Goal: Transaction & Acquisition: Purchase product/service

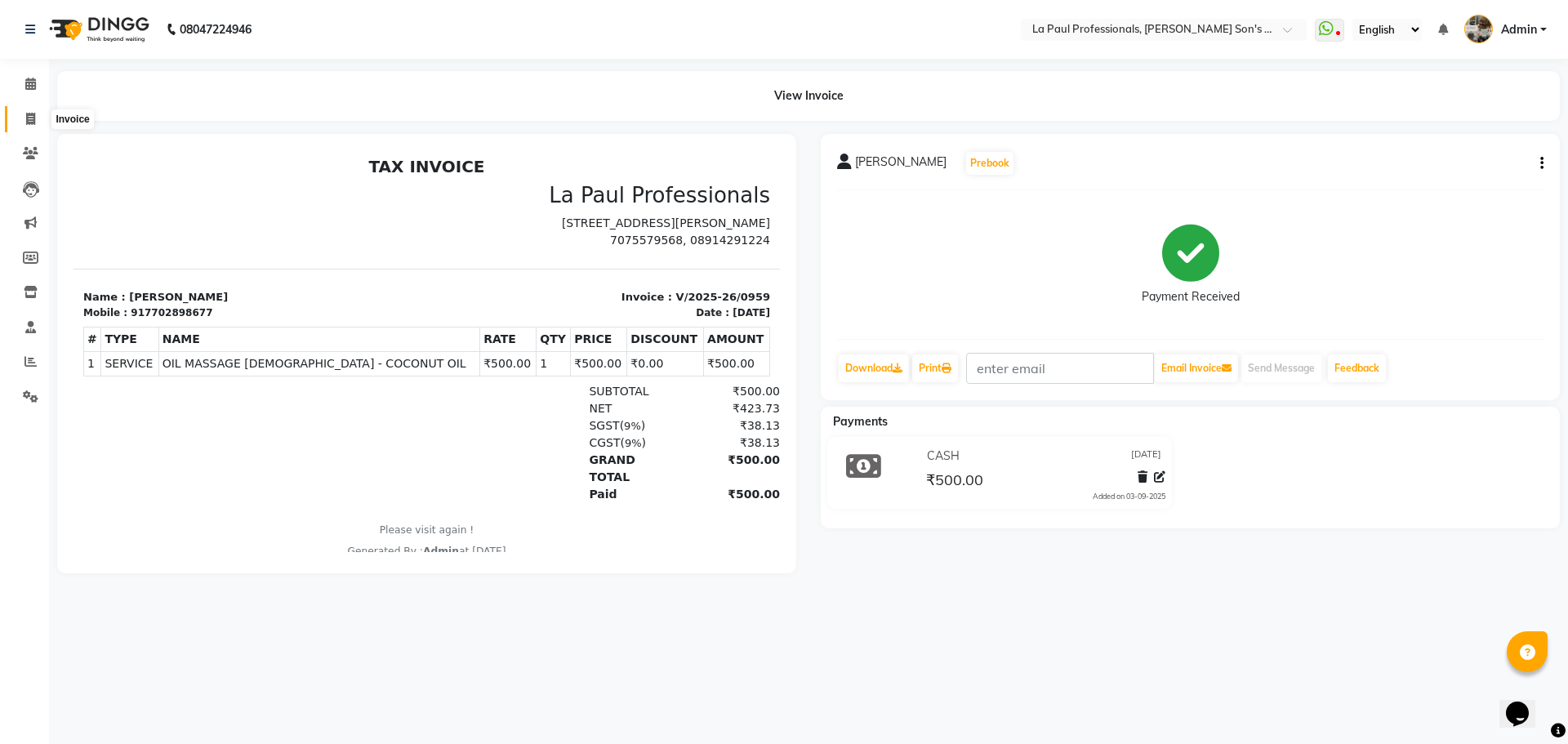
click at [37, 110] on span at bounding box center [31, 119] width 29 height 19
select select "6271"
select select "service"
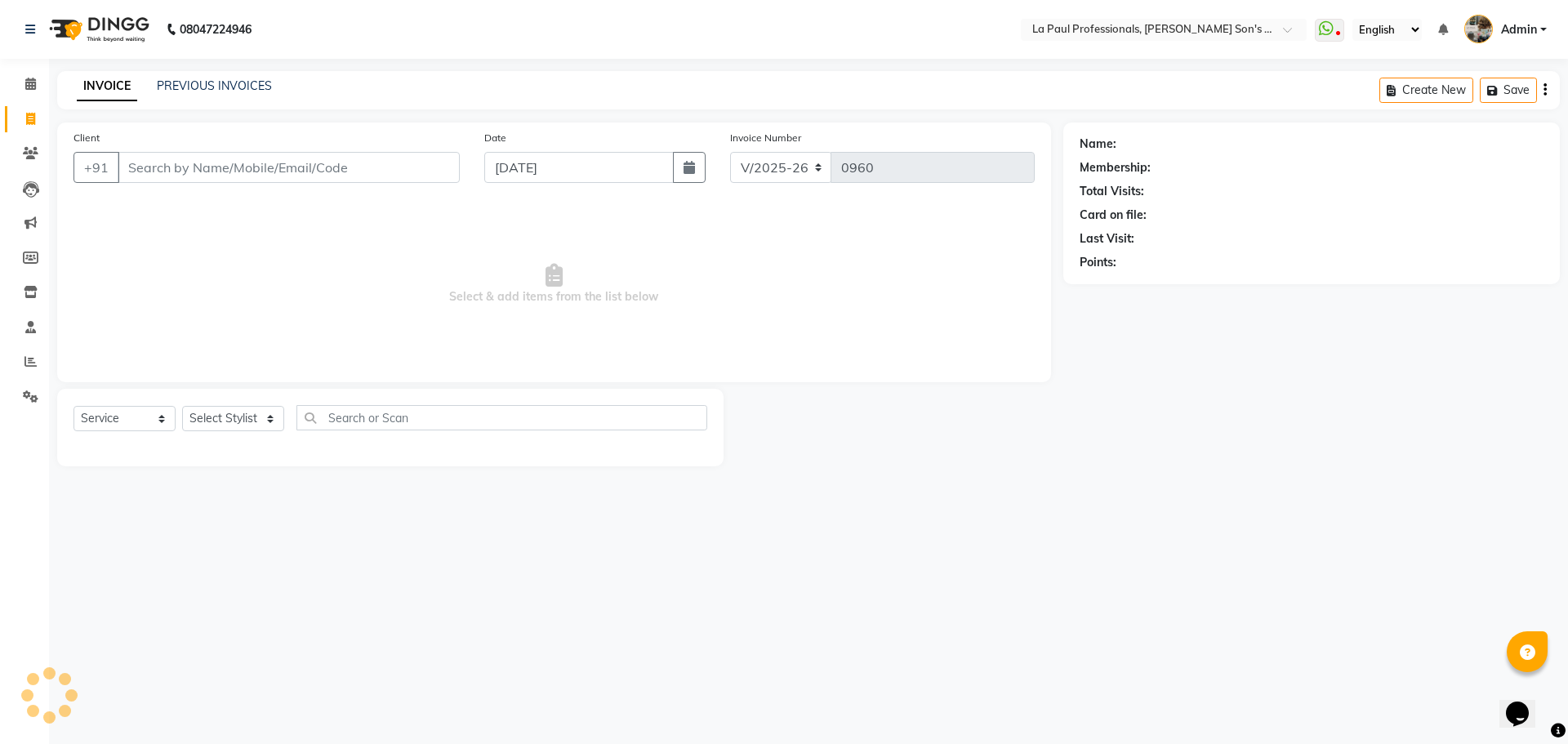
click at [196, 178] on input "Client" at bounding box center [288, 166] width 342 height 31
click at [240, 423] on select "Select Stylist APAM [PERSON_NAME] PRIYA [PERSON_NAME] SASA [PERSON_NAME]" at bounding box center [233, 418] width 102 height 26
select select "48214"
click at [182, 406] on select "Select Stylist APAM [PERSON_NAME] PRIYA [PERSON_NAME] SASA [PERSON_NAME]" at bounding box center [233, 418] width 102 height 26
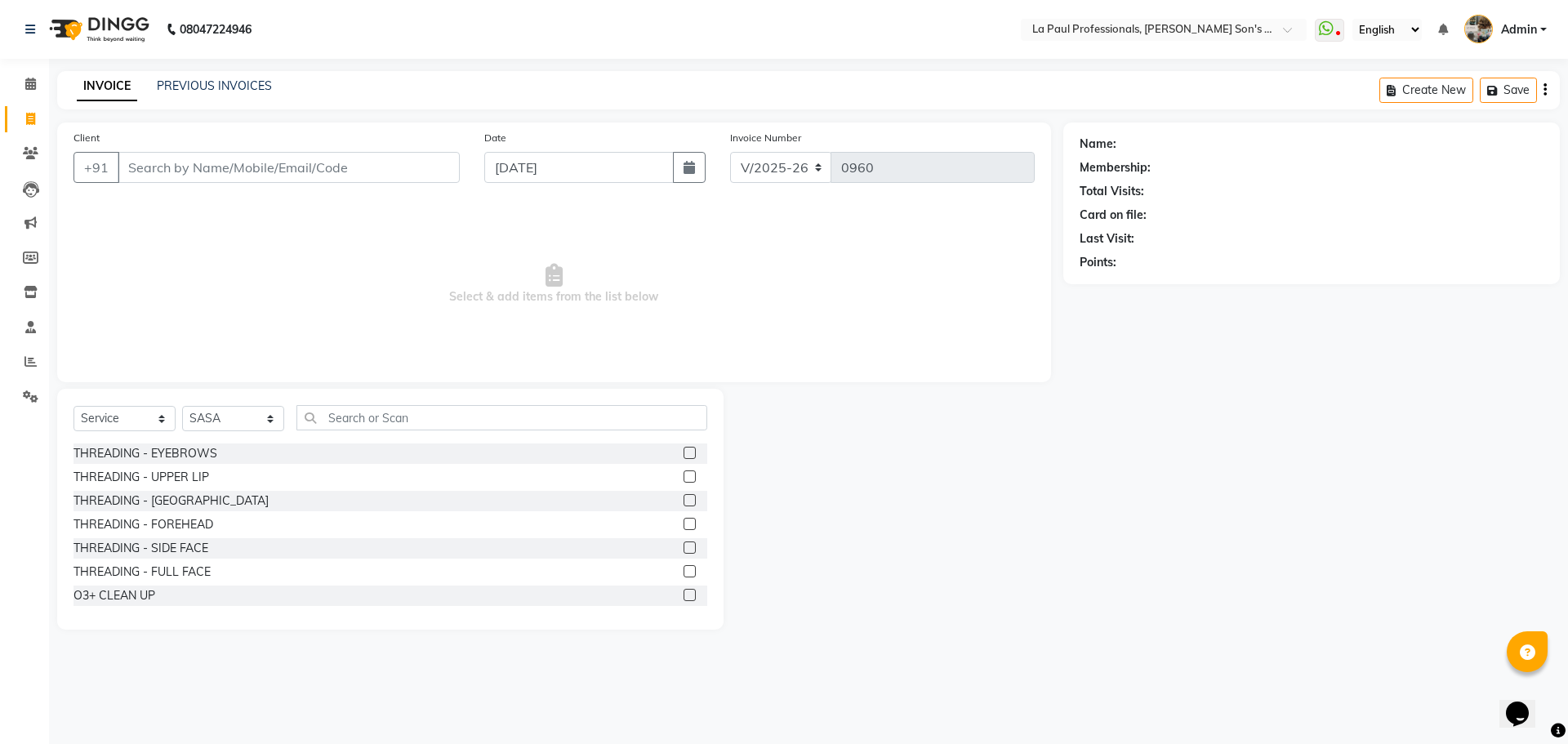
click at [684, 452] on label at bounding box center [690, 453] width 12 height 12
click at [684, 452] on input "checkbox" at bounding box center [689, 454] width 11 height 11
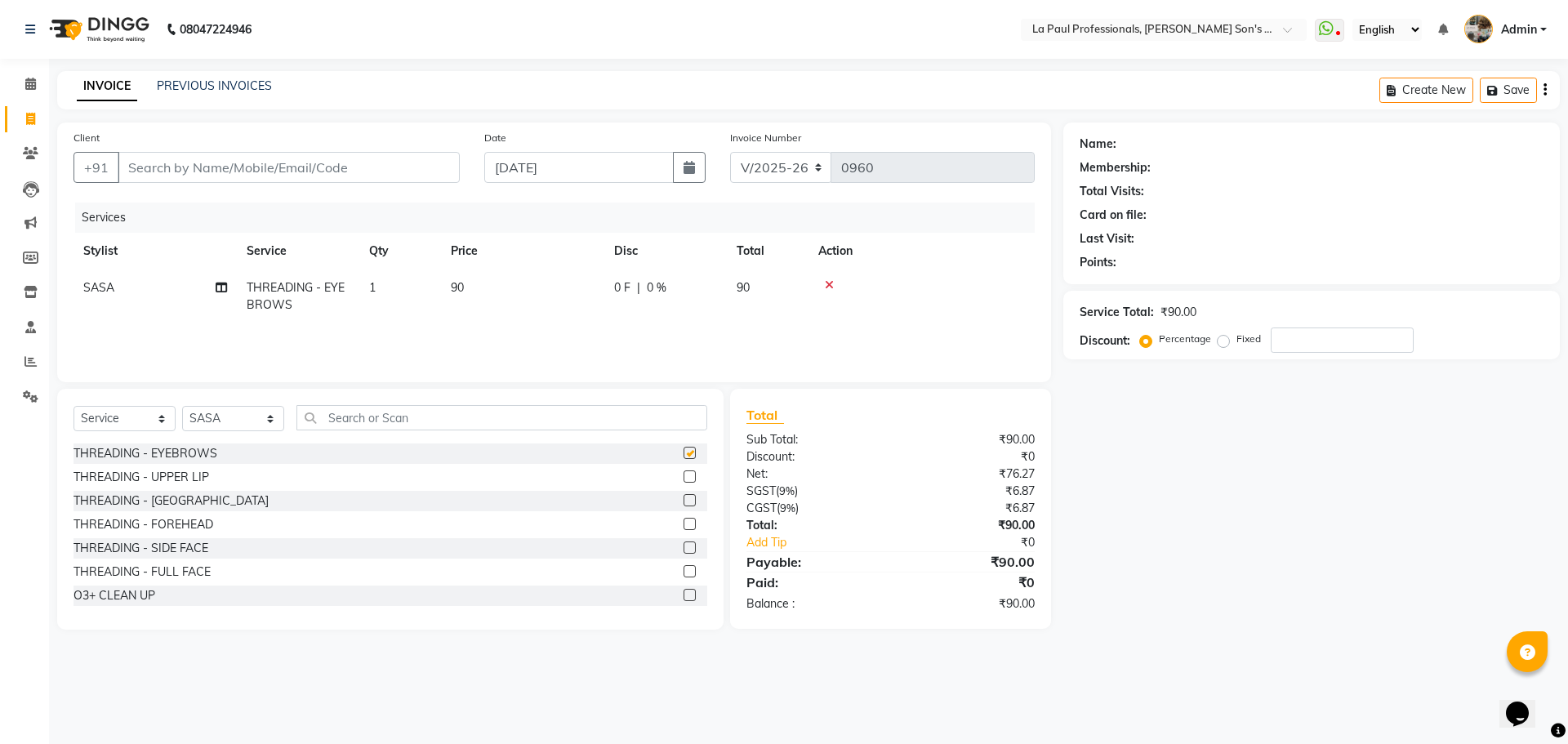
checkbox input "false"
drag, startPoint x: 1359, startPoint y: 605, endPoint x: 1179, endPoint y: 555, distance: 186.8
click at [1353, 604] on div "Name: Membership: Total Visits: Card on file: Last Visit: Points: Service Total…" at bounding box center [1317, 376] width 509 height 507
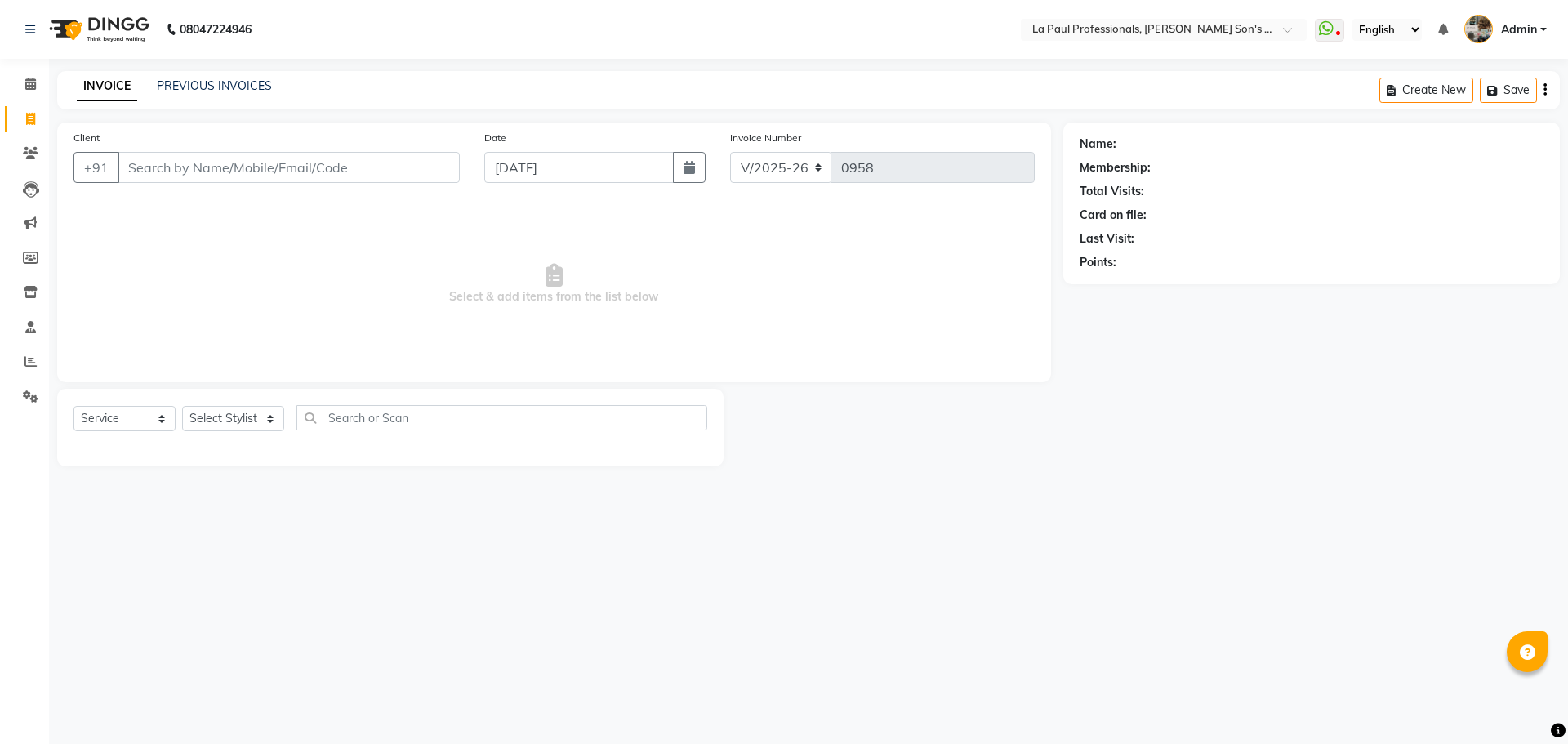
select select "6271"
select select "service"
click at [28, 156] on icon at bounding box center [31, 153] width 16 height 12
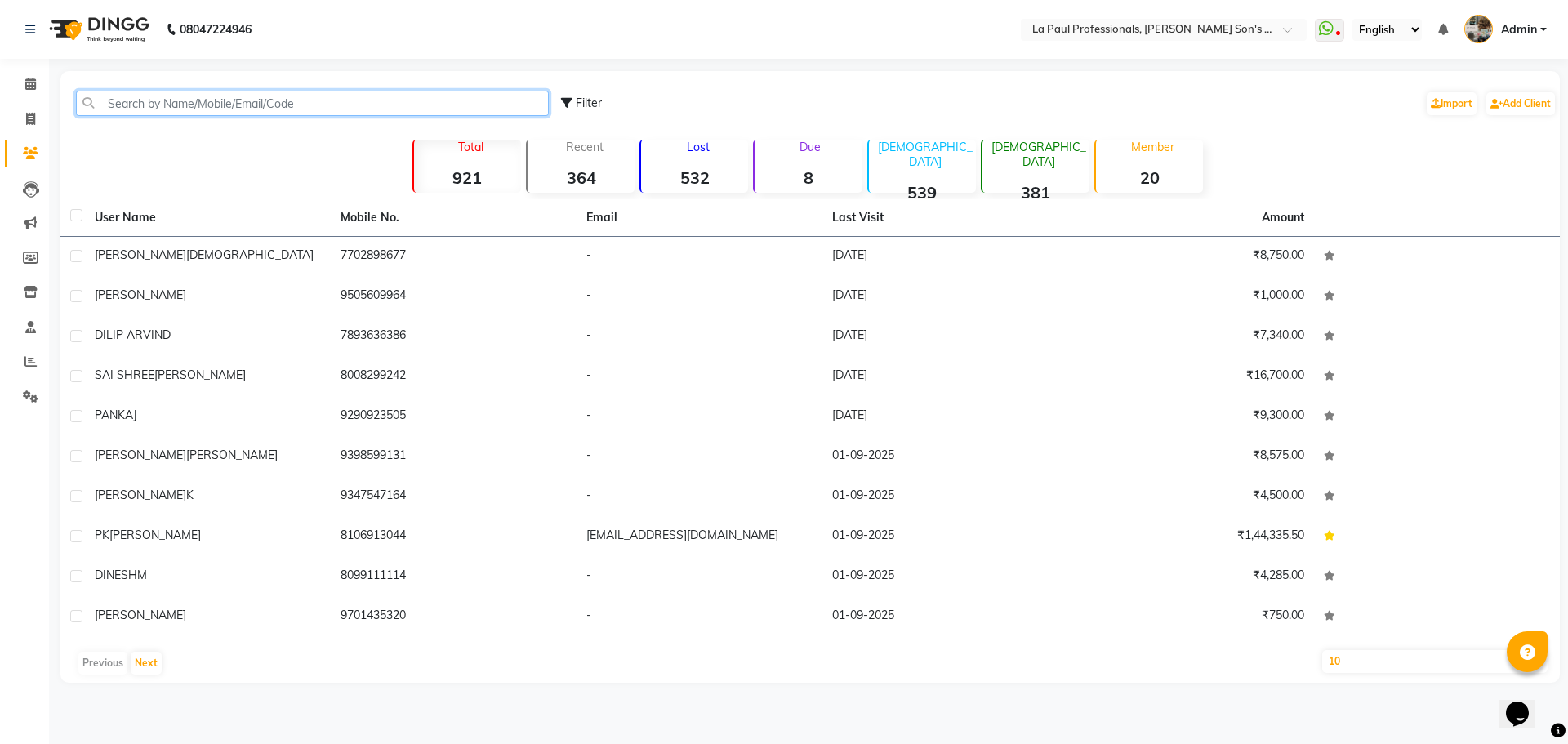
click at [335, 107] on input "text" at bounding box center [312, 103] width 473 height 26
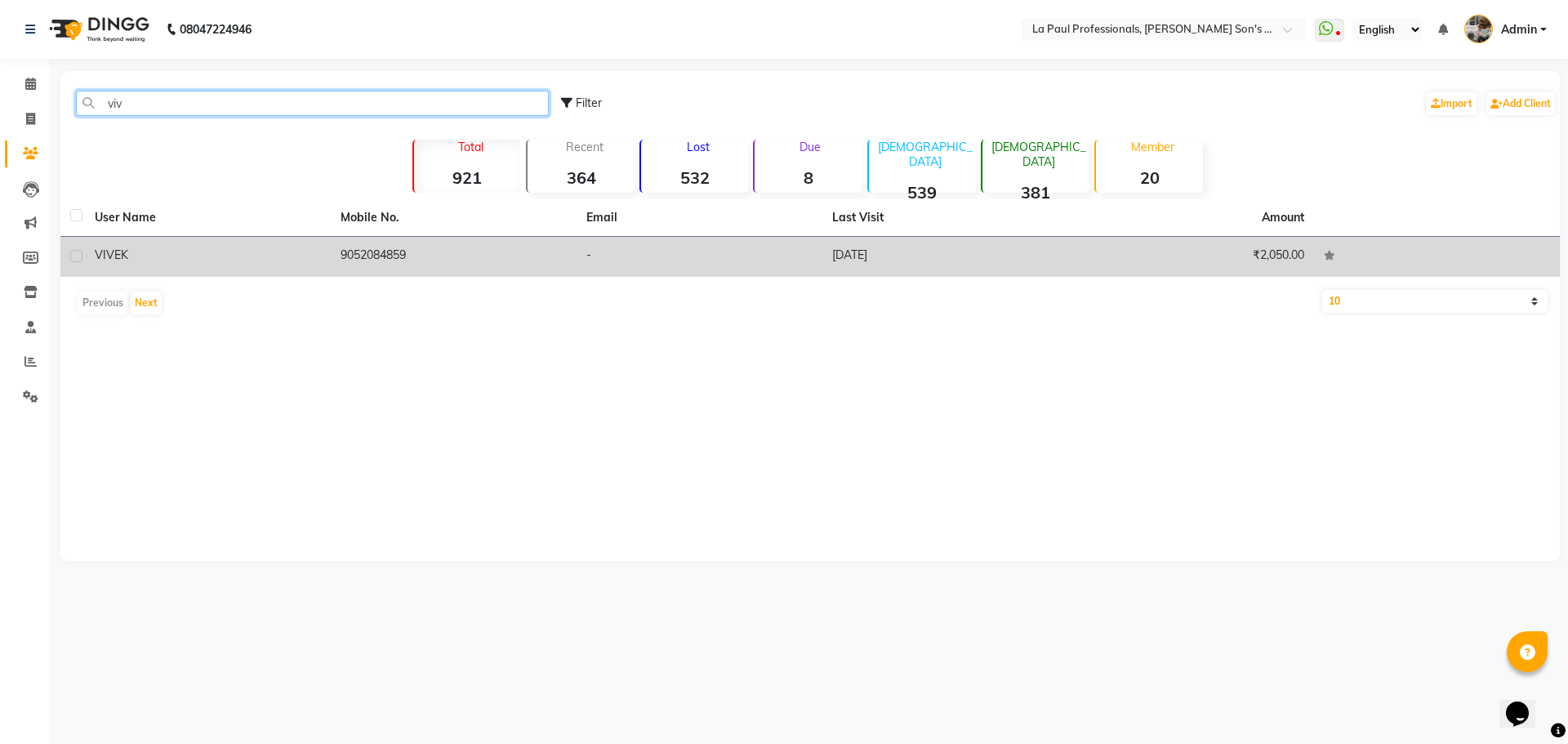
type input "viv"
click at [373, 250] on td "9052084859" at bounding box center [453, 257] width 246 height 40
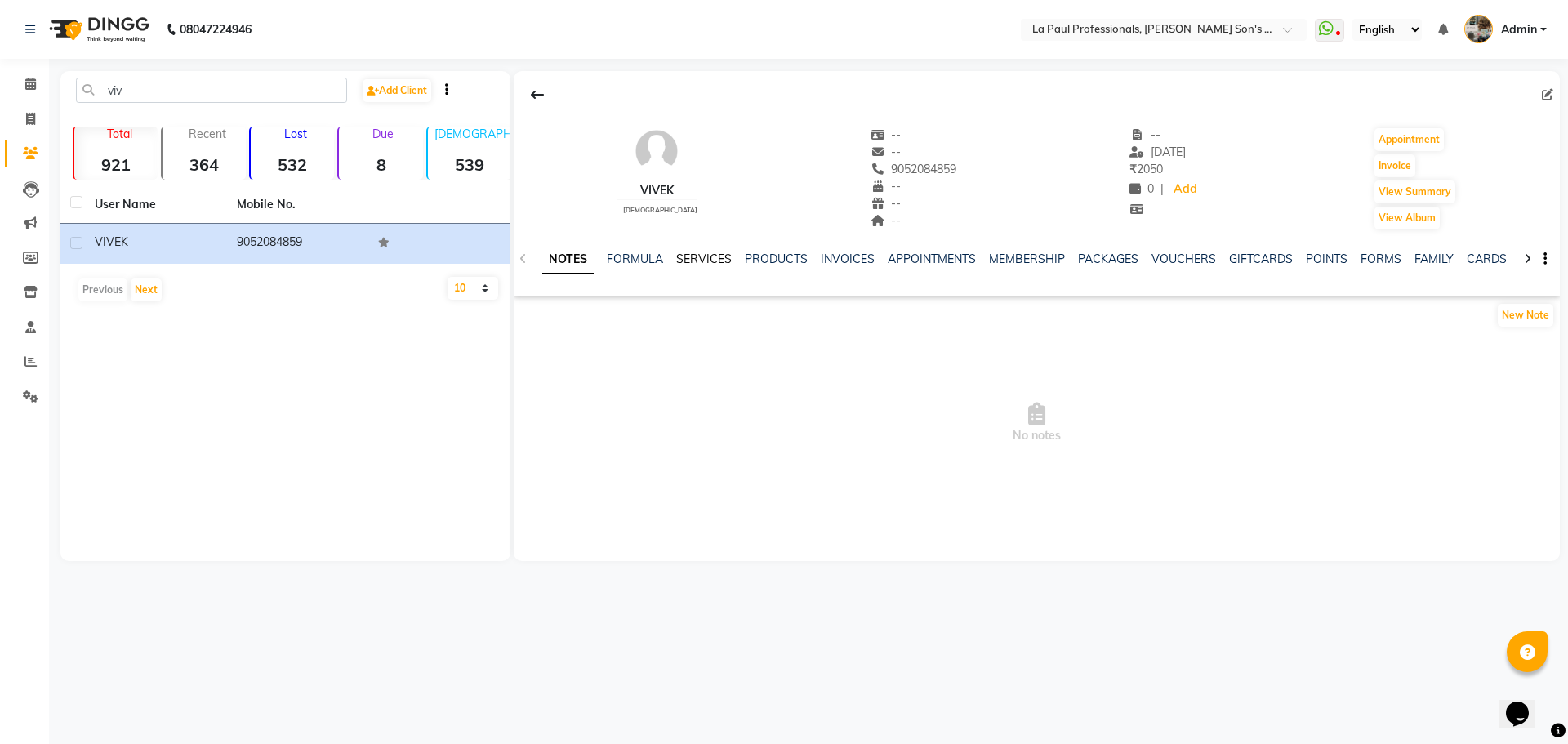
click at [705, 258] on link "SERVICES" at bounding box center [704, 259] width 55 height 15
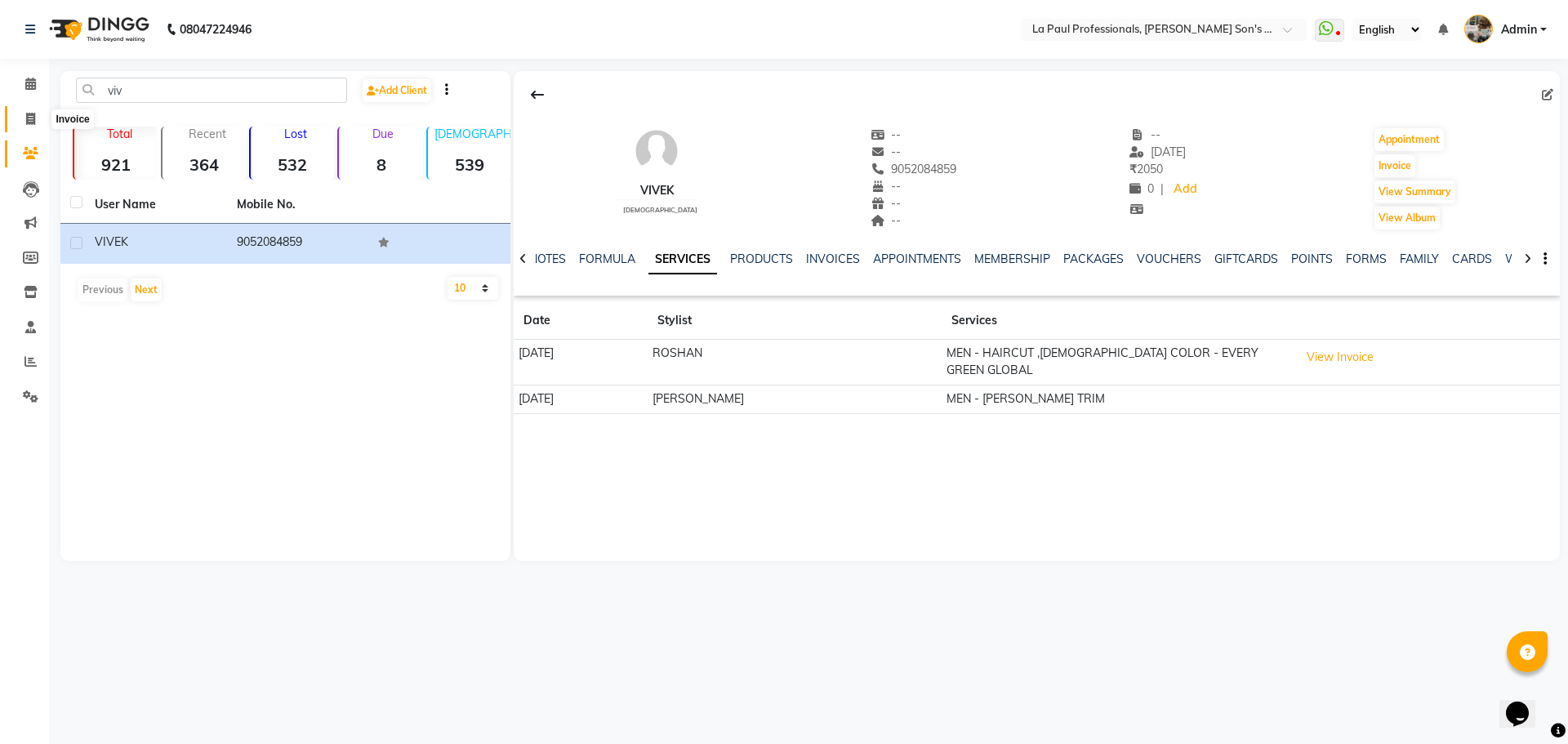
click at [30, 115] on icon at bounding box center [31, 118] width 9 height 12
select select "service"
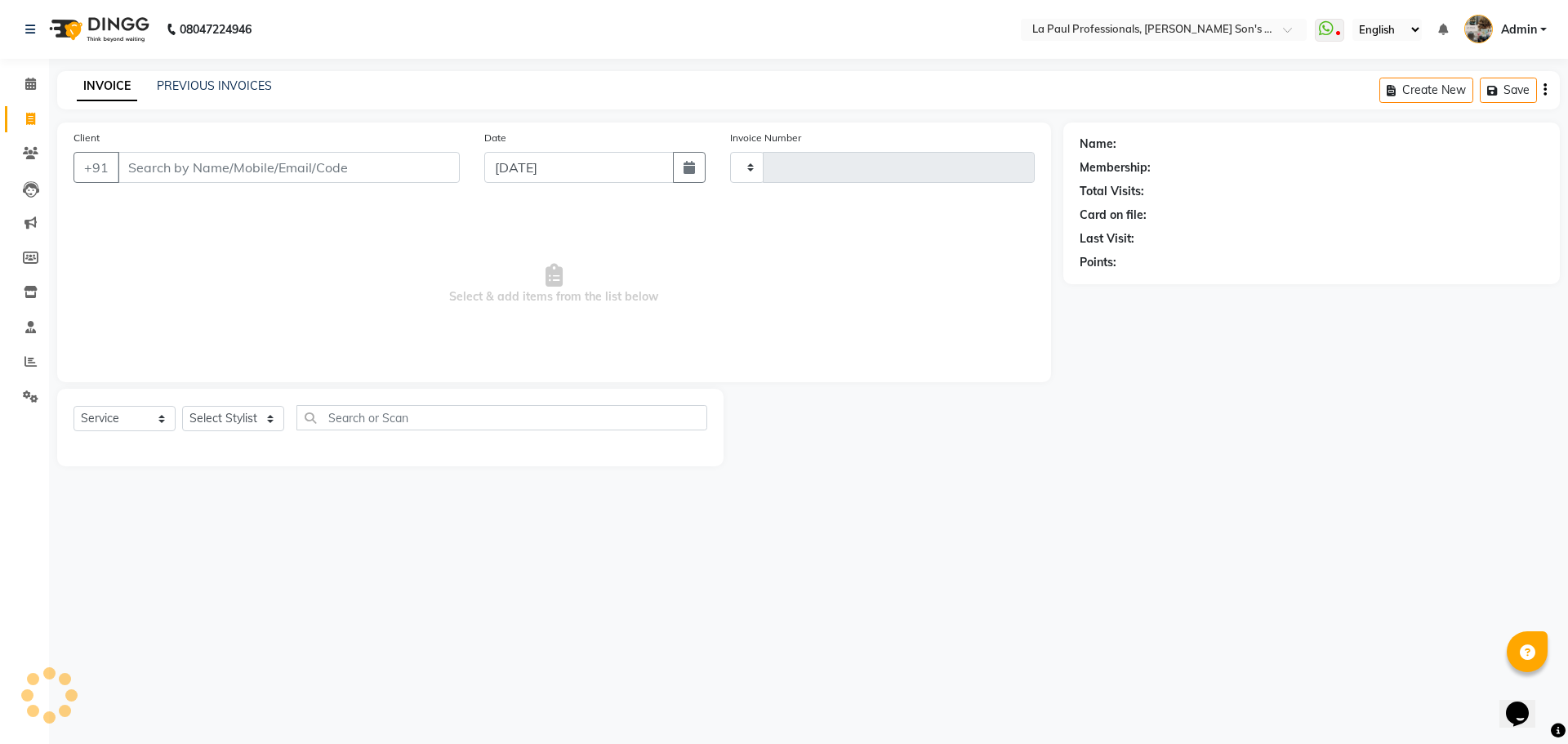
type input "0960"
select select "6271"
click at [224, 166] on input "Client" at bounding box center [288, 166] width 342 height 31
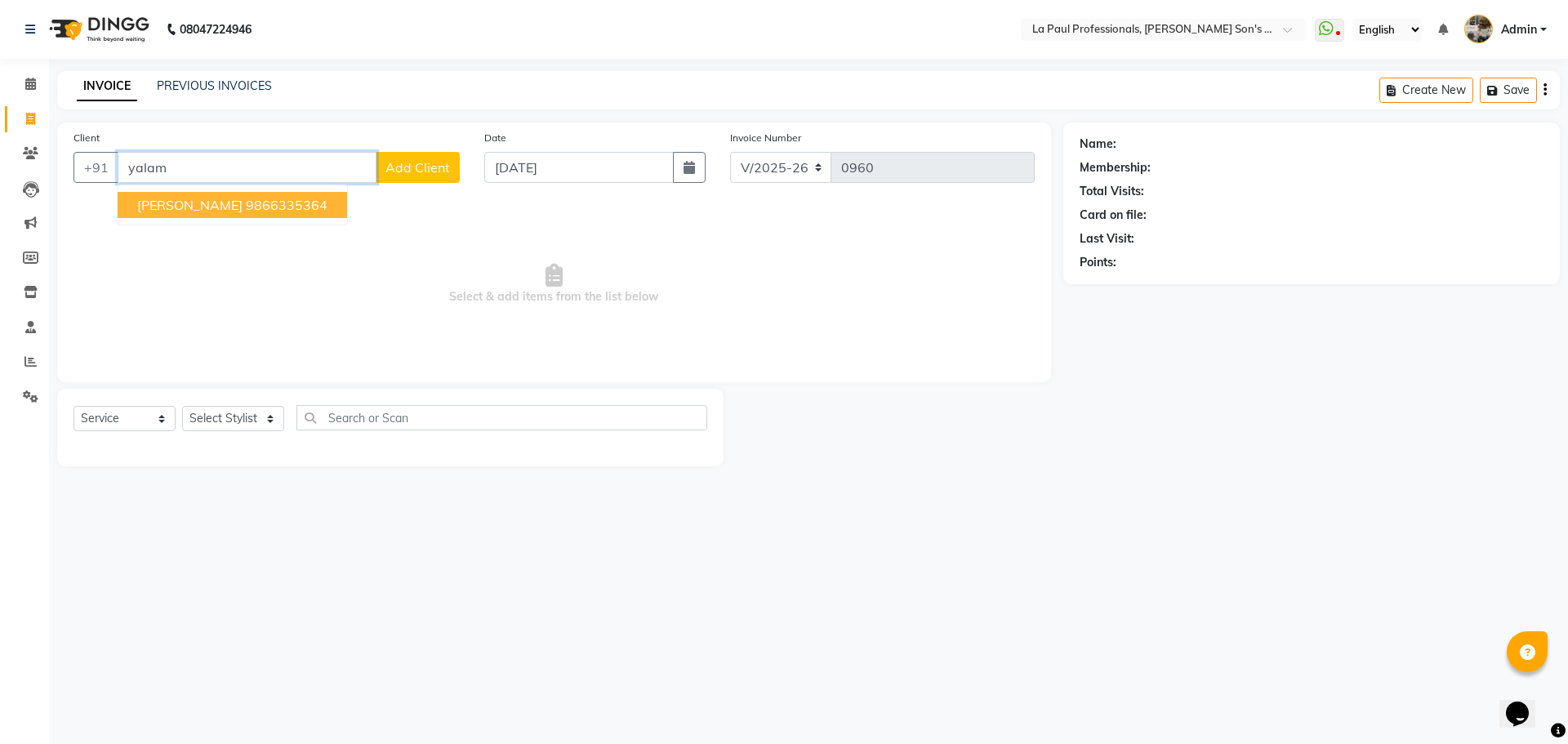
type input "yalam"
click at [448, 166] on span "Add Client" at bounding box center [418, 167] width 65 height 17
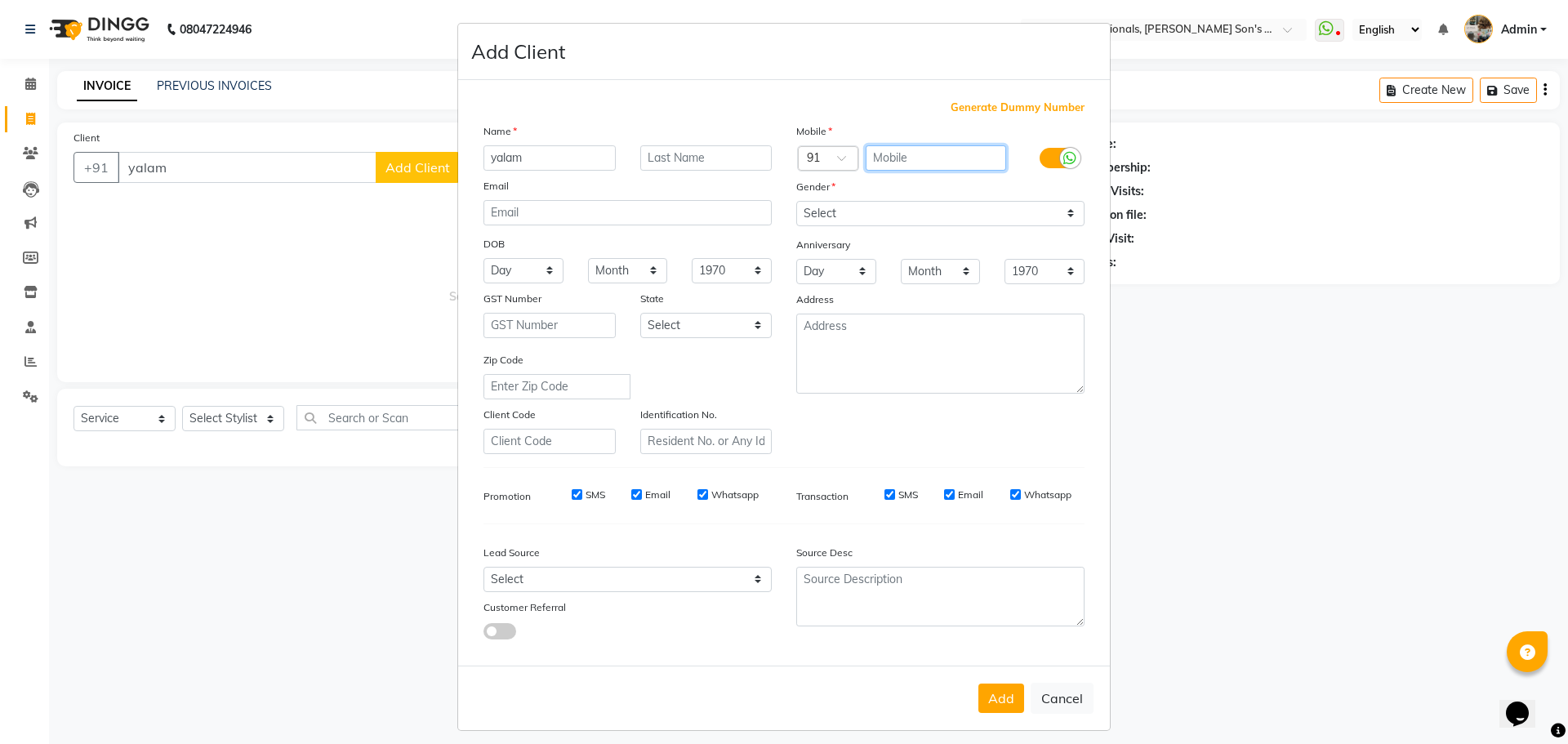
click at [918, 161] on input "text" at bounding box center [936, 158] width 142 height 26
type input "8256937678"
click at [901, 215] on select "Select Male Female Other Prefer Not To Say" at bounding box center [940, 214] width 288 height 26
select select "female"
click at [796, 201] on select "Select Male Female Other Prefer Not To Say" at bounding box center [940, 214] width 288 height 26
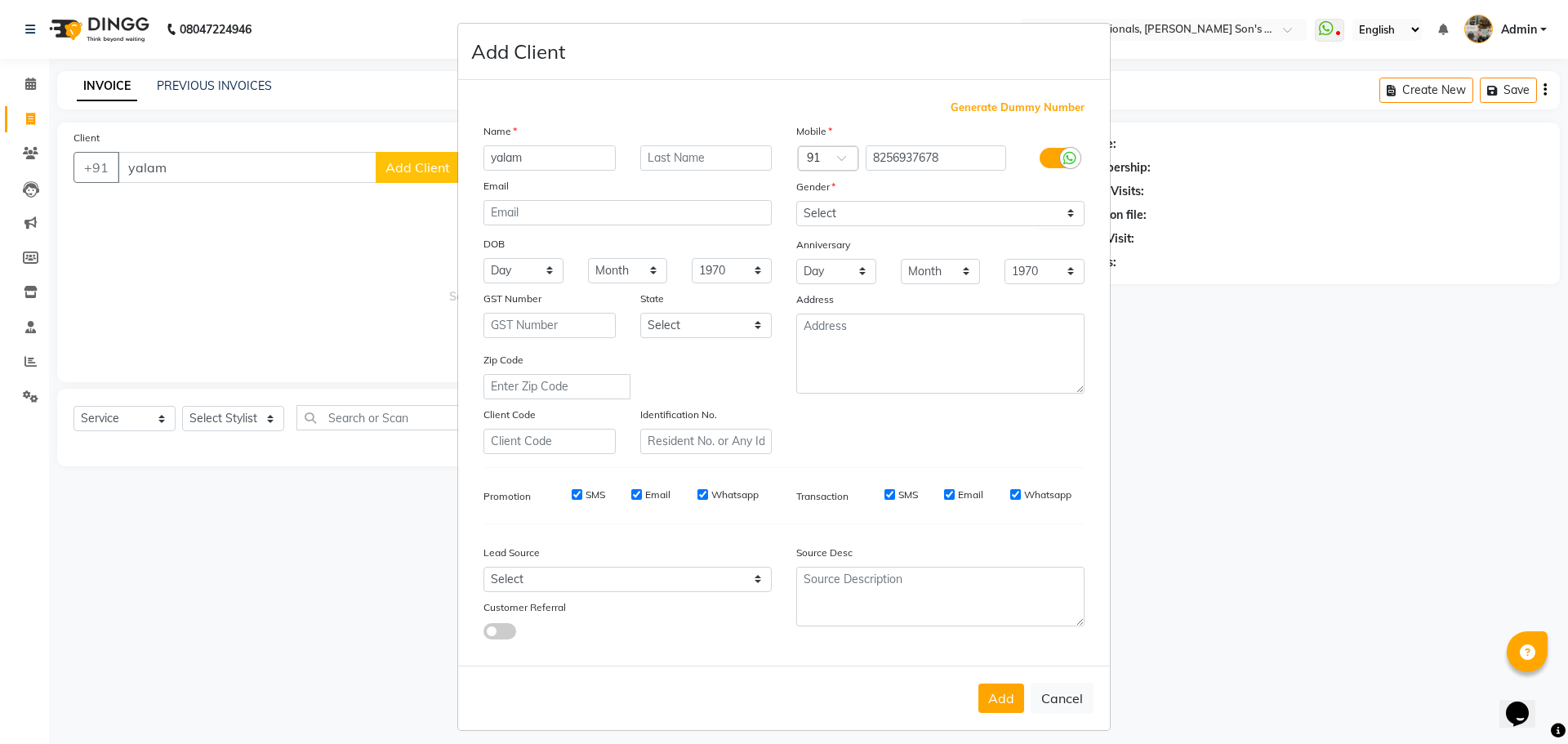
click at [996, 695] on button "Add" at bounding box center [1001, 698] width 46 height 30
type input "8256937678"
select select
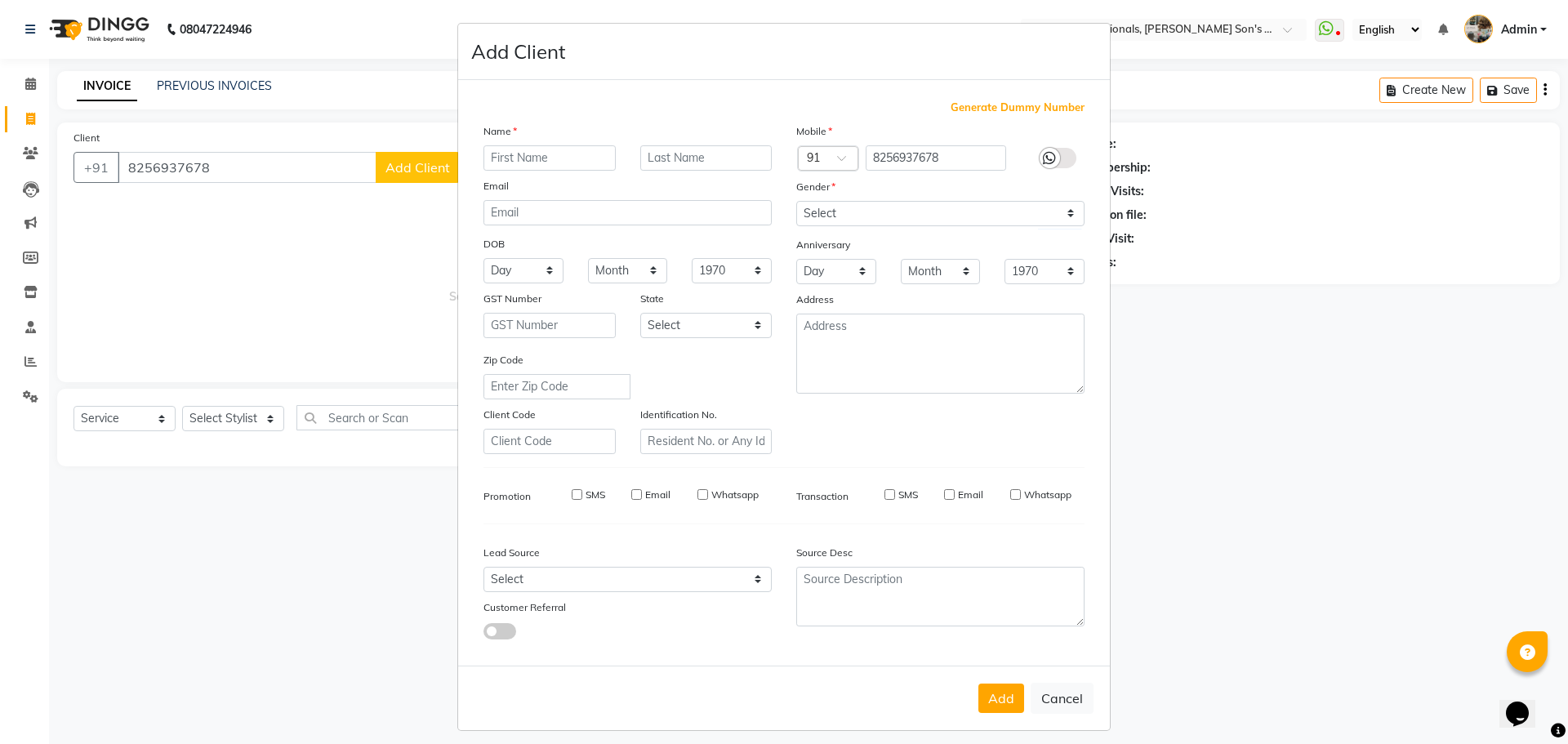
select select
checkbox input "false"
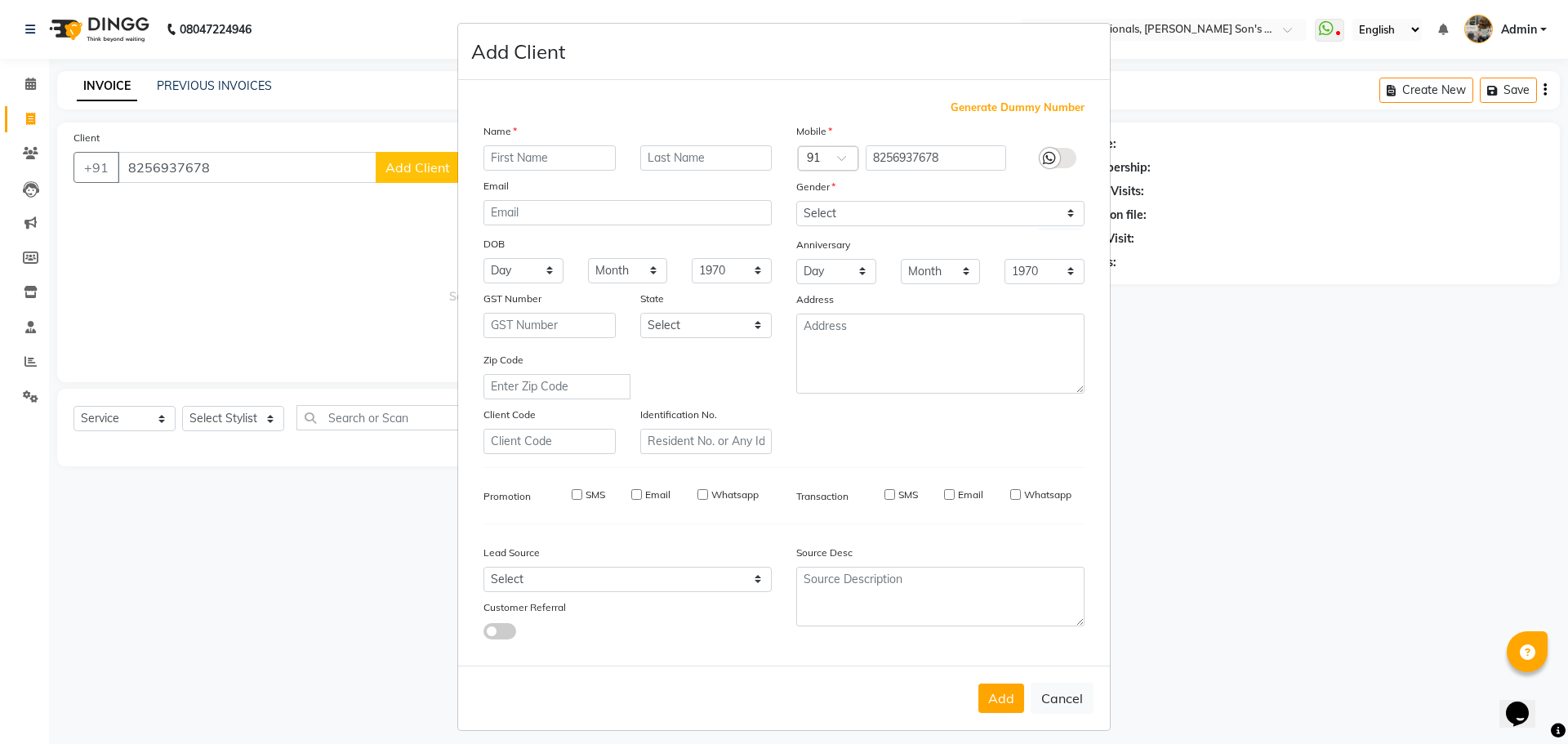
checkbox input "false"
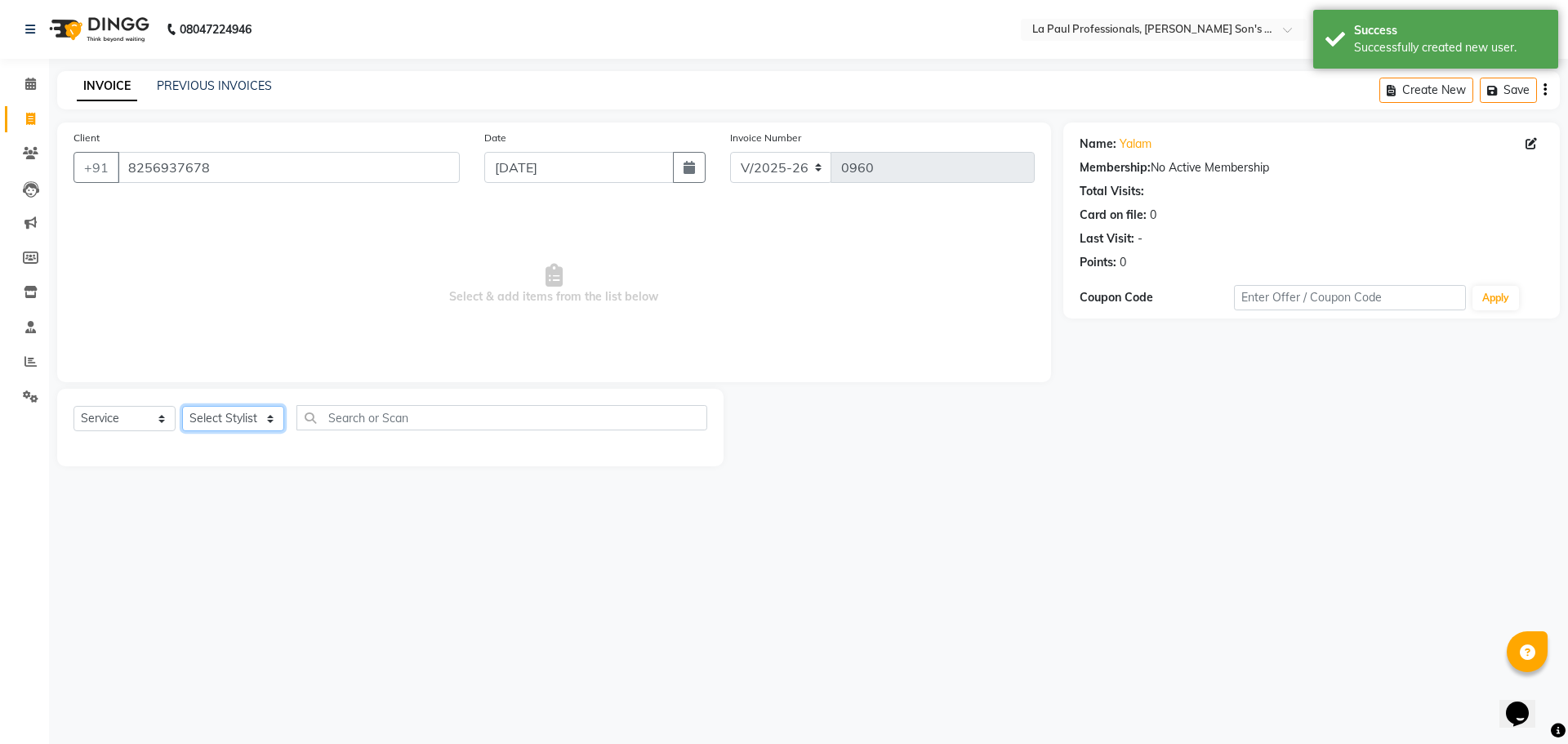
click at [240, 416] on select "Select Stylist APAM [PERSON_NAME] PRIYA [PERSON_NAME] SASA [PERSON_NAME]" at bounding box center [233, 418] width 102 height 26
select select "48214"
click at [182, 406] on select "Select Stylist APAM [PERSON_NAME] PRIYA [PERSON_NAME] SASA [PERSON_NAME]" at bounding box center [233, 418] width 102 height 26
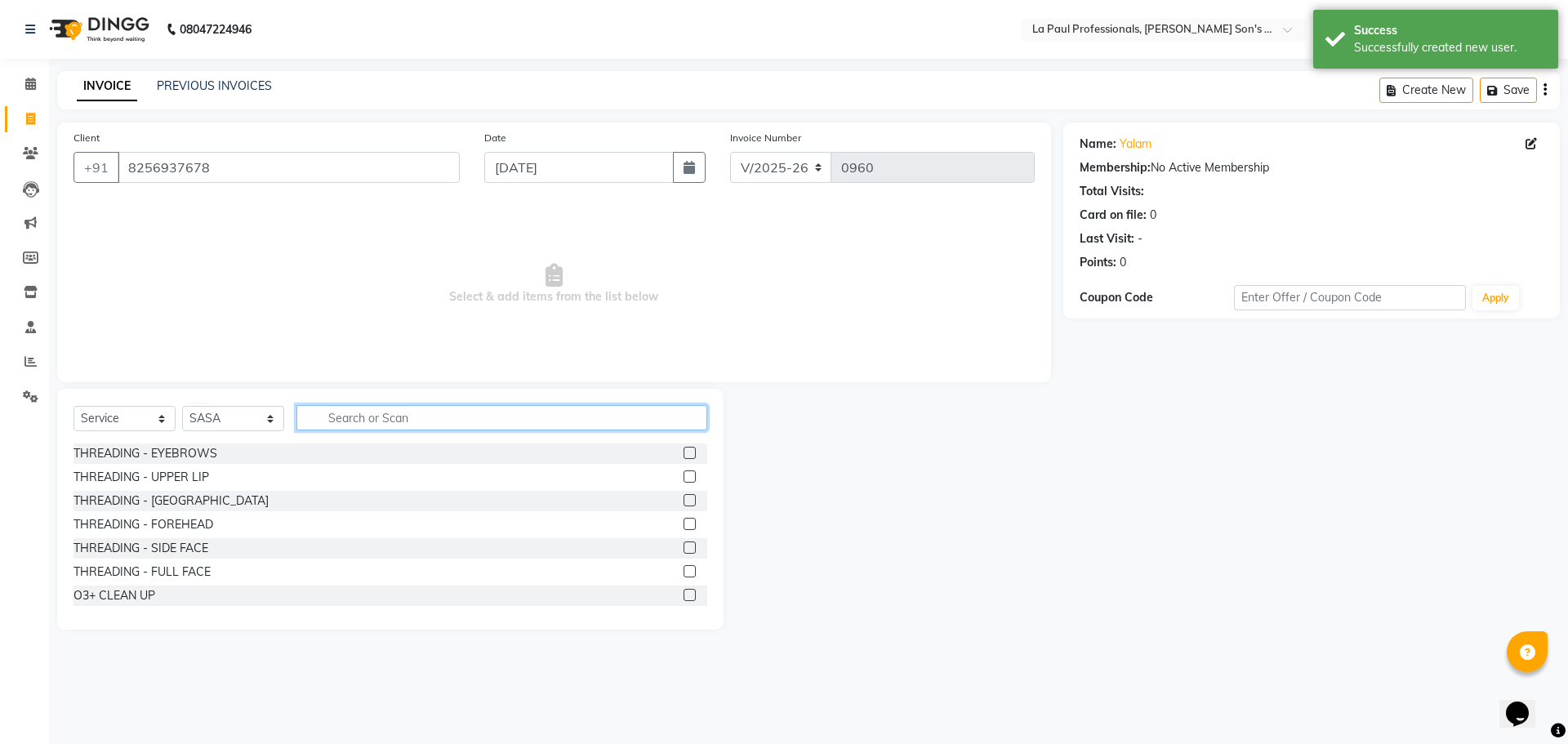
click at [466, 418] on input "text" at bounding box center [502, 417] width 411 height 26
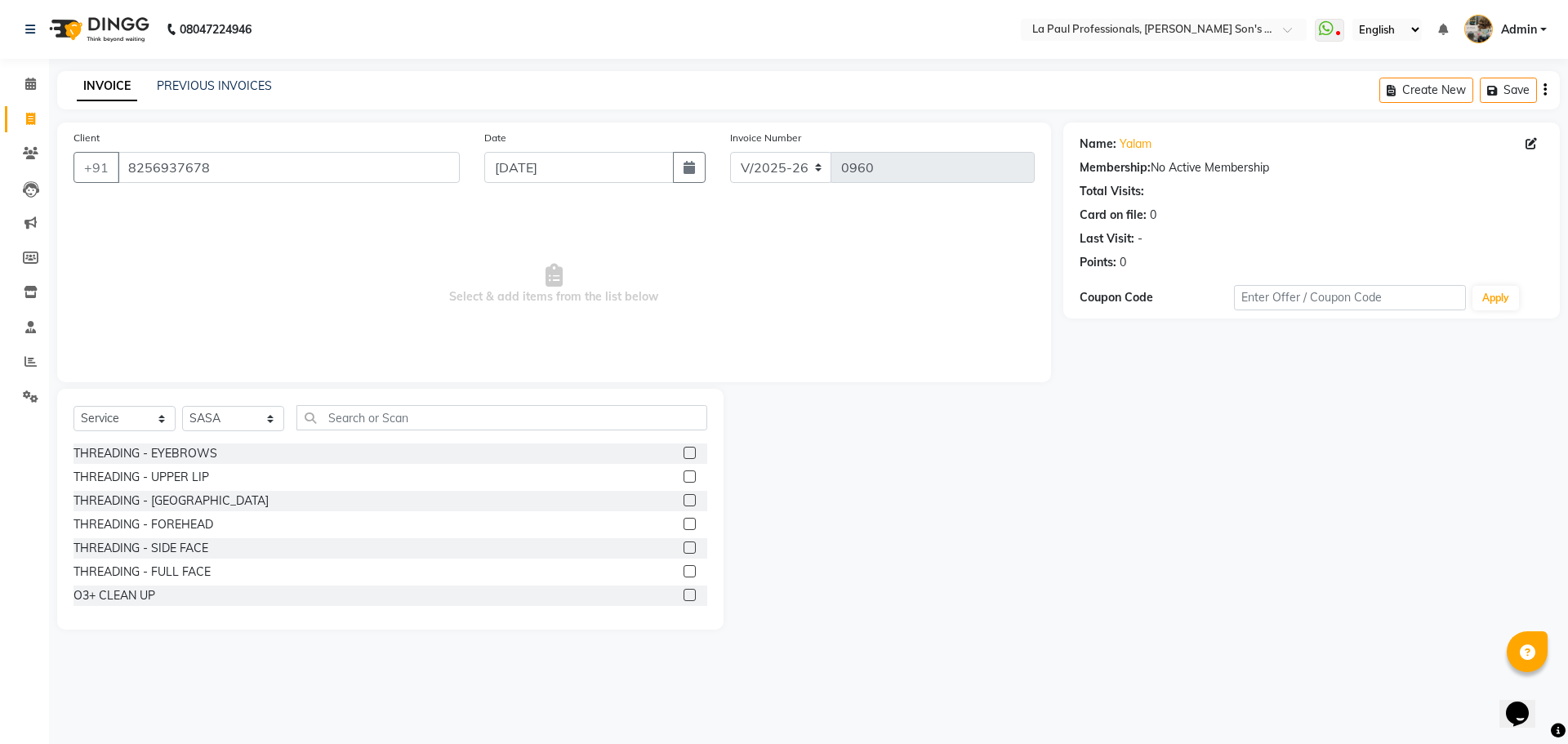
click at [684, 454] on label at bounding box center [690, 453] width 12 height 12
click at [684, 454] on input "checkbox" at bounding box center [689, 454] width 11 height 11
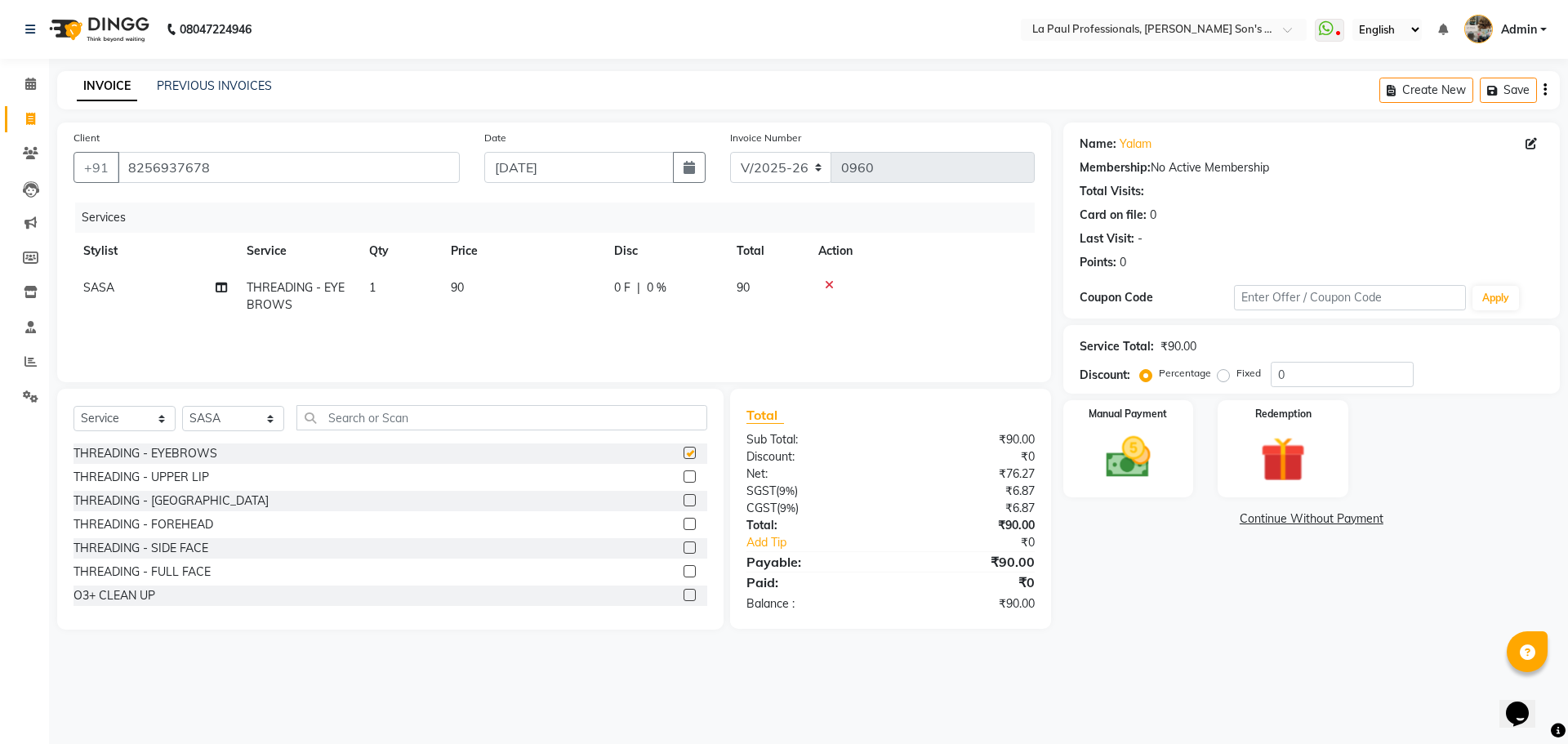
checkbox input "false"
click at [233, 417] on select "Select Stylist APAM [PERSON_NAME] PRIYA [PERSON_NAME] SASA [PERSON_NAME]" at bounding box center [233, 418] width 102 height 26
select select "48213"
click at [182, 406] on select "Select Stylist APAM [PERSON_NAME] PRIYA [PERSON_NAME] SASA [PERSON_NAME]" at bounding box center [233, 418] width 102 height 26
click at [474, 420] on input "text" at bounding box center [502, 417] width 411 height 26
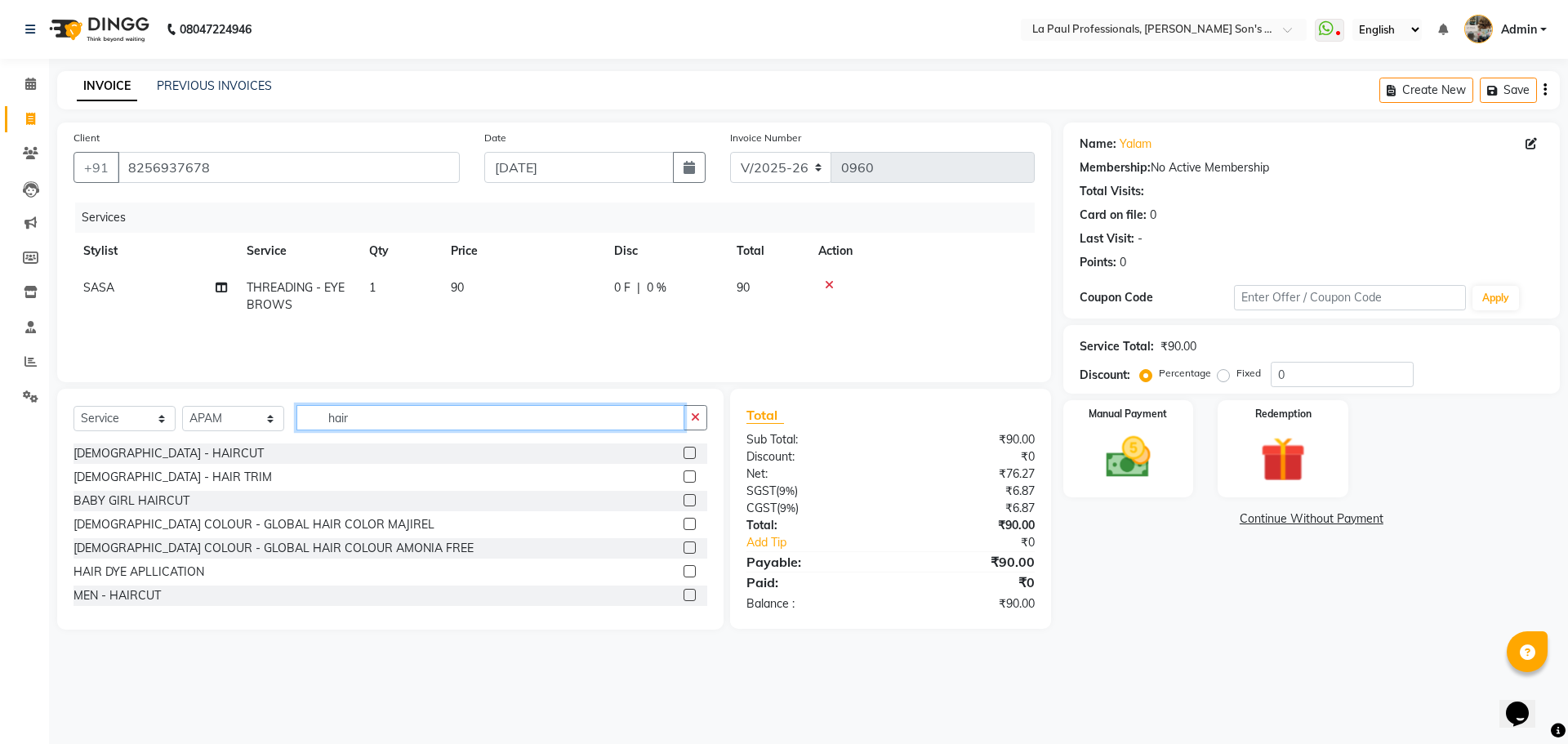
type input "hair"
click at [684, 454] on label at bounding box center [690, 453] width 12 height 12
click at [684, 454] on input "checkbox" at bounding box center [689, 454] width 11 height 11
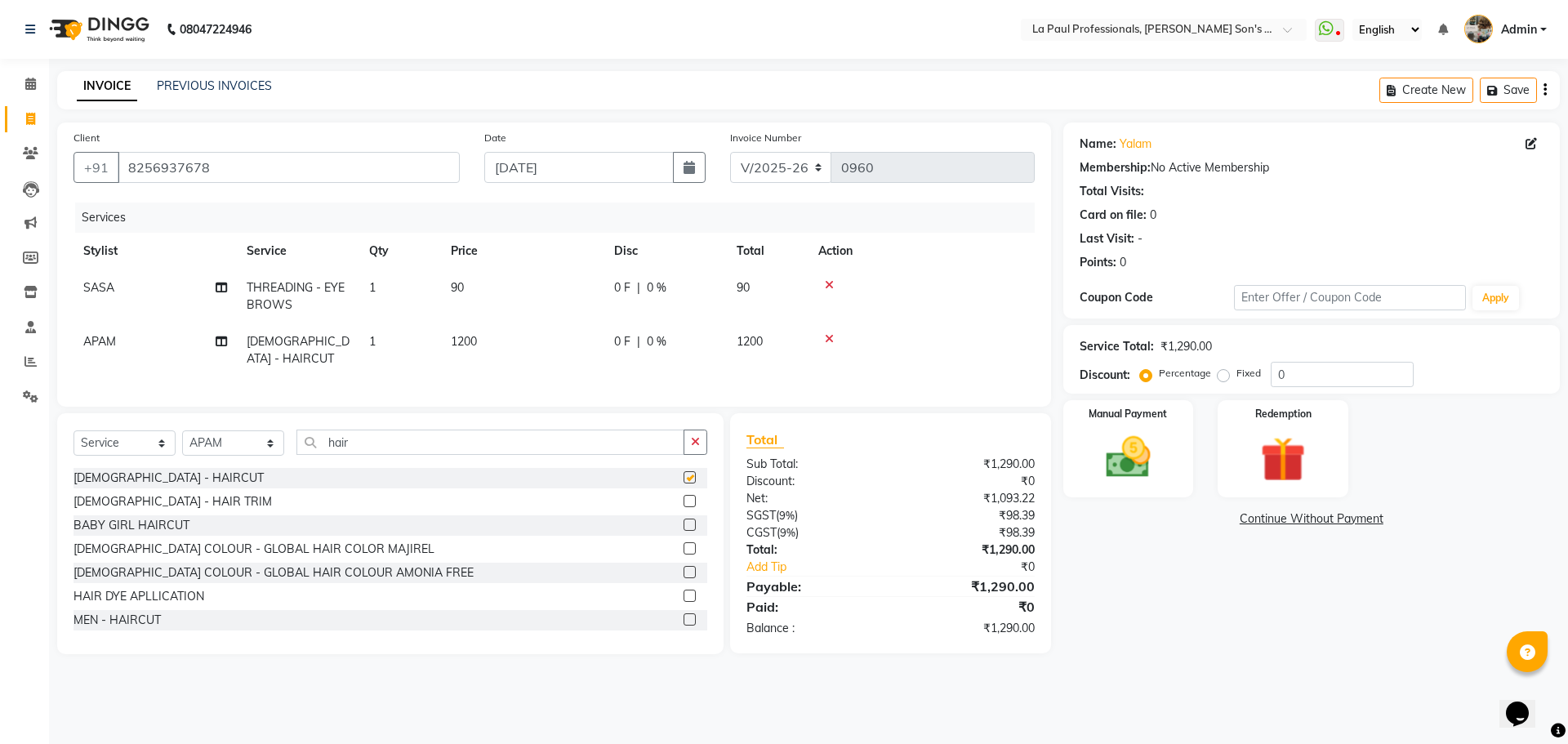
checkbox input "false"
click at [1123, 469] on img at bounding box center [1128, 457] width 76 height 54
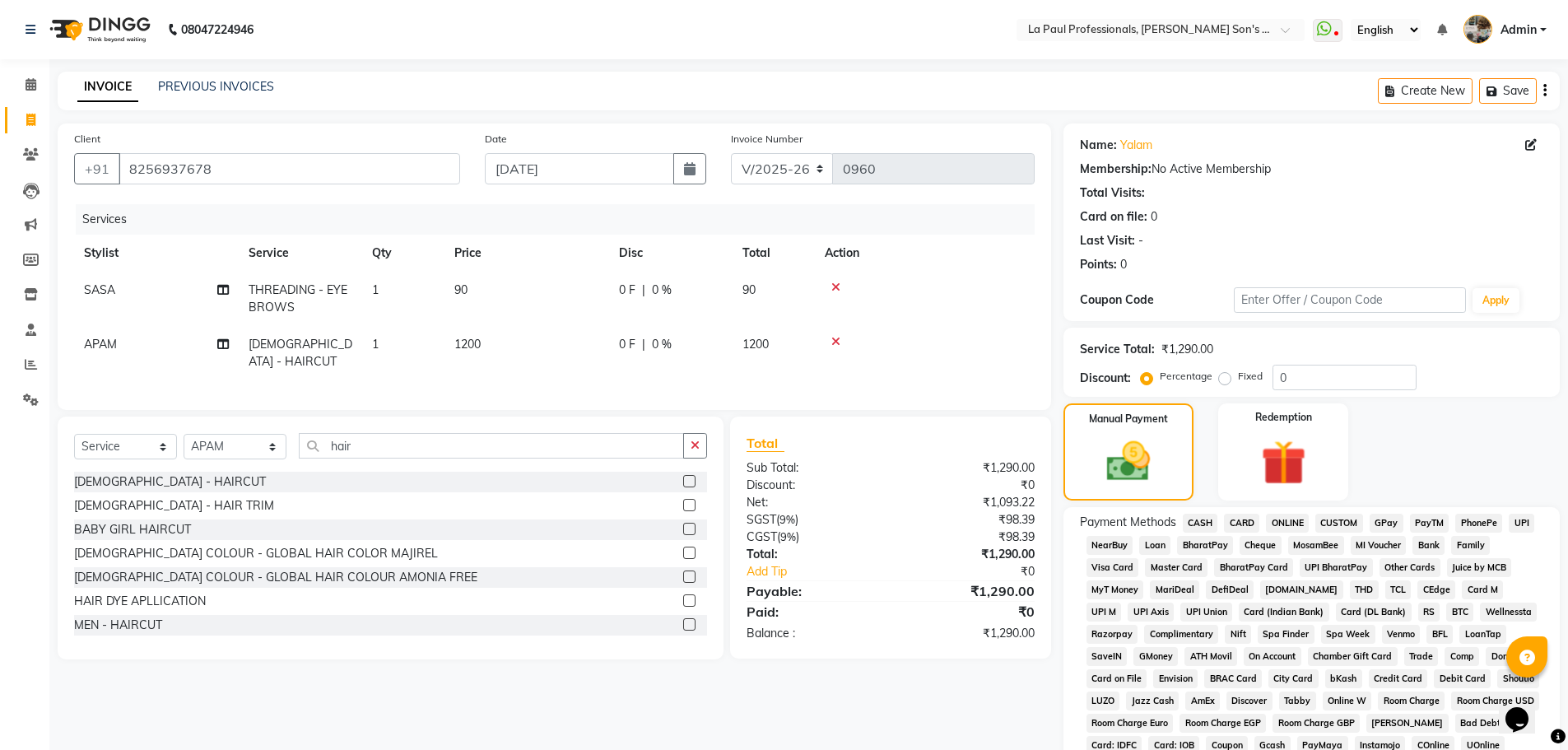
click at [1296, 522] on span "ONLINE" at bounding box center [1287, 522] width 43 height 19
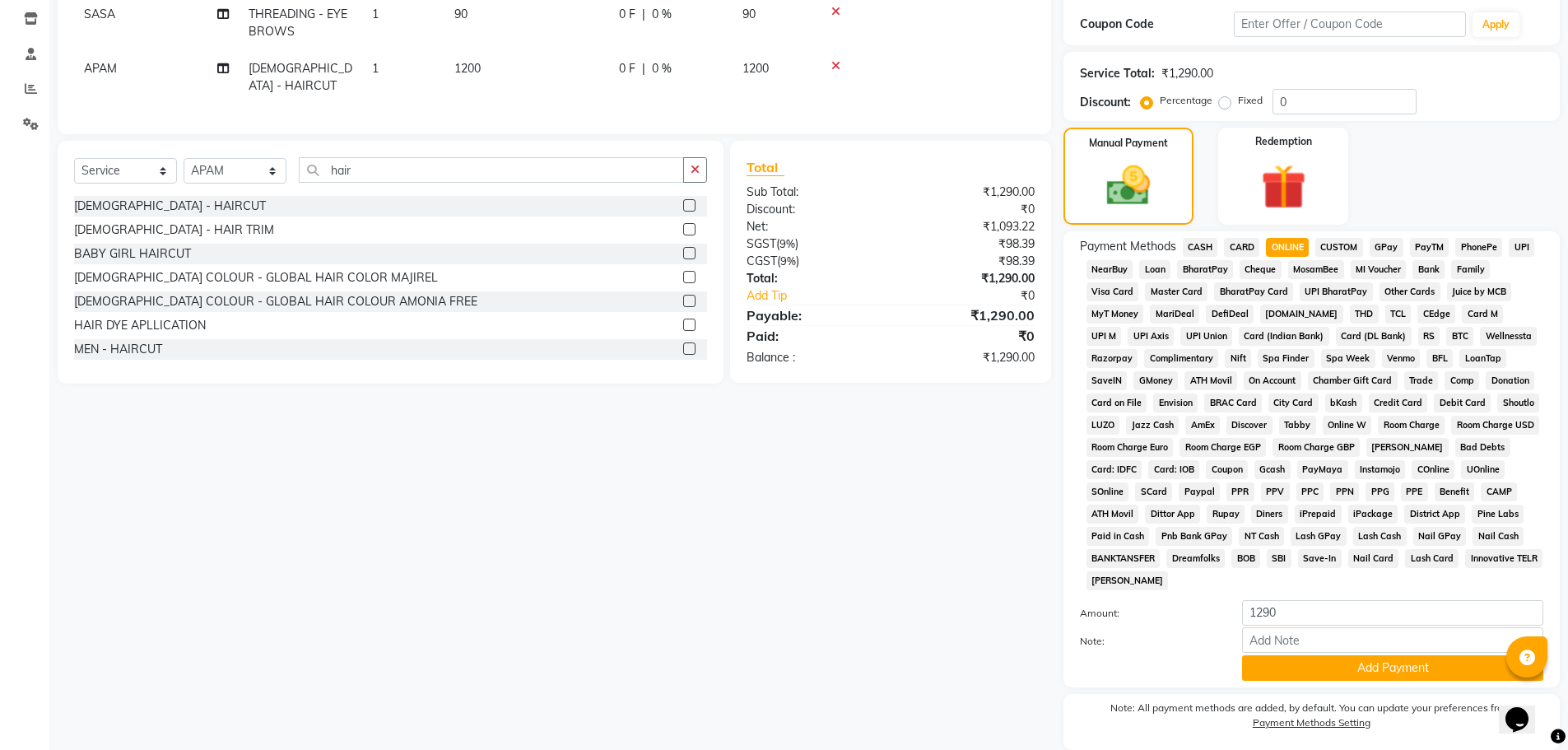
scroll to position [330, 0]
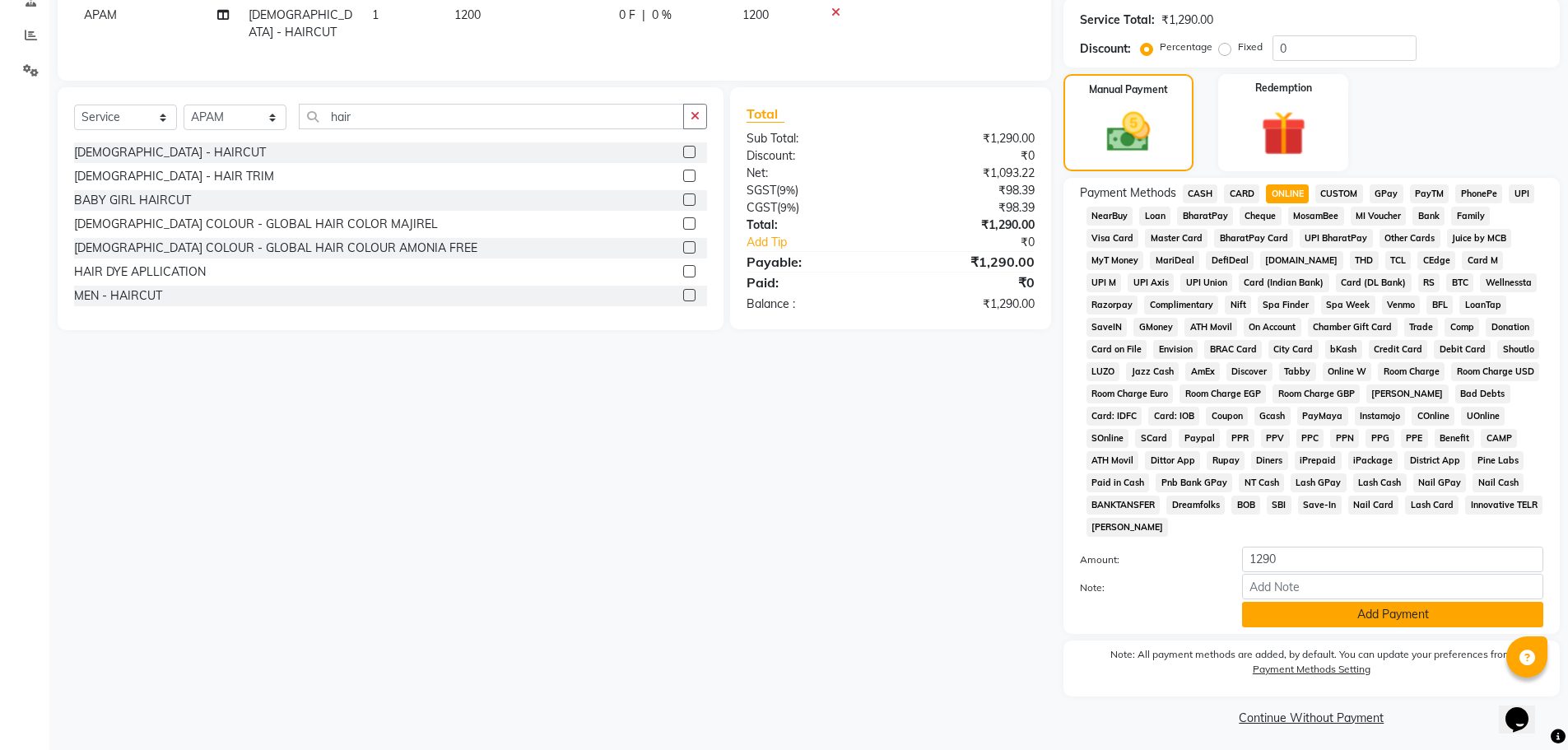
click at [1376, 621] on button "Add Payment" at bounding box center [1392, 614] width 301 height 26
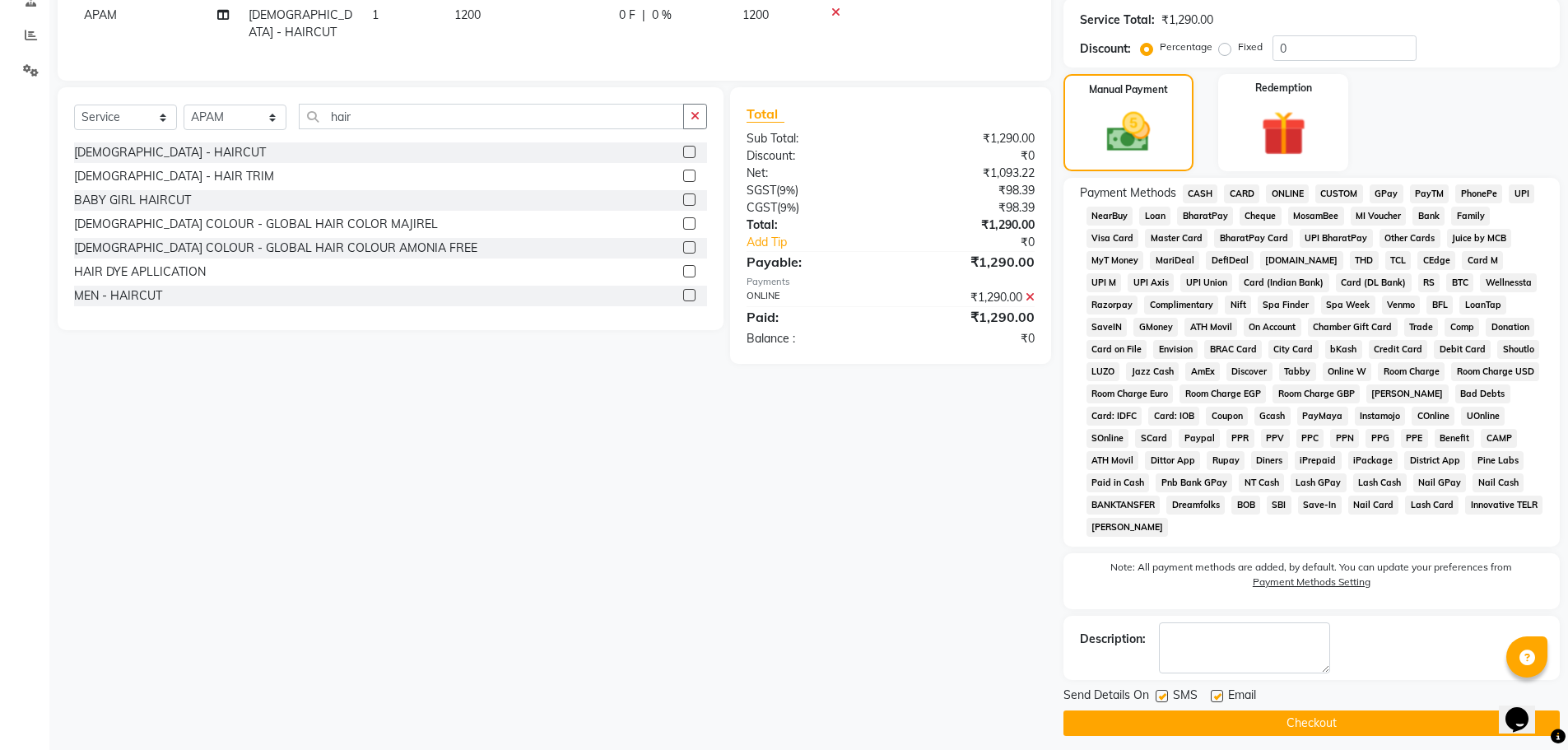
click at [1349, 725] on button "Checkout" at bounding box center [1311, 722] width 497 height 26
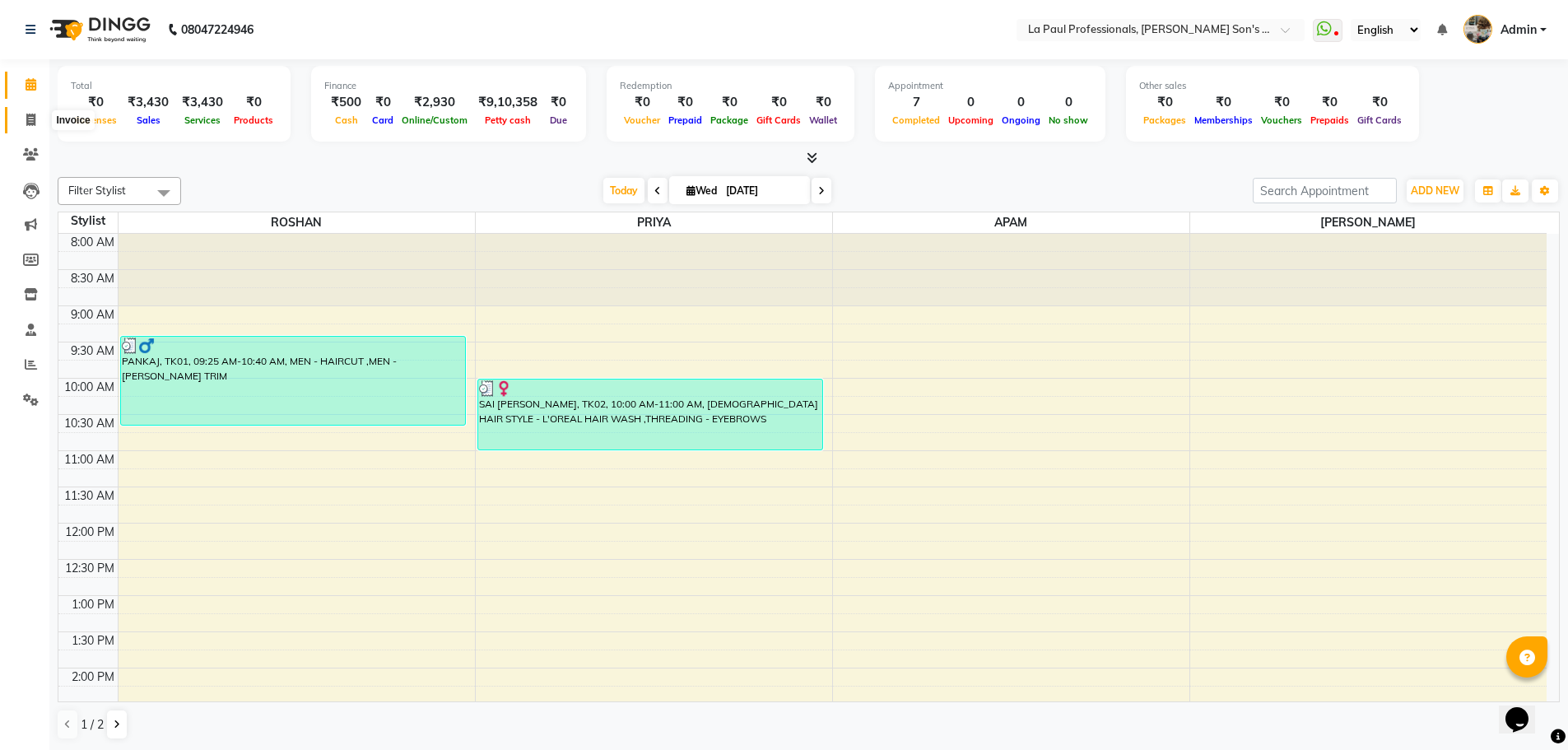
click at [34, 122] on icon at bounding box center [31, 119] width 9 height 13
select select "service"
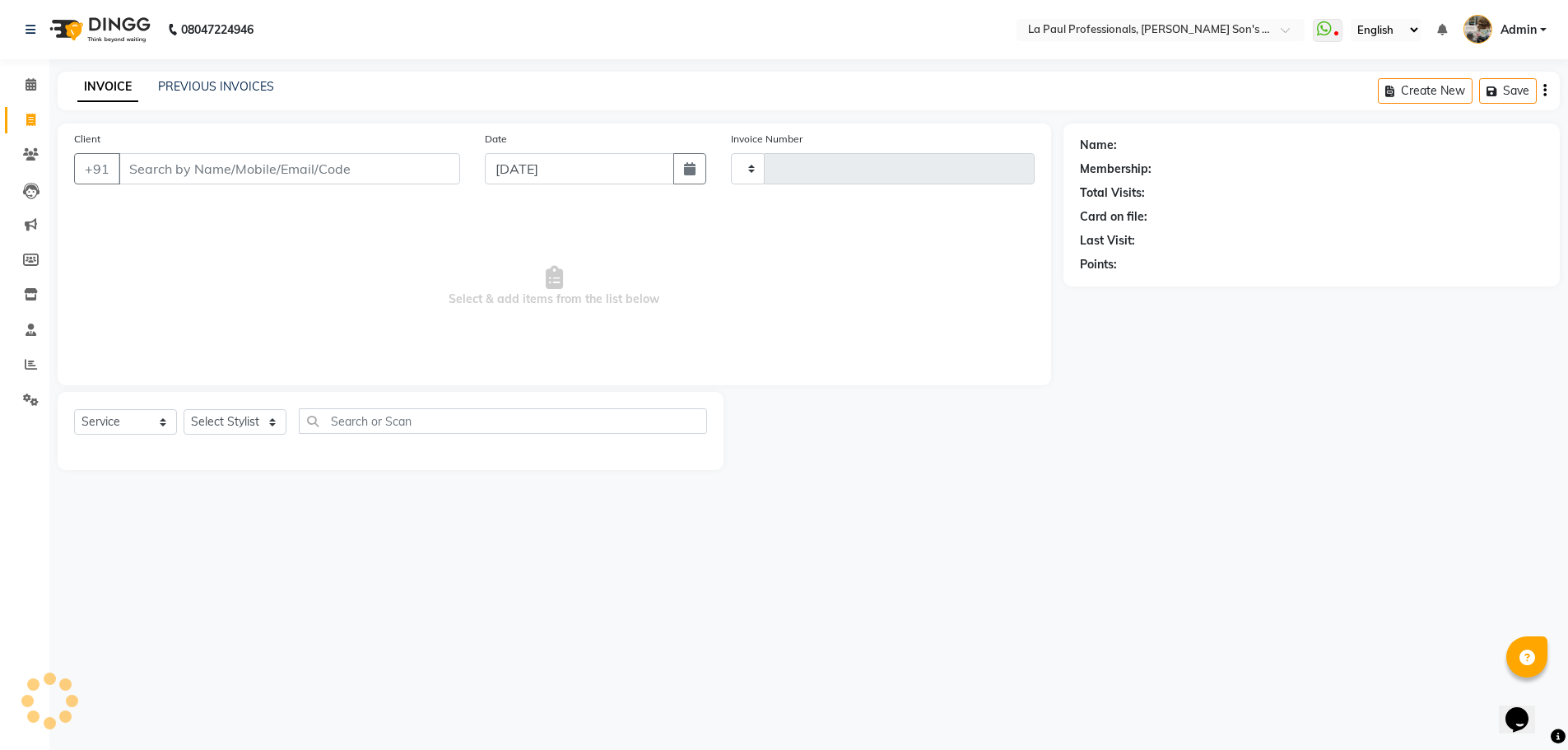
type input "0961"
select select "6271"
click at [255, 178] on input "Client" at bounding box center [290, 168] width 345 height 31
type input "9121920835"
click at [419, 168] on span "Add Client" at bounding box center [421, 169] width 65 height 17
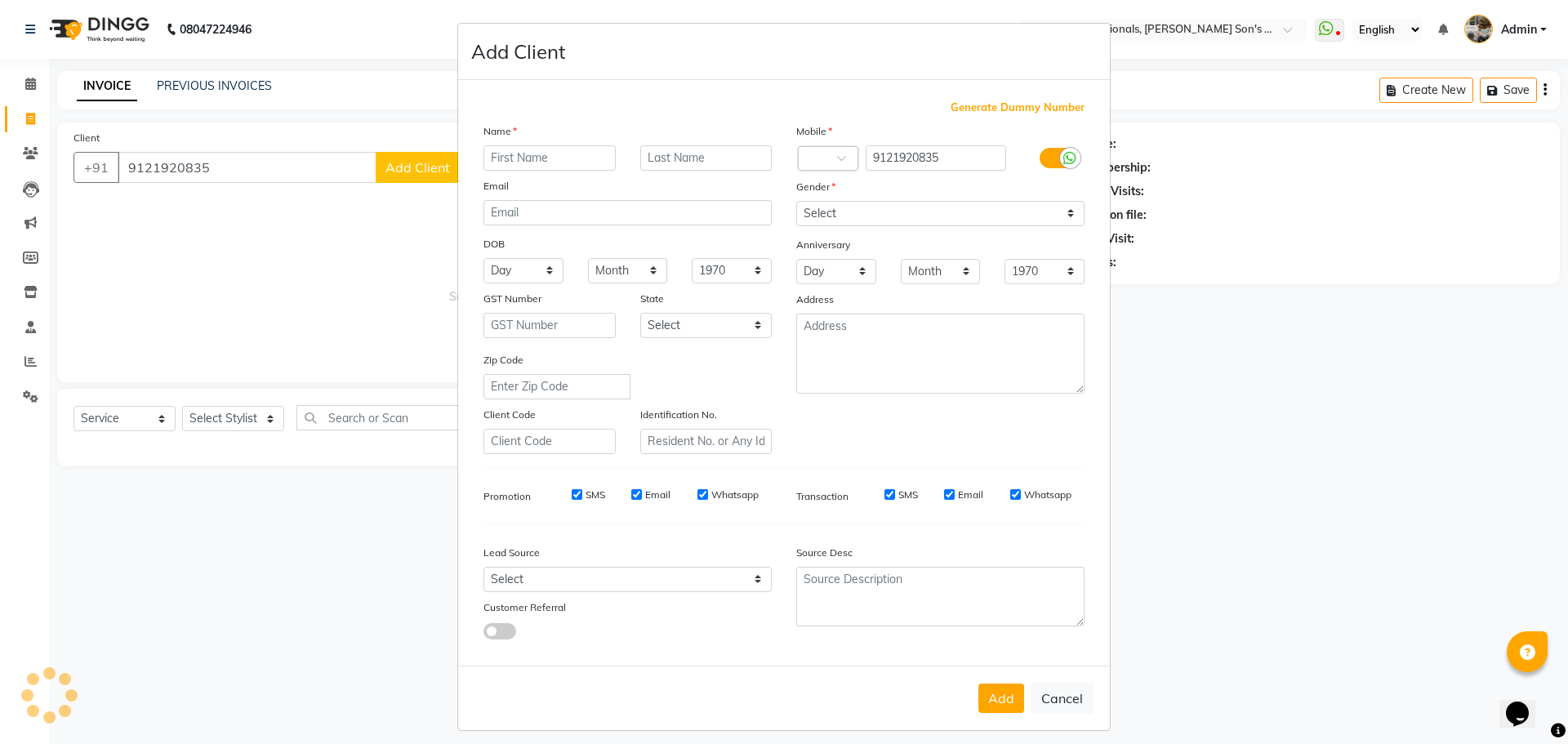
click at [533, 161] on input "text" at bounding box center [550, 158] width 132 height 26
type input "ch"
click at [699, 150] on input "text" at bounding box center [706, 158] width 132 height 26
type input "nagendra"
click at [998, 696] on button "Add" at bounding box center [1001, 698] width 46 height 30
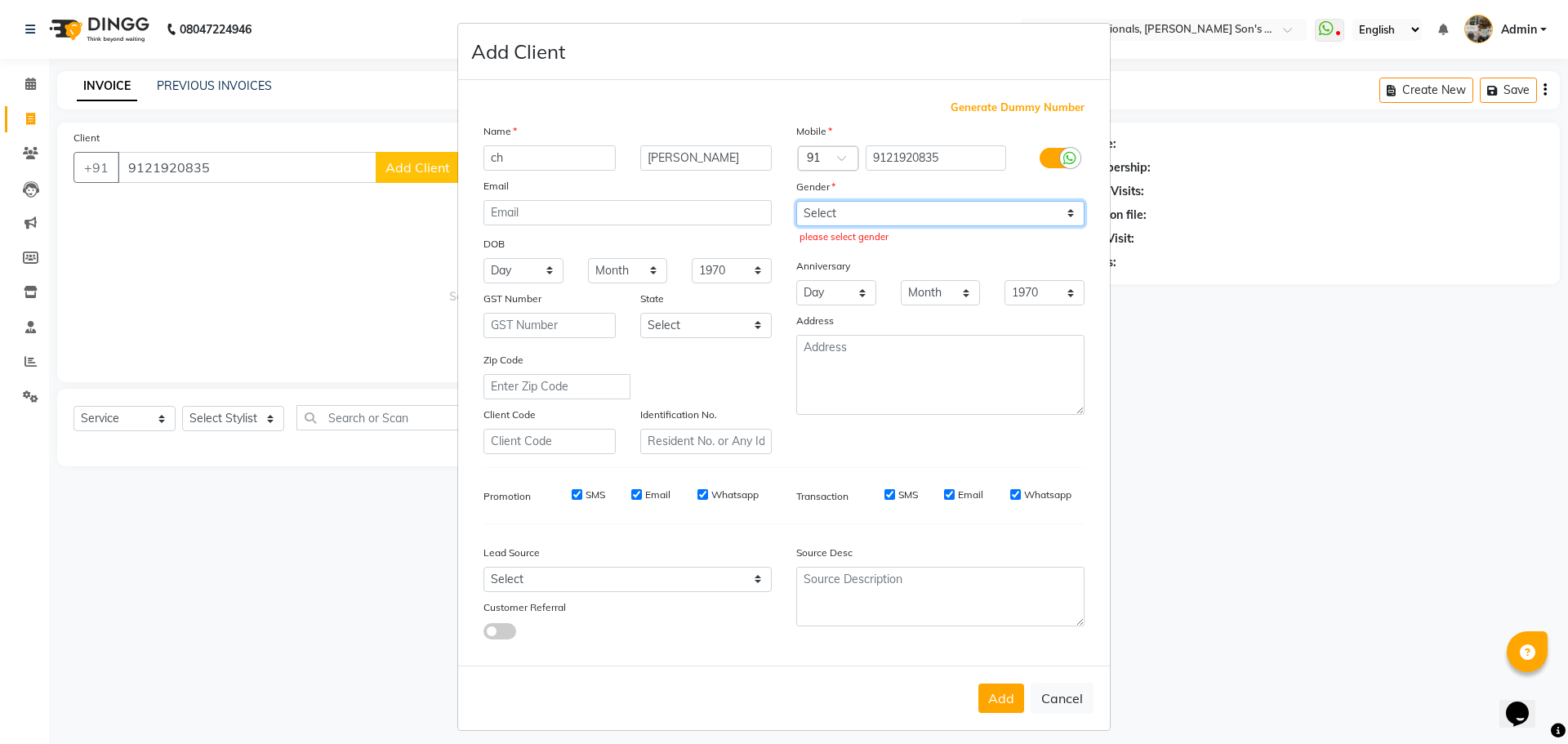
click at [1023, 209] on select "Select Male Female Other Prefer Not To Say" at bounding box center [940, 214] width 288 height 26
select select "male"
click at [796, 201] on select "Select Male Female Other Prefer Not To Say" at bounding box center [940, 214] width 288 height 26
click at [998, 691] on button "Add" at bounding box center [1001, 698] width 46 height 30
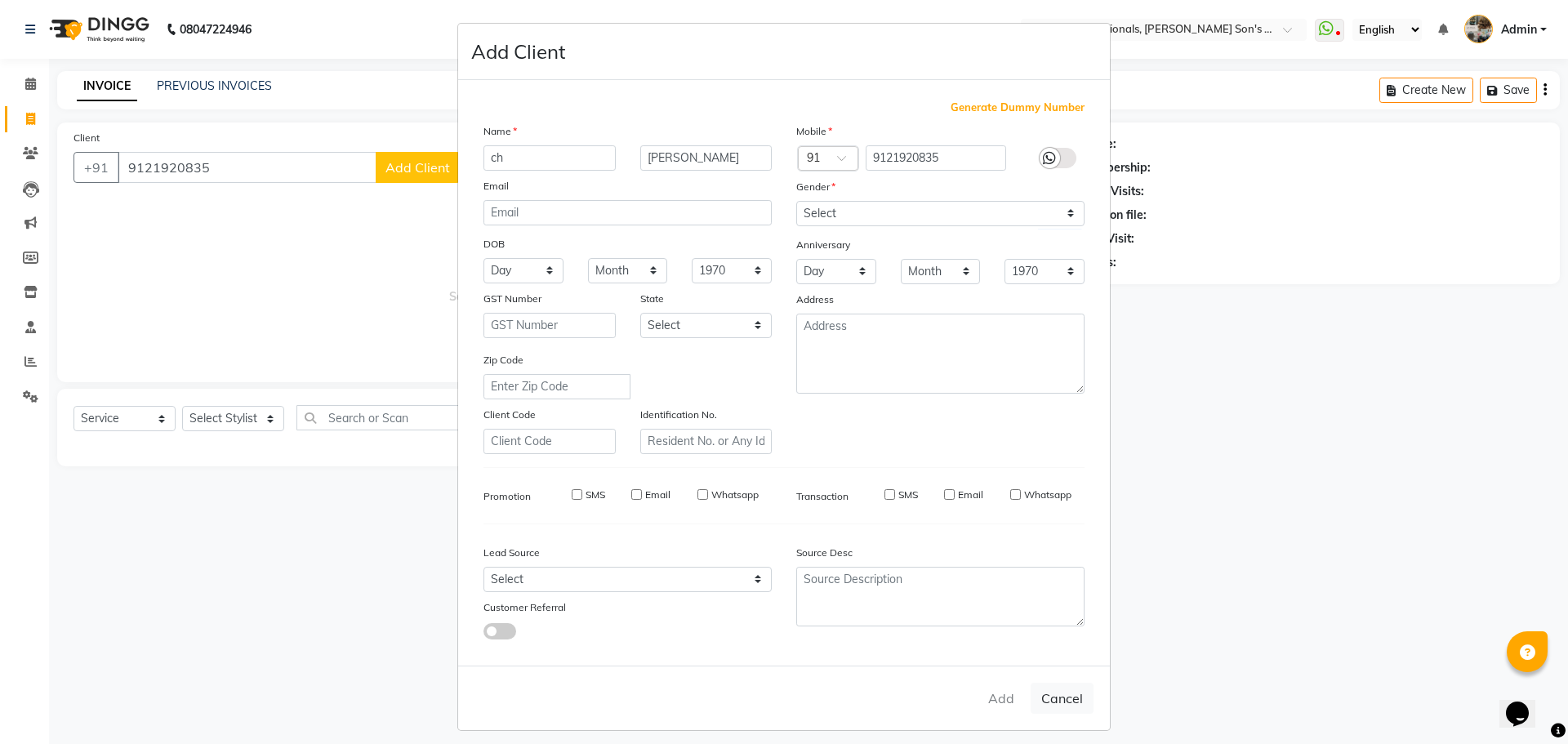
select select
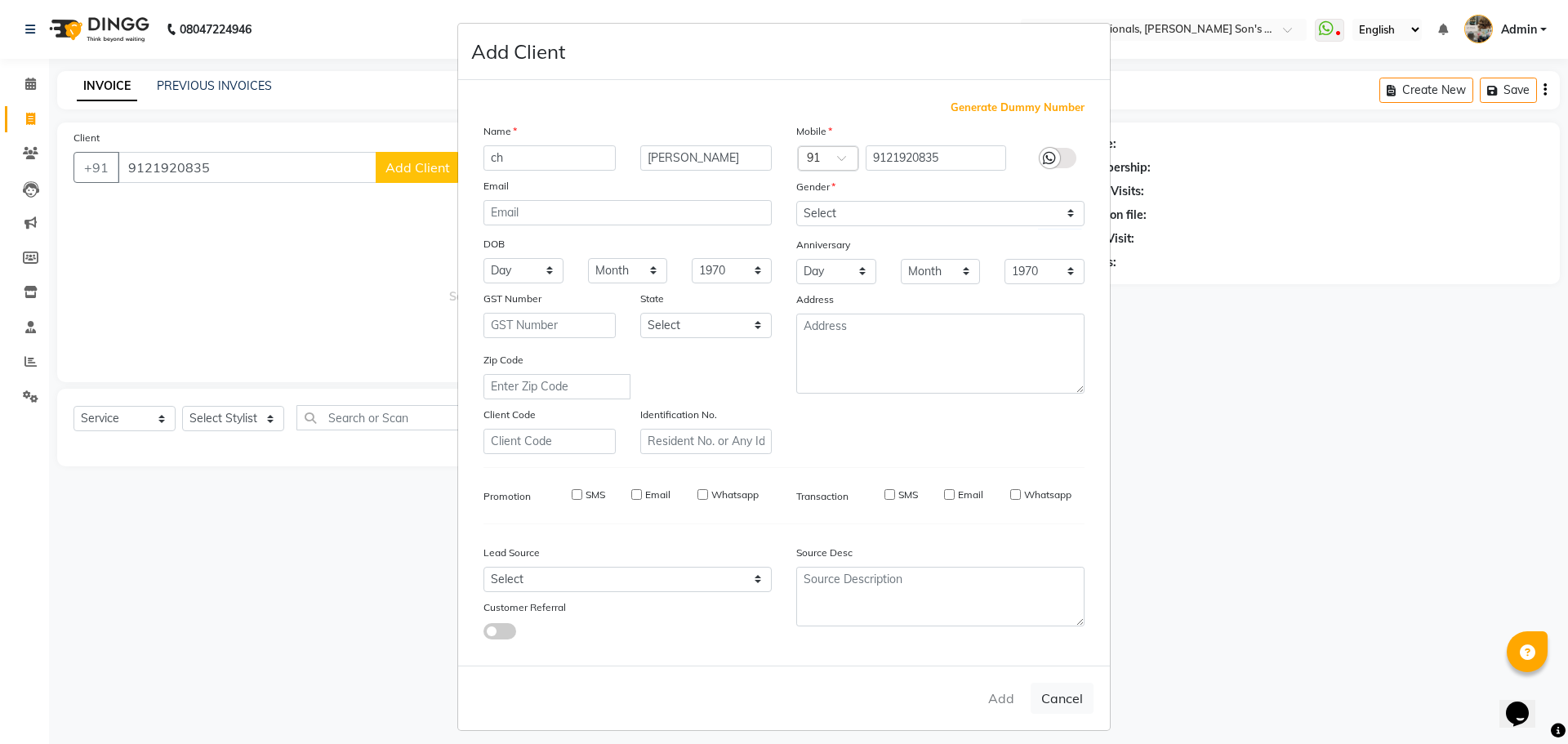
select select
checkbox input "false"
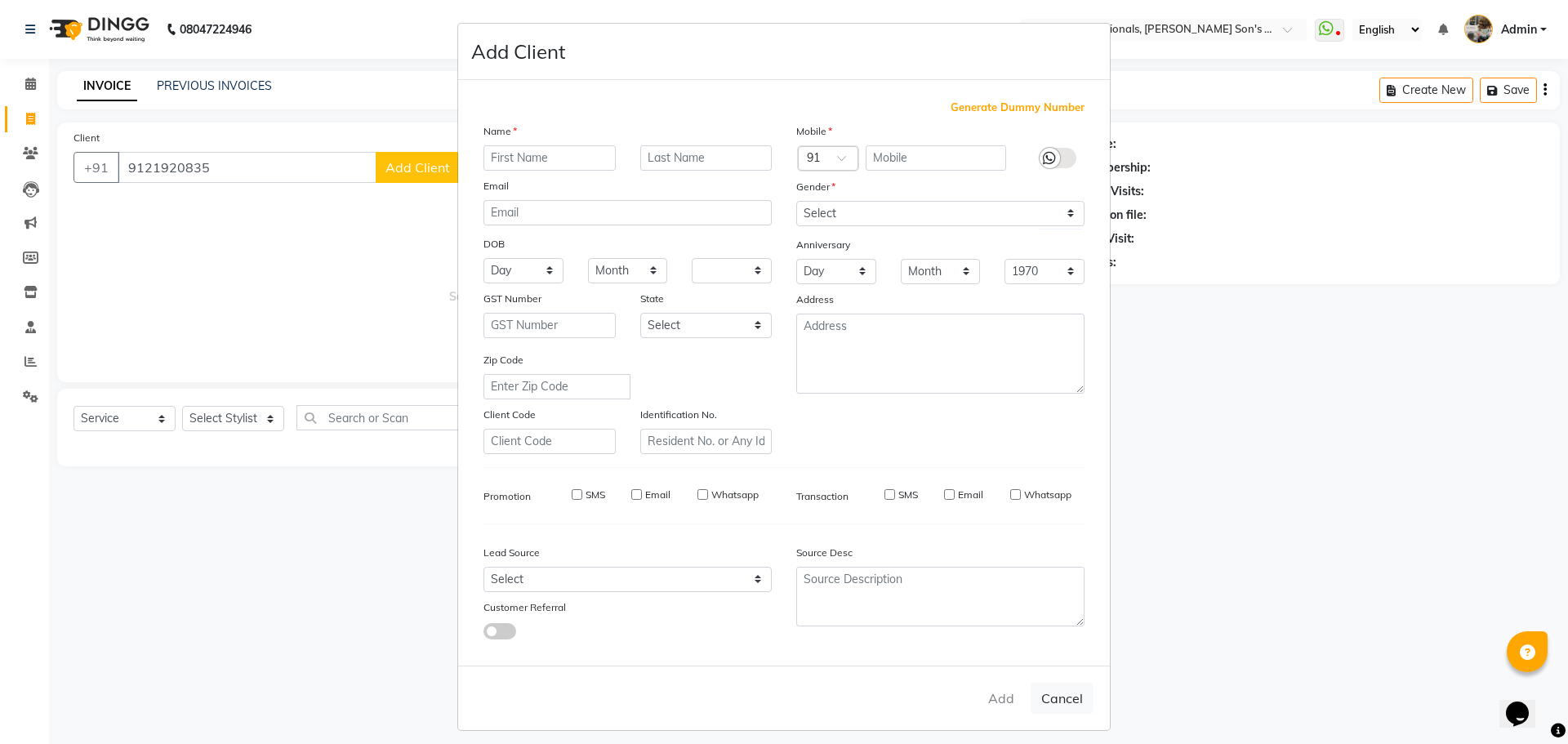
checkbox input "false"
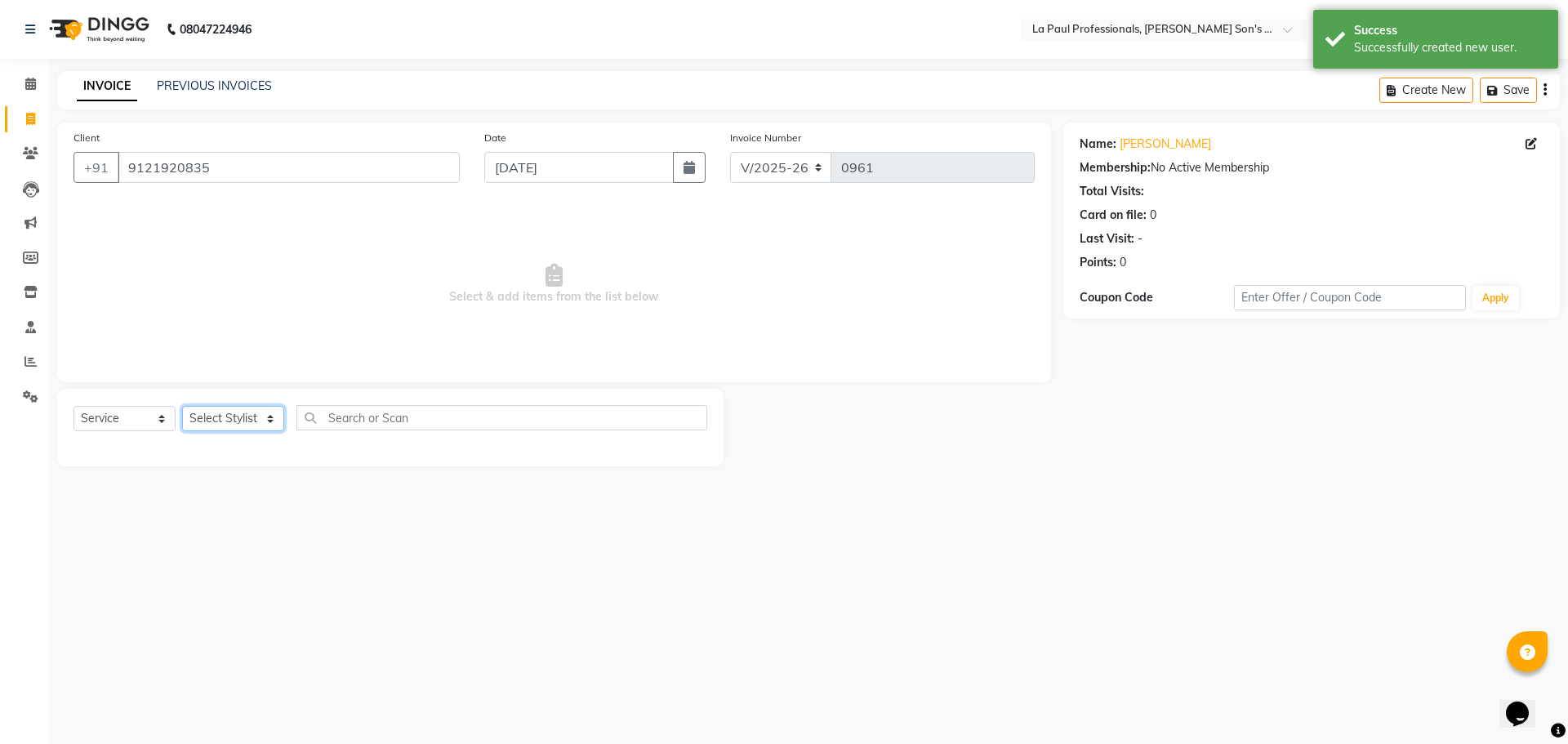
click at [238, 418] on select "Select Stylist APAM [PERSON_NAME] PRIYA [PERSON_NAME] SASA [PERSON_NAME]" at bounding box center [233, 418] width 102 height 26
select select "48213"
click at [182, 406] on select "Select Stylist APAM [PERSON_NAME] PRIYA [PERSON_NAME] SASA [PERSON_NAME]" at bounding box center [233, 418] width 102 height 26
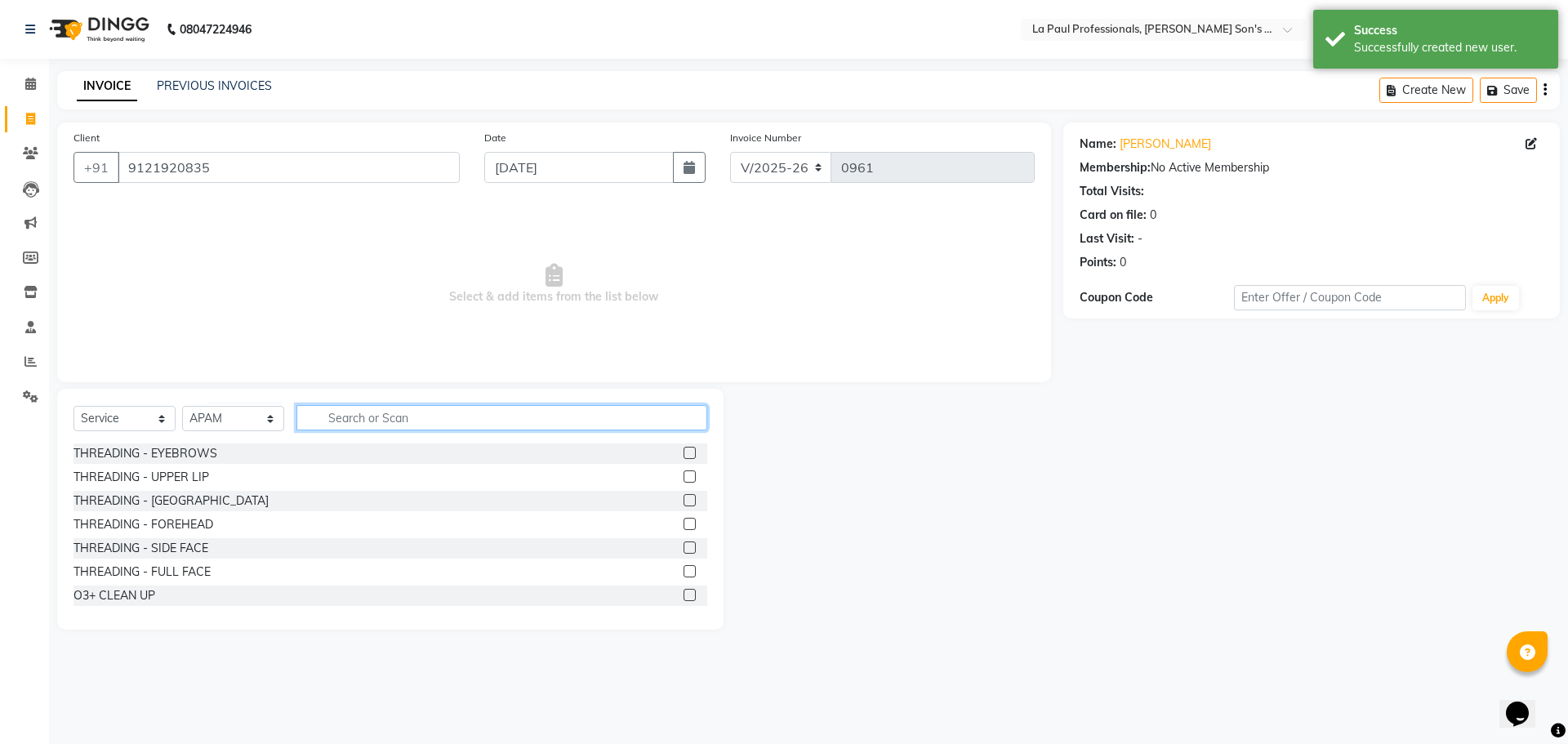
click at [455, 412] on input "text" at bounding box center [502, 417] width 411 height 26
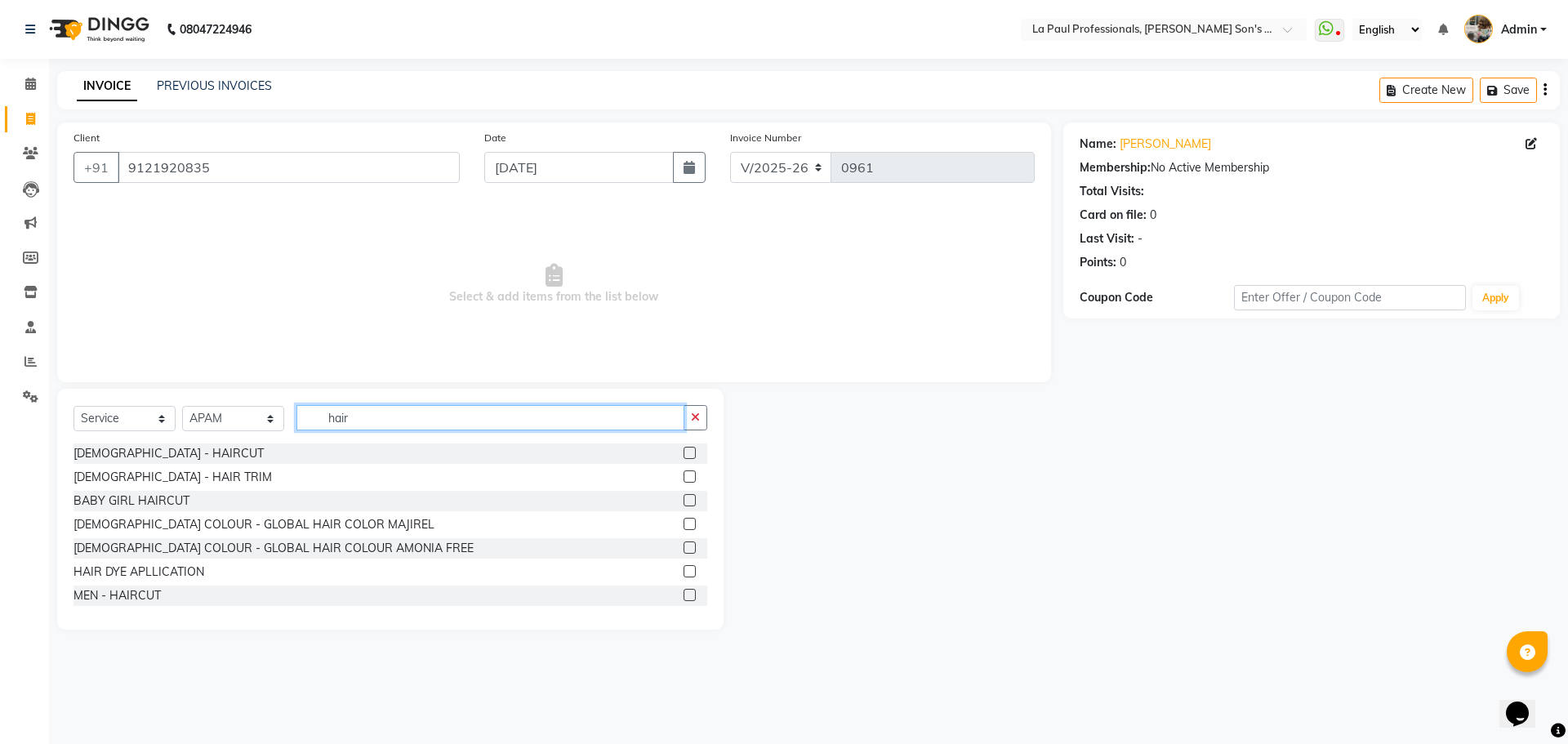
type input "hair"
click at [684, 597] on label at bounding box center [690, 594] width 12 height 12
click at [684, 597] on input "checkbox" at bounding box center [689, 595] width 11 height 11
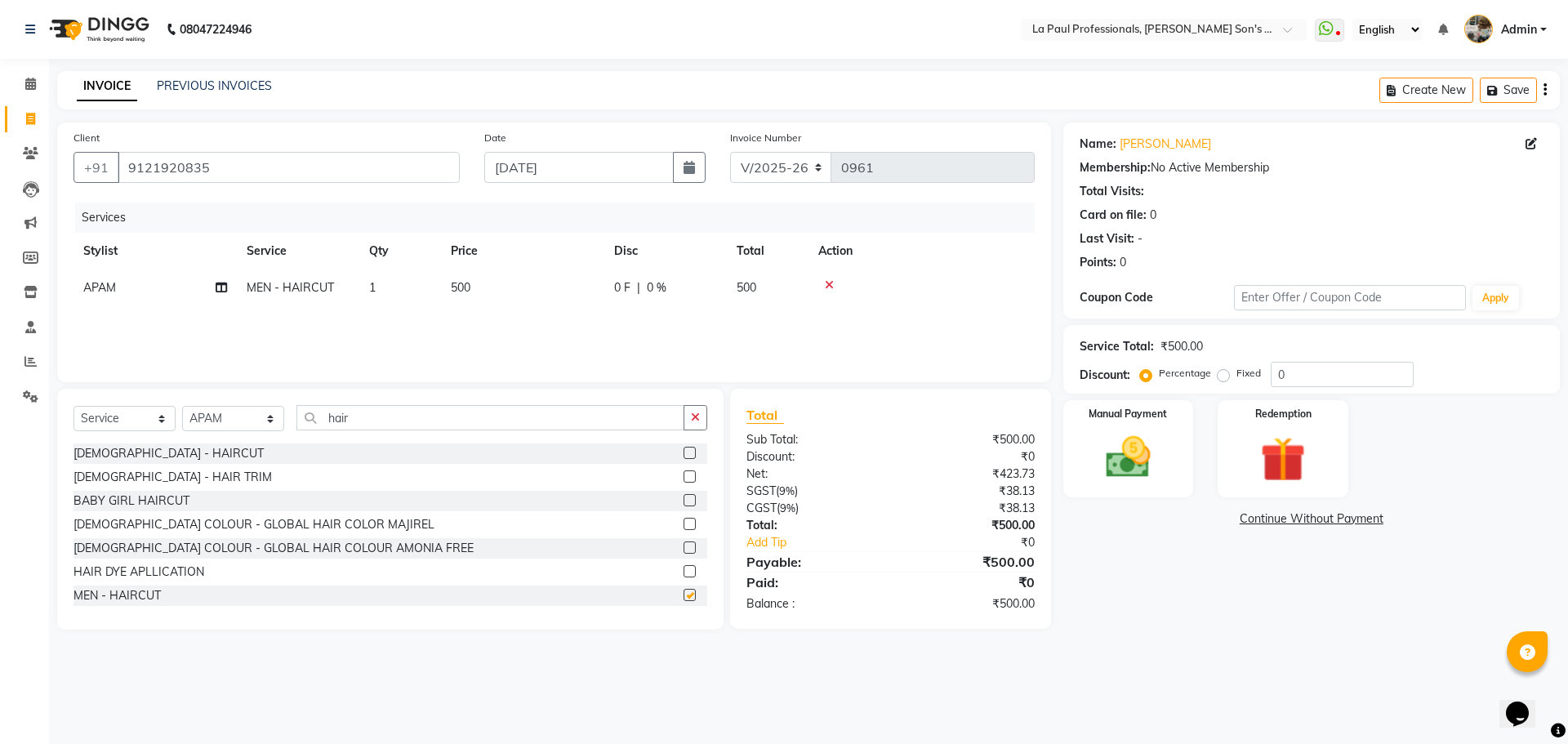
checkbox input "false"
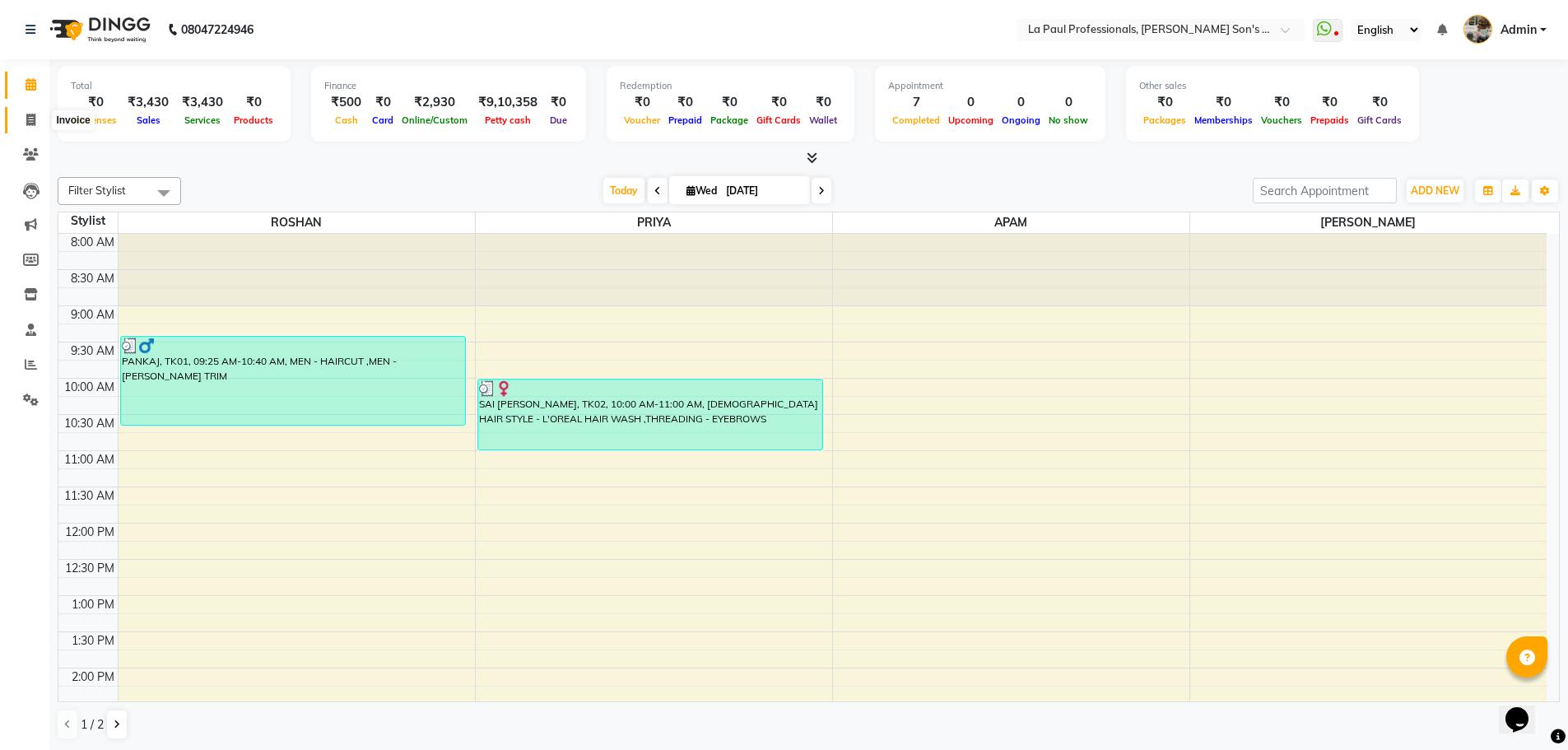
click at [33, 118] on icon at bounding box center [31, 119] width 9 height 13
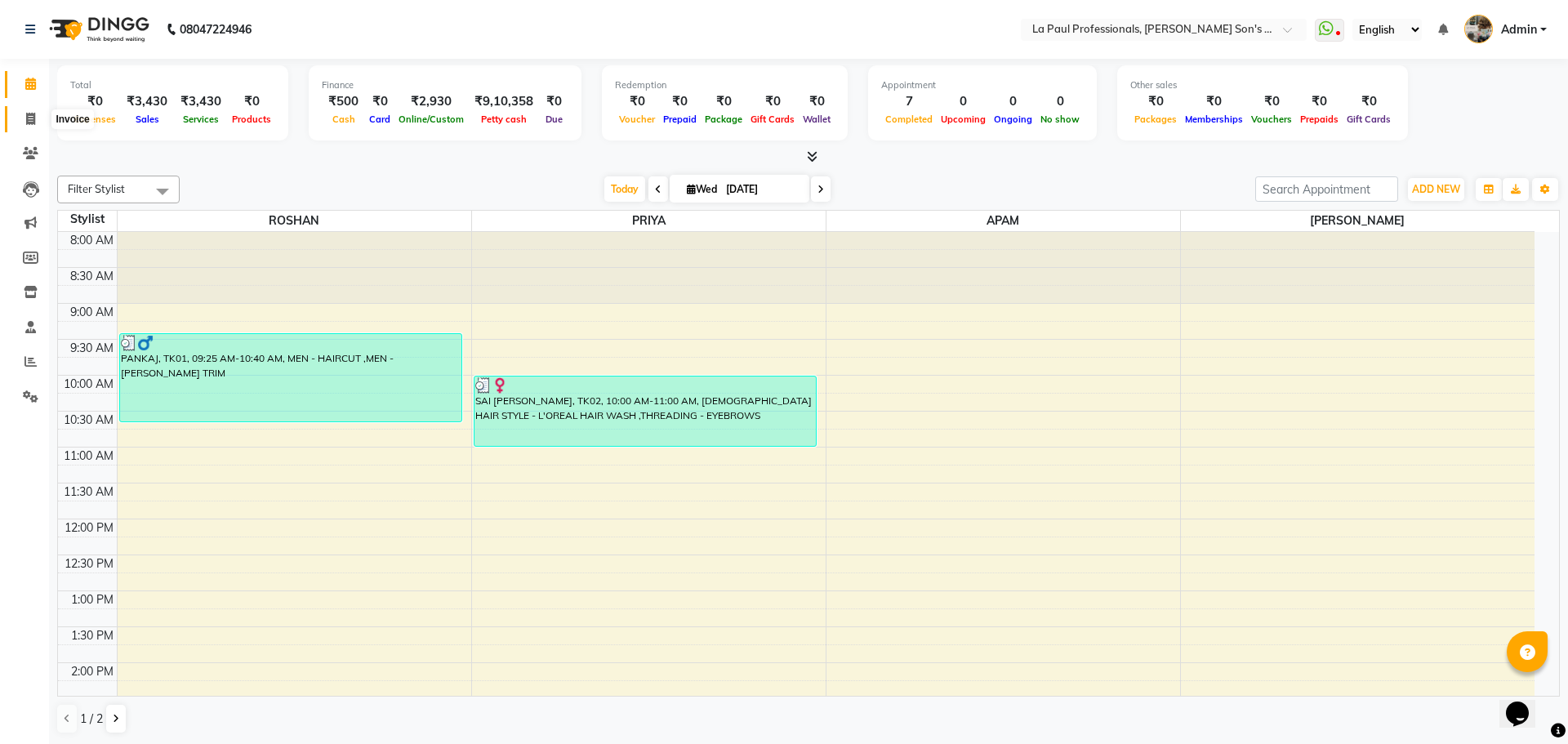
select select "6271"
select select "service"
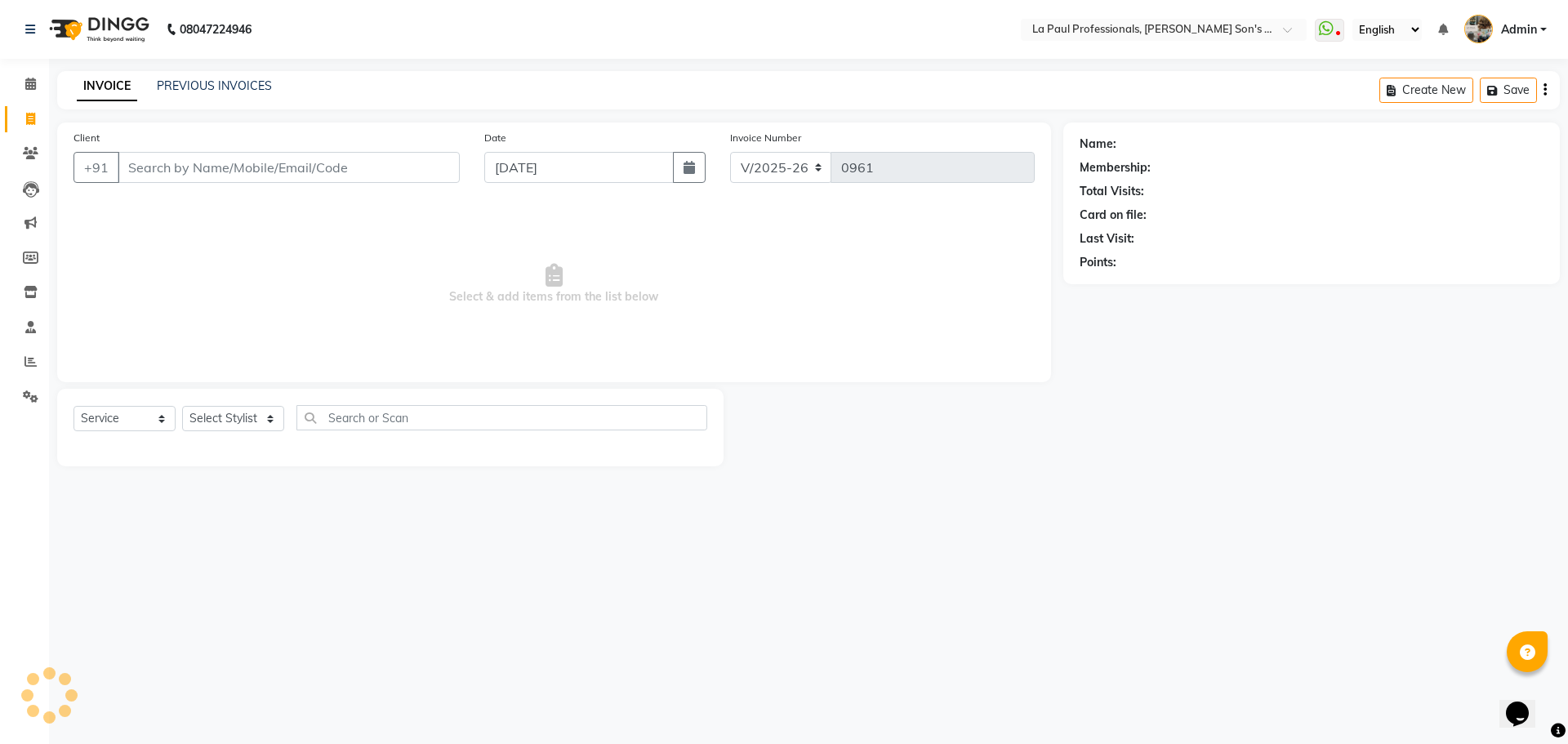
click at [171, 172] on input "Client" at bounding box center [288, 166] width 342 height 31
click at [233, 415] on select "Select Stylist APAM [PERSON_NAME] PRIYA [PERSON_NAME] SASA [PERSON_NAME]" at bounding box center [233, 418] width 102 height 26
select select "48214"
click at [182, 406] on select "Select Stylist APAM [PERSON_NAME] PRIYA [PERSON_NAME] SASA [PERSON_NAME]" at bounding box center [233, 418] width 102 height 26
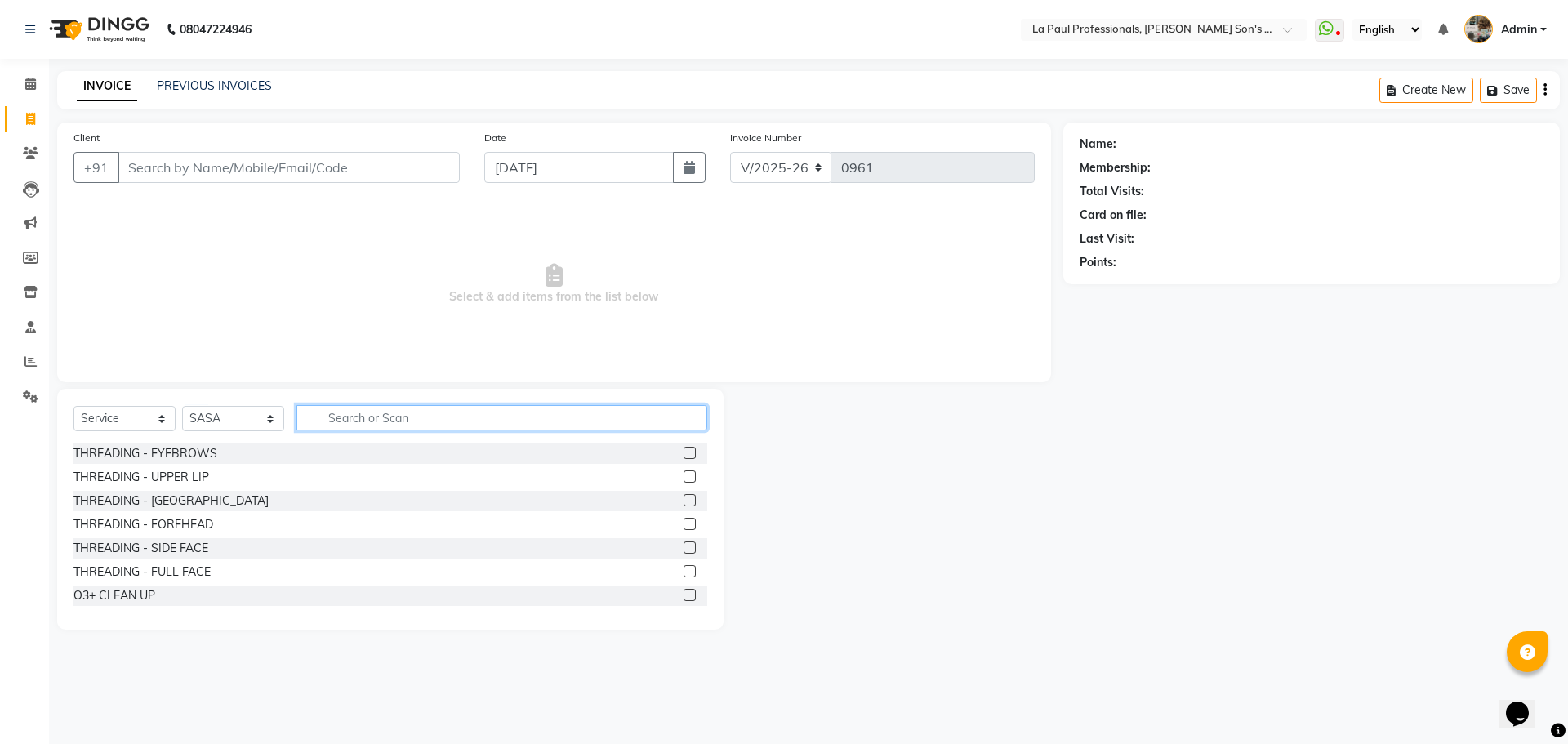
click at [409, 420] on input "text" at bounding box center [502, 417] width 411 height 26
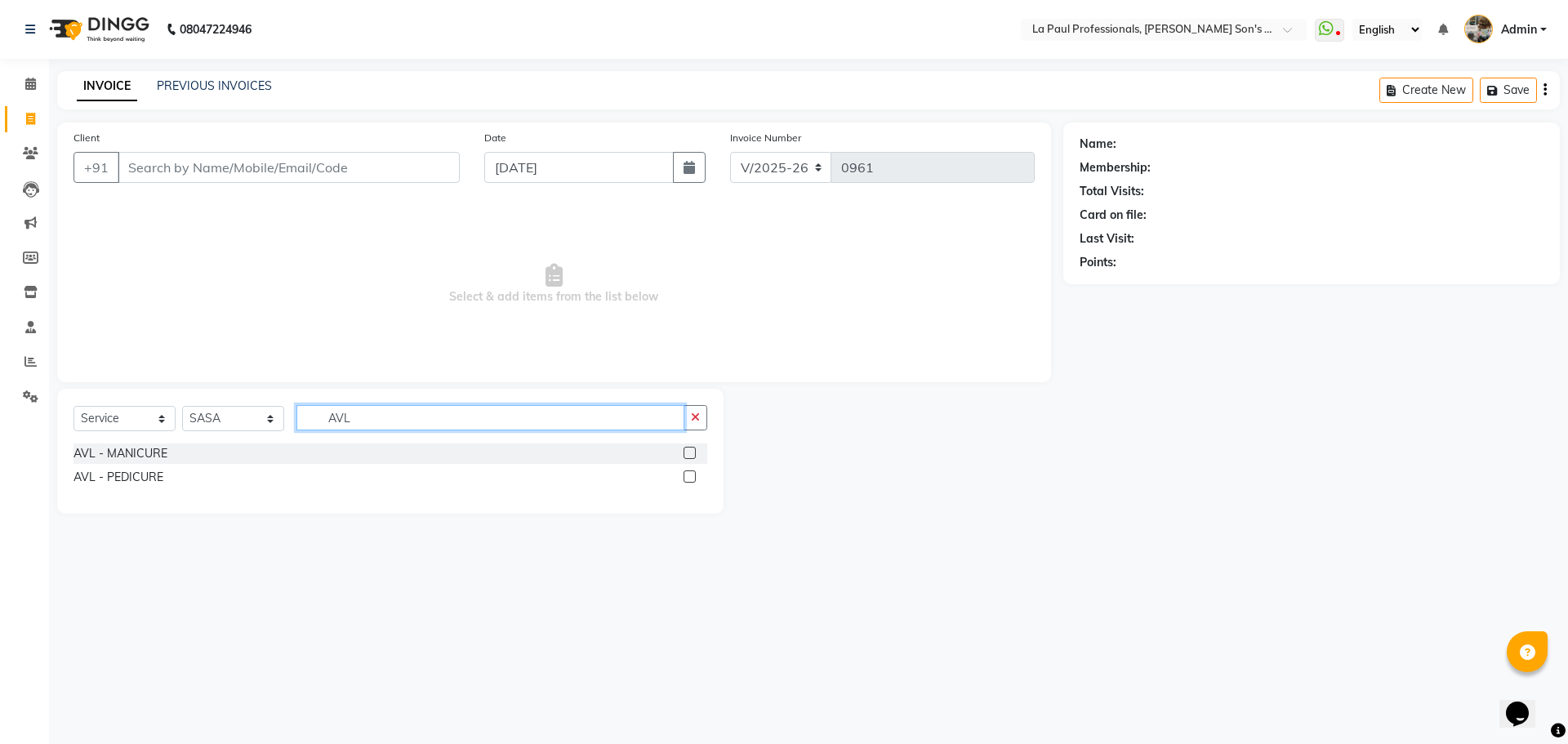
type input "AVL"
click at [683, 477] on div "AVL - PEDICURE" at bounding box center [390, 477] width 633 height 21
click at [687, 475] on label at bounding box center [690, 476] width 12 height 12
click at [687, 475] on input "checkbox" at bounding box center [689, 477] width 11 height 11
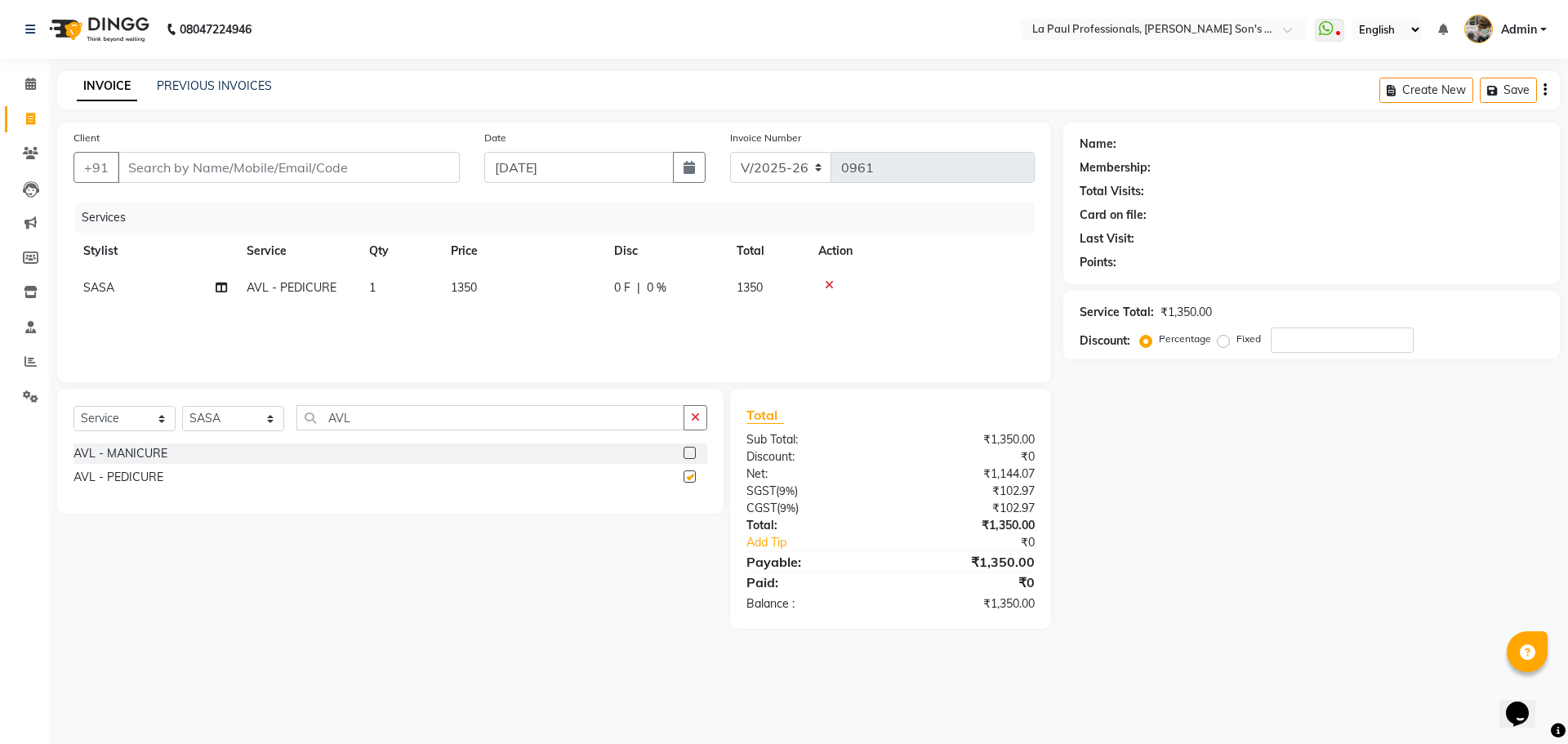
checkbox input "false"
click at [362, 167] on input "Client" at bounding box center [288, 166] width 342 height 31
type input "8"
type input "0"
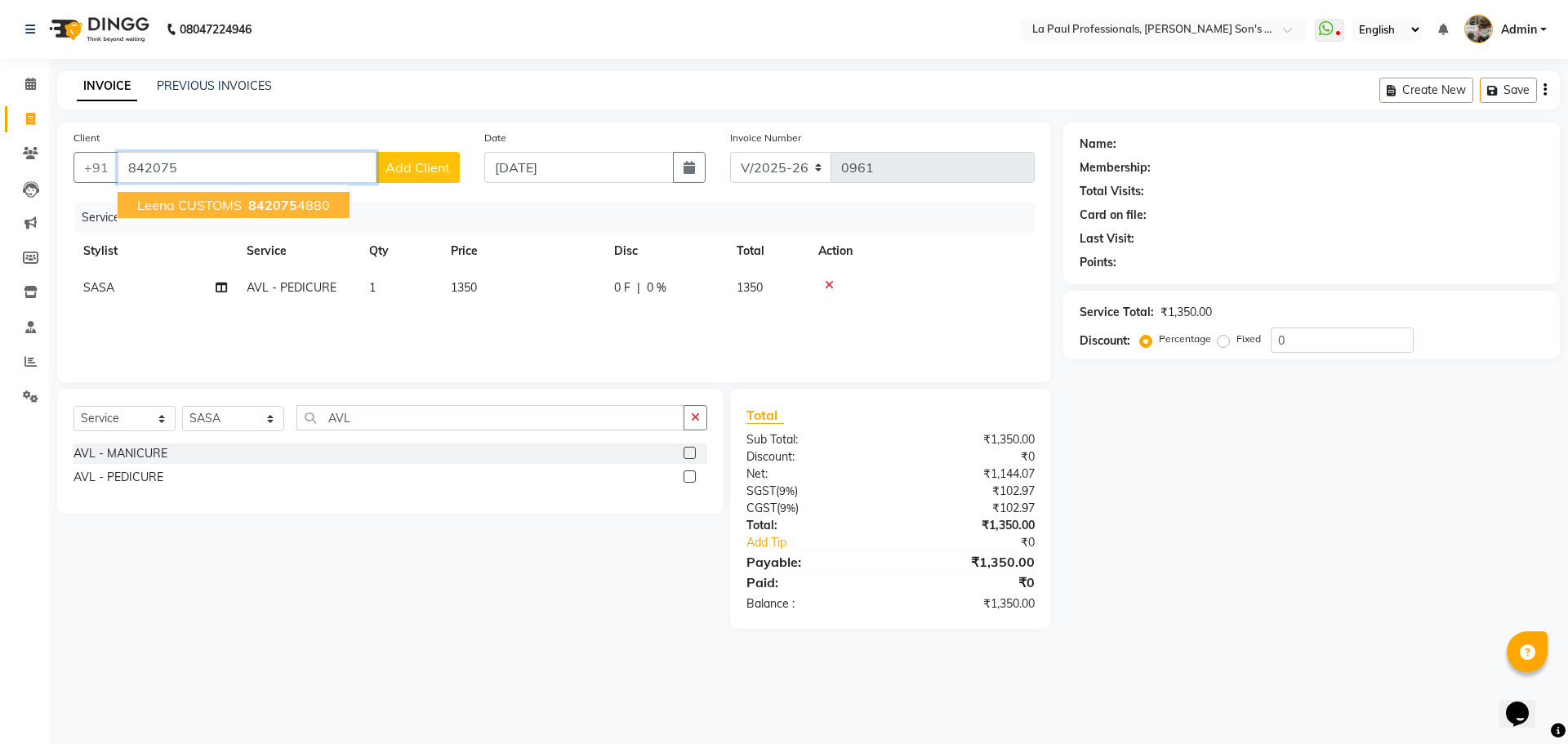
click at [335, 201] on button "Leena CUSTOMS 842075 4880" at bounding box center [233, 205] width 232 height 26
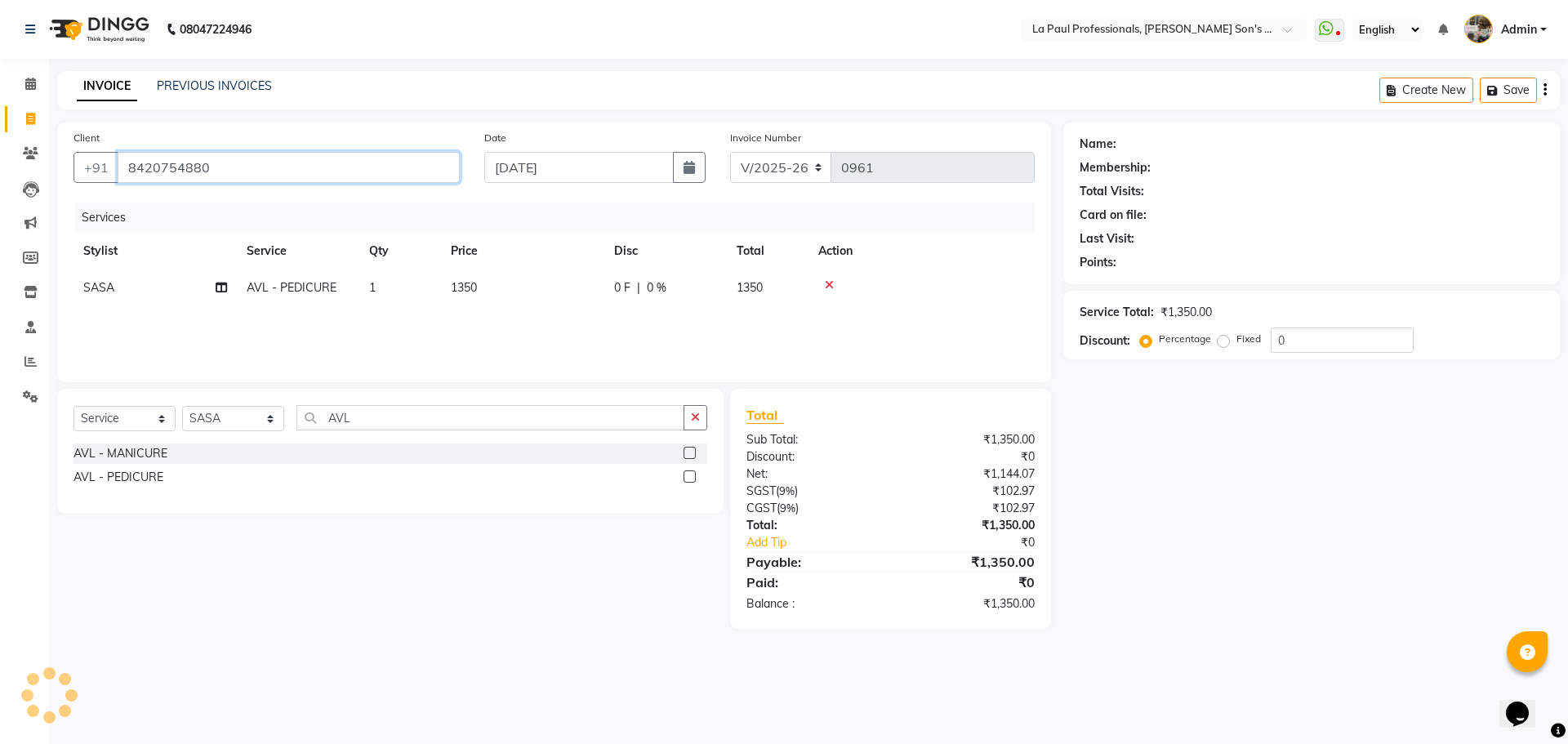
type input "8420754880"
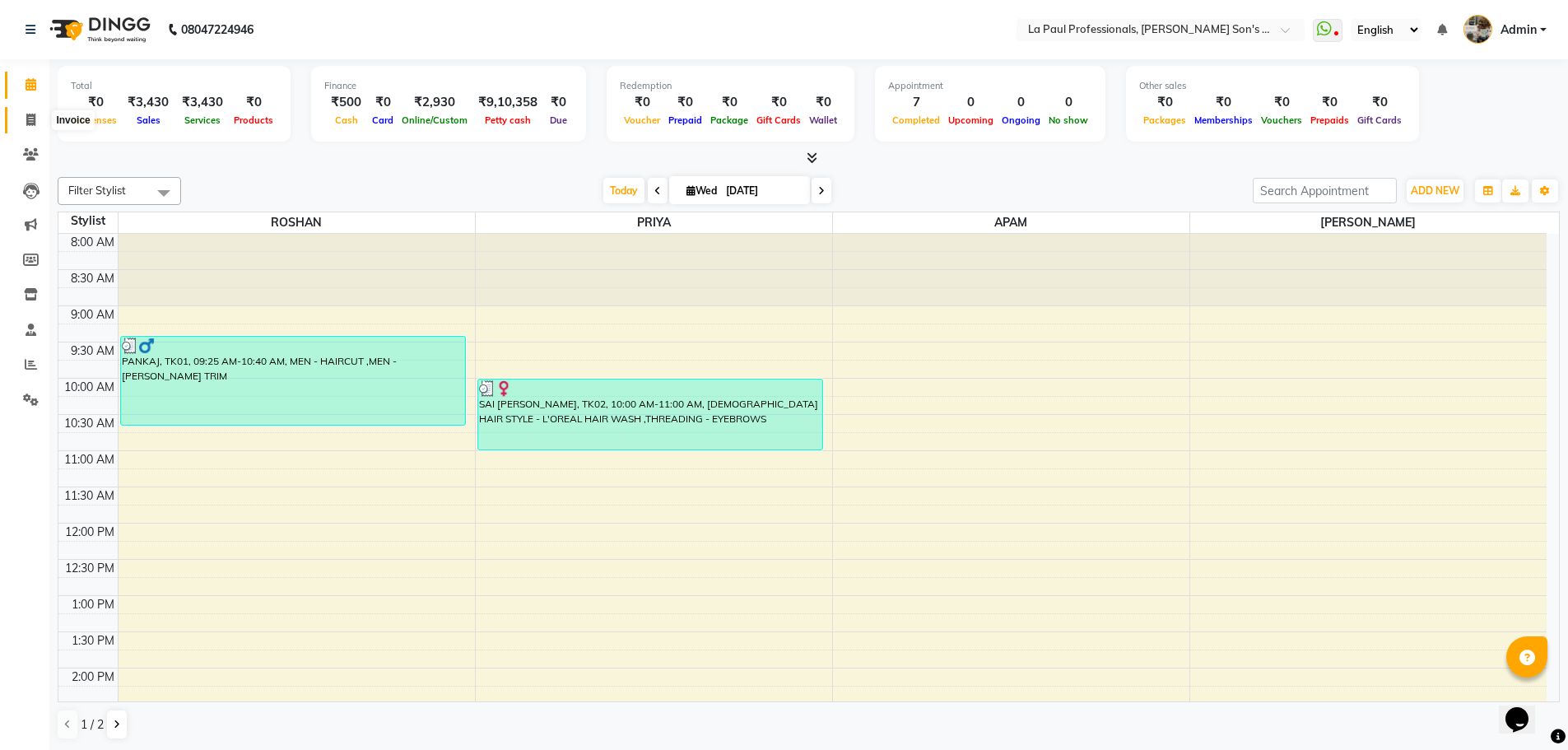
click at [34, 120] on icon at bounding box center [31, 119] width 9 height 13
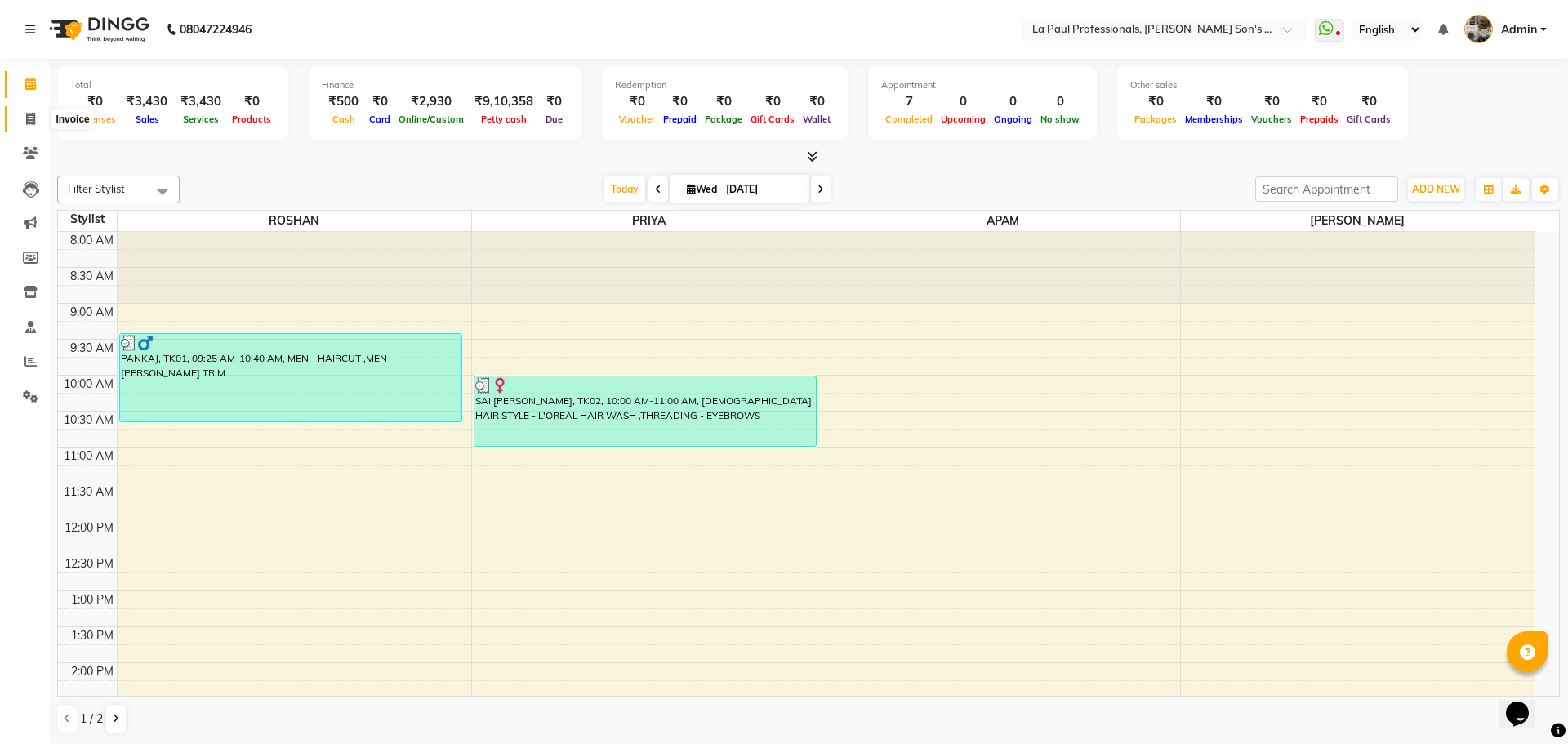
select select "6271"
select select "service"
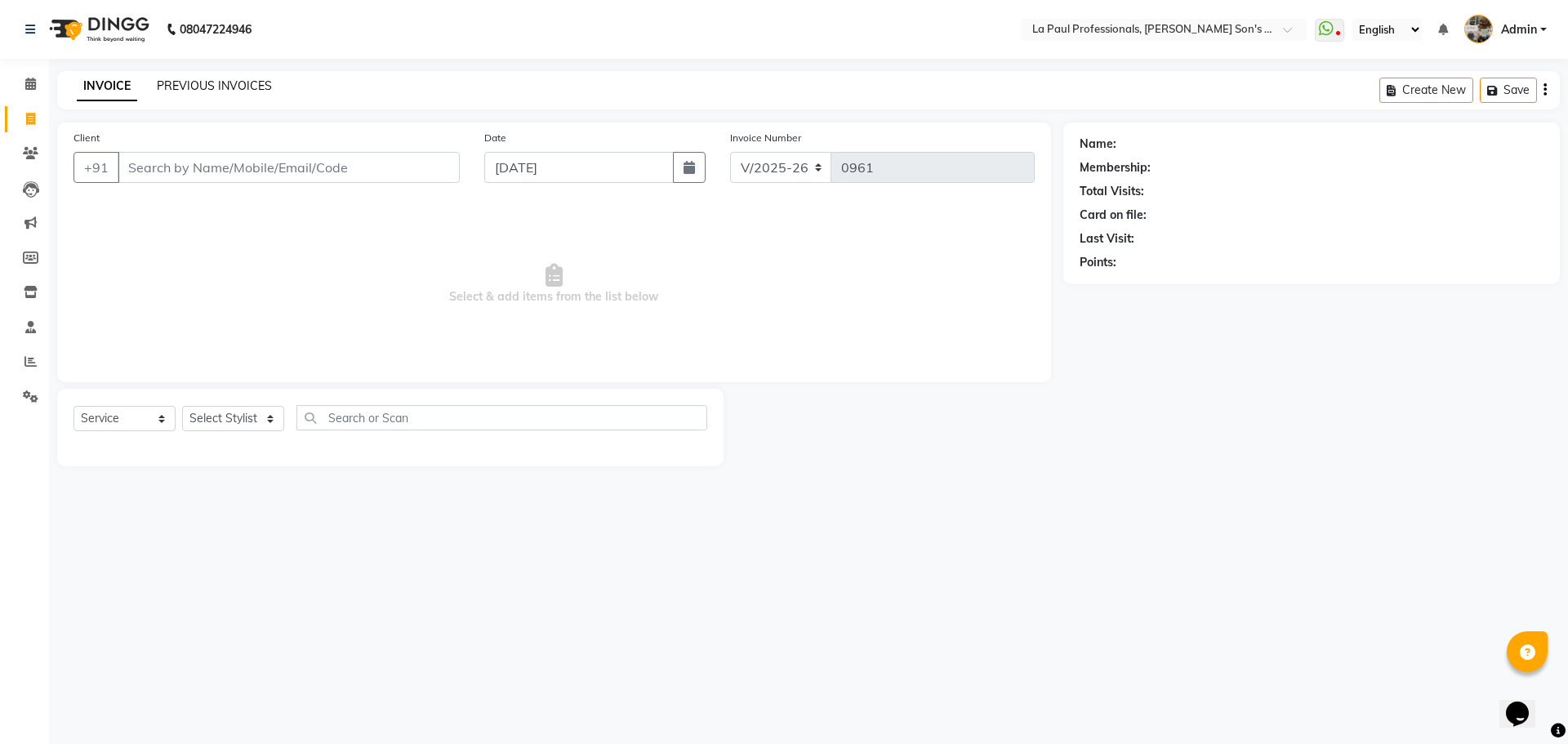
click at [241, 83] on link "PREVIOUS INVOICES" at bounding box center [214, 86] width 115 height 15
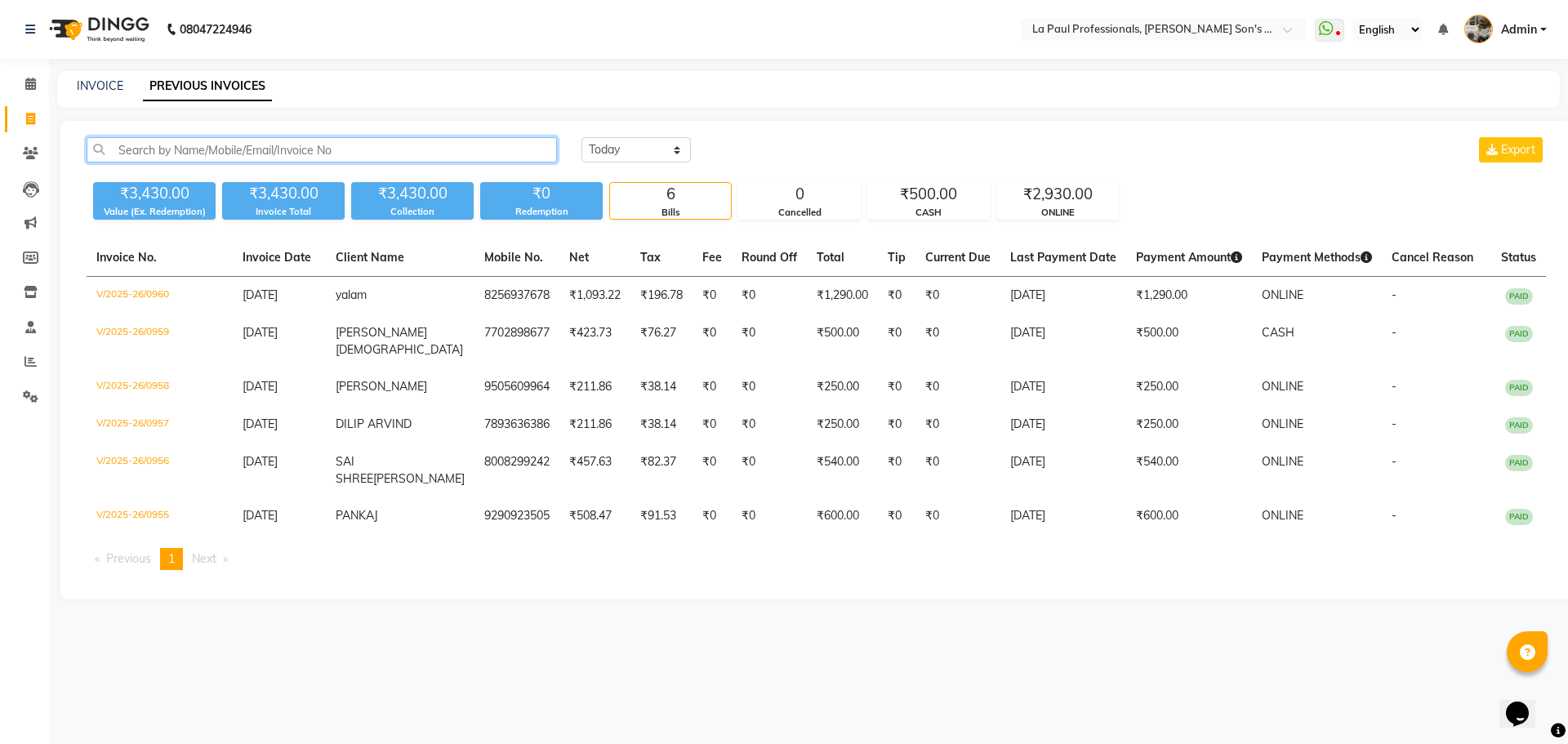
click at [356, 148] on input "text" at bounding box center [322, 150] width 470 height 26
click at [24, 152] on icon at bounding box center [31, 153] width 16 height 12
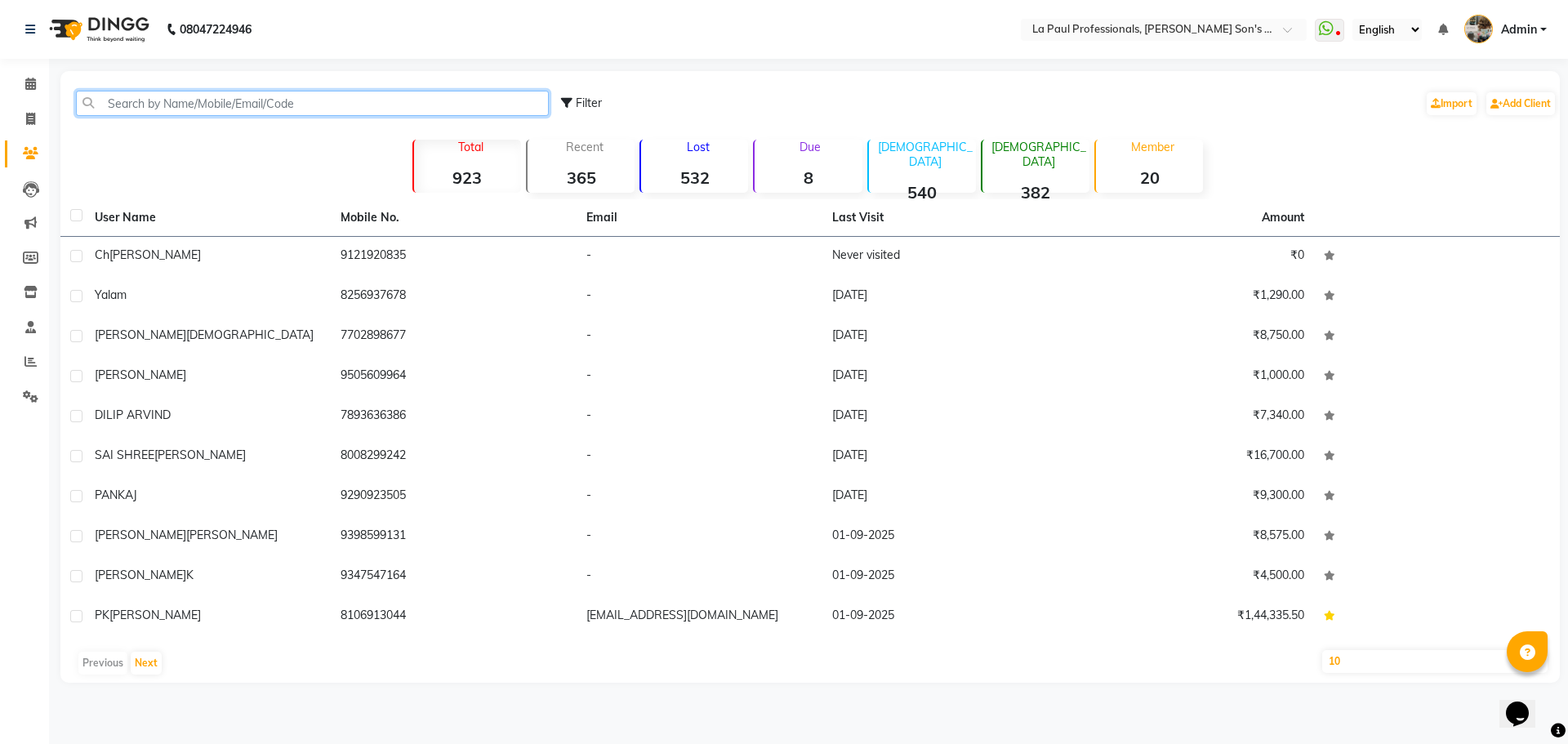
click at [226, 107] on input "text" at bounding box center [312, 103] width 473 height 26
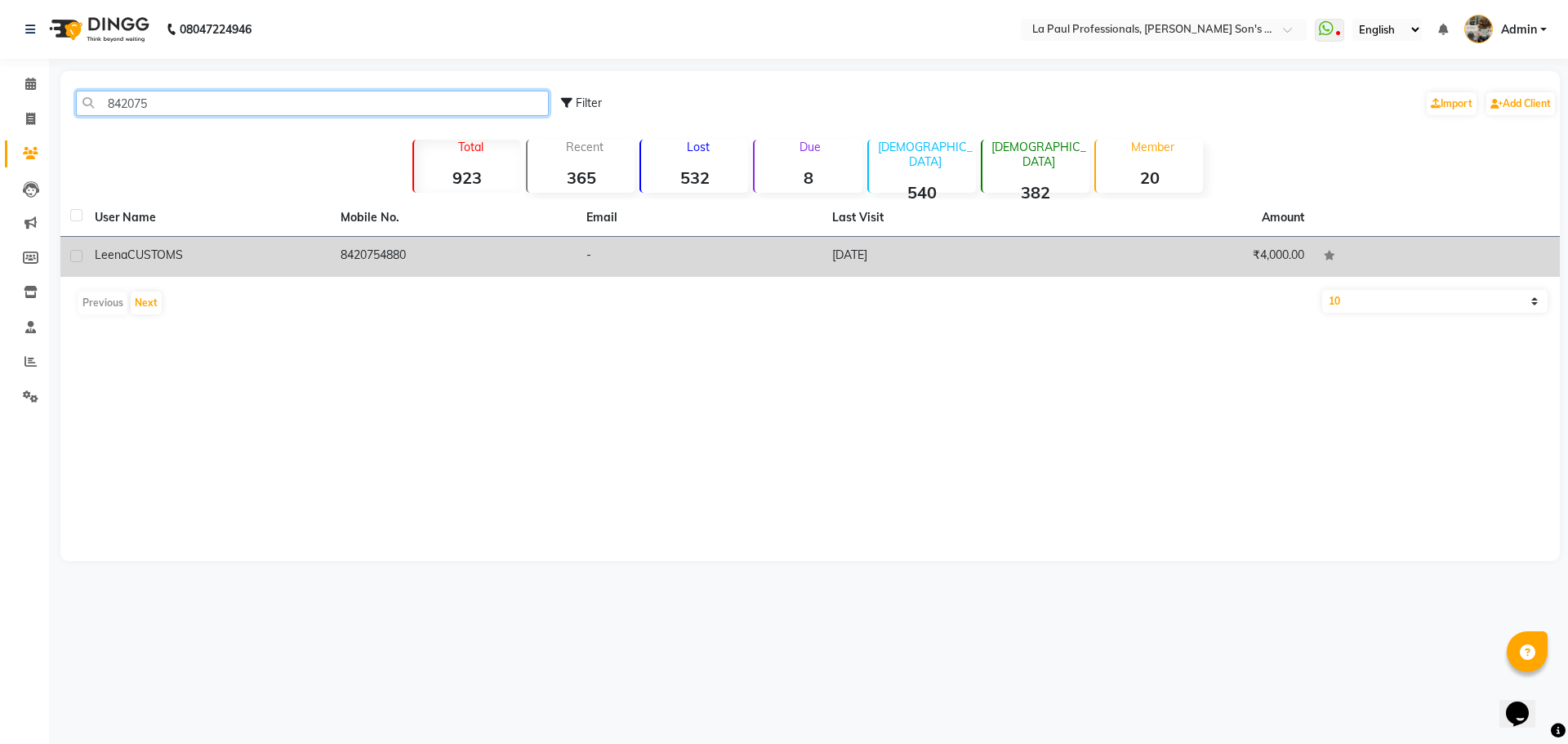
type input "842075"
click at [857, 252] on td "09-07-2025" at bounding box center [945, 257] width 246 height 40
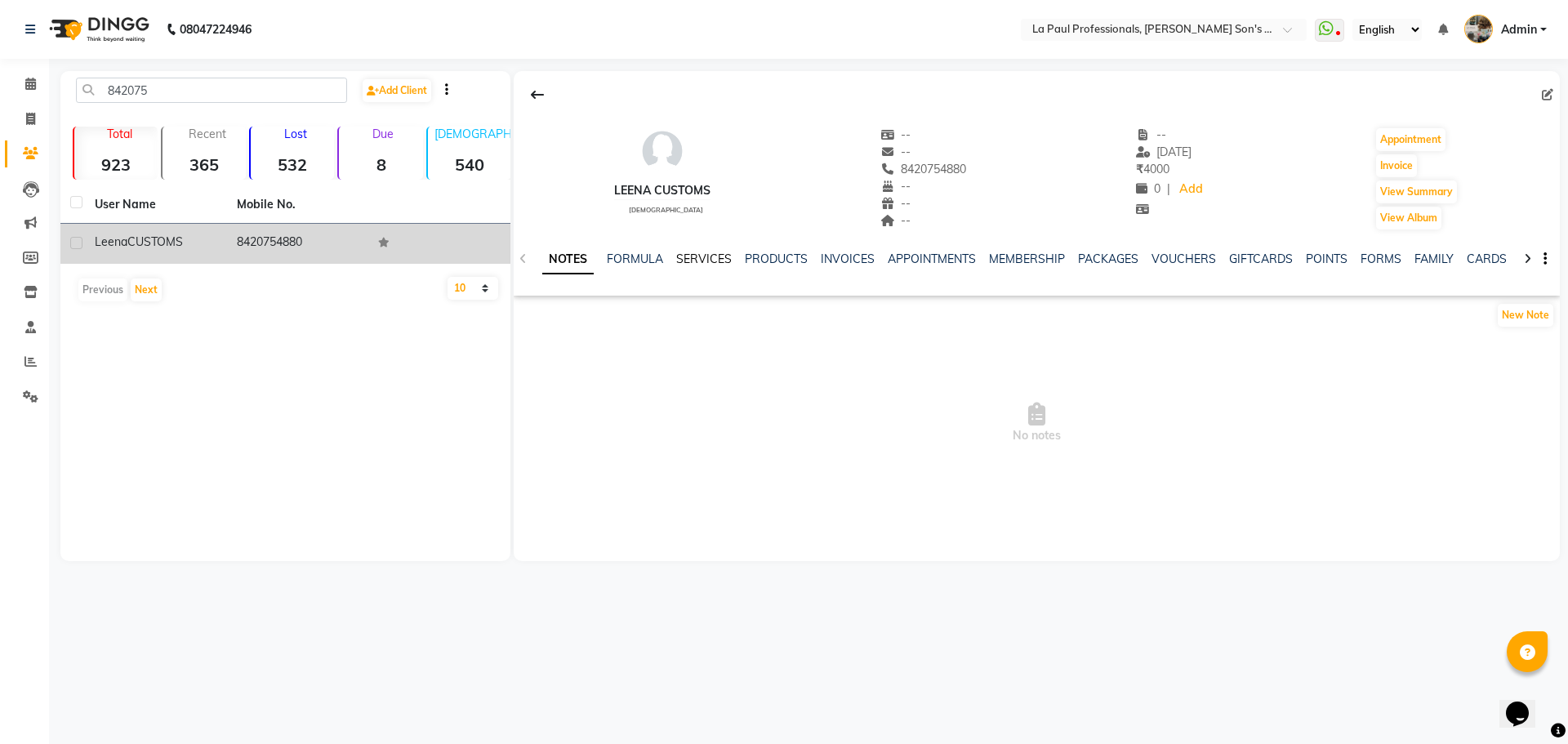
click at [705, 263] on link "SERVICES" at bounding box center [704, 259] width 55 height 15
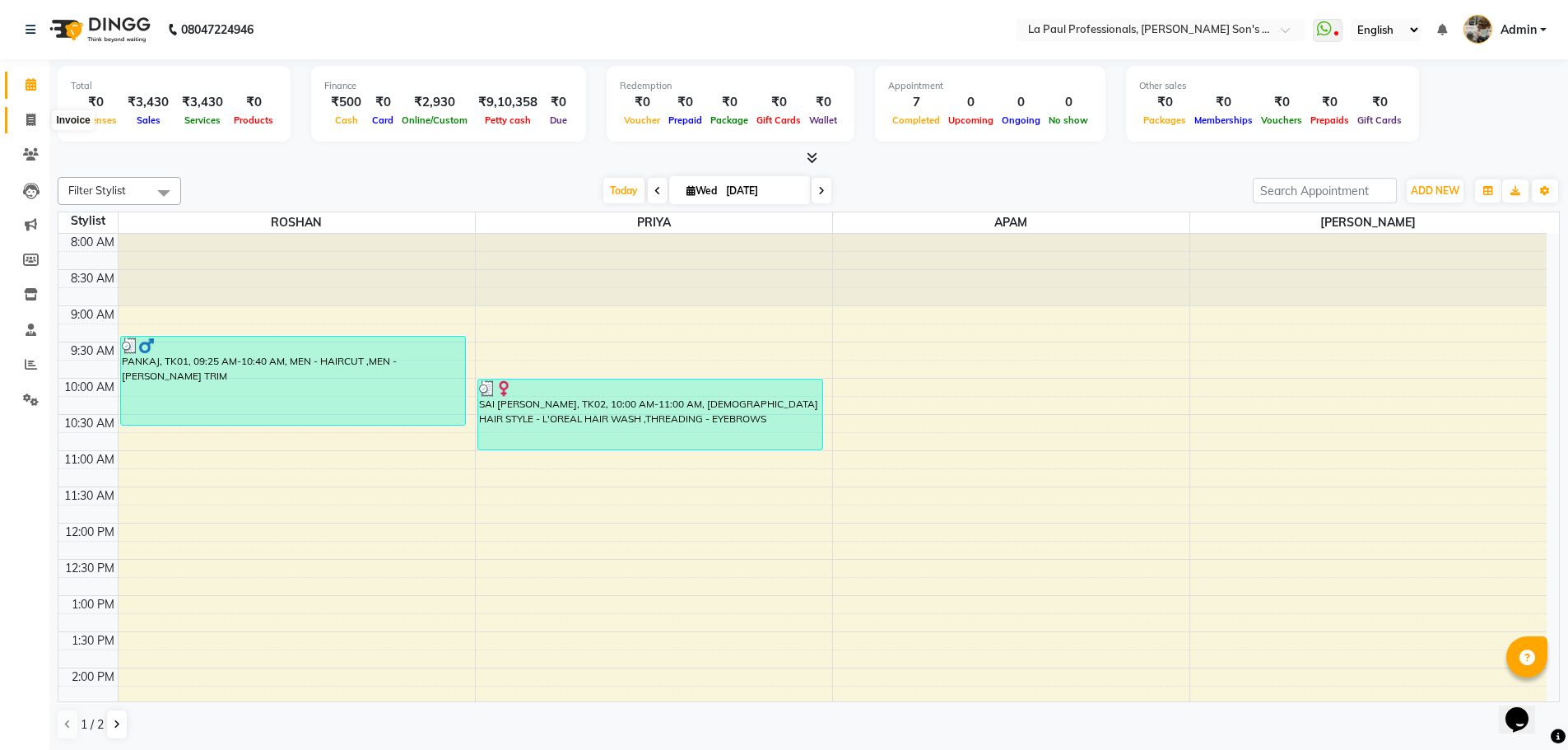
click at [28, 118] on icon at bounding box center [31, 119] width 9 height 13
select select "6271"
select select "service"
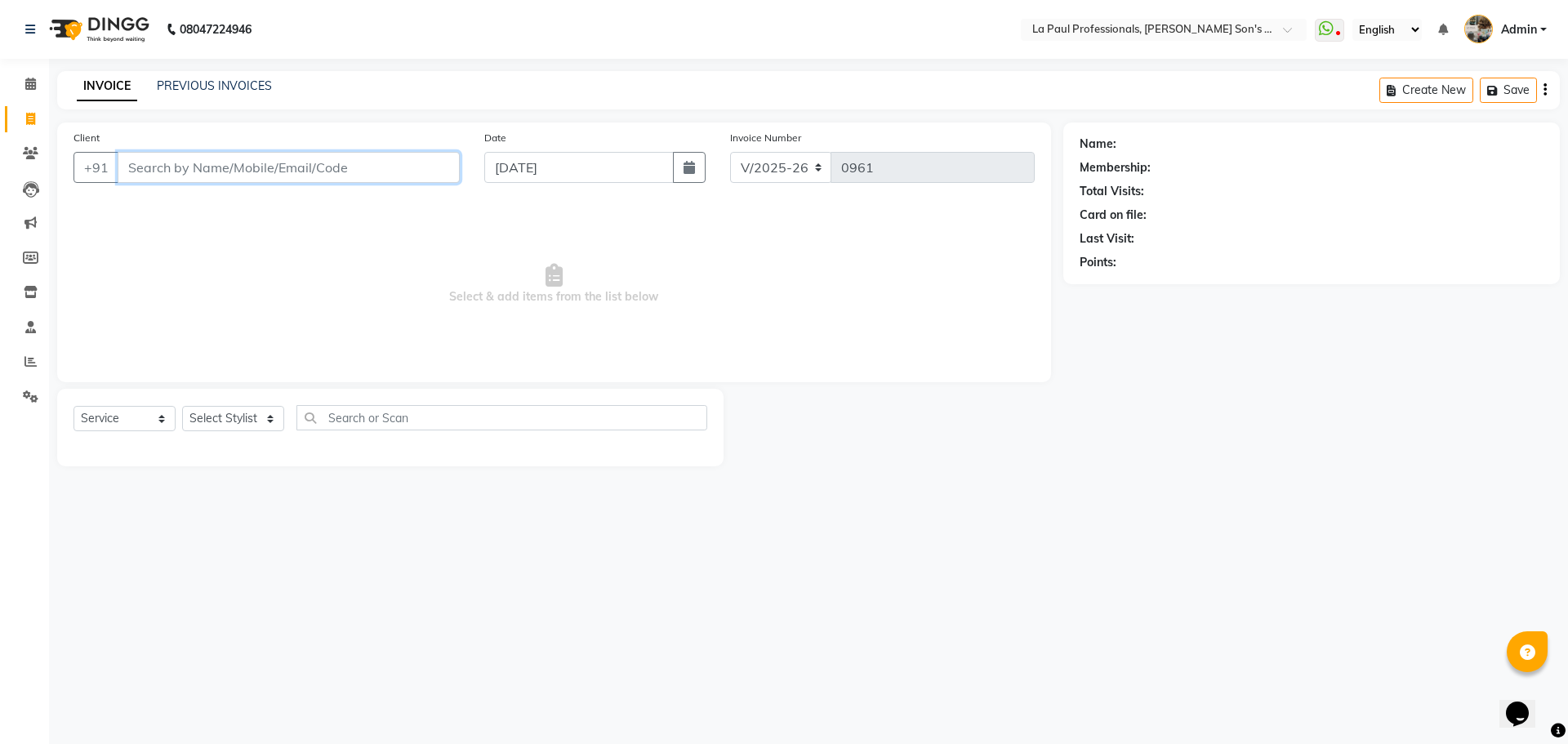
click at [365, 171] on input "Client" at bounding box center [288, 166] width 342 height 31
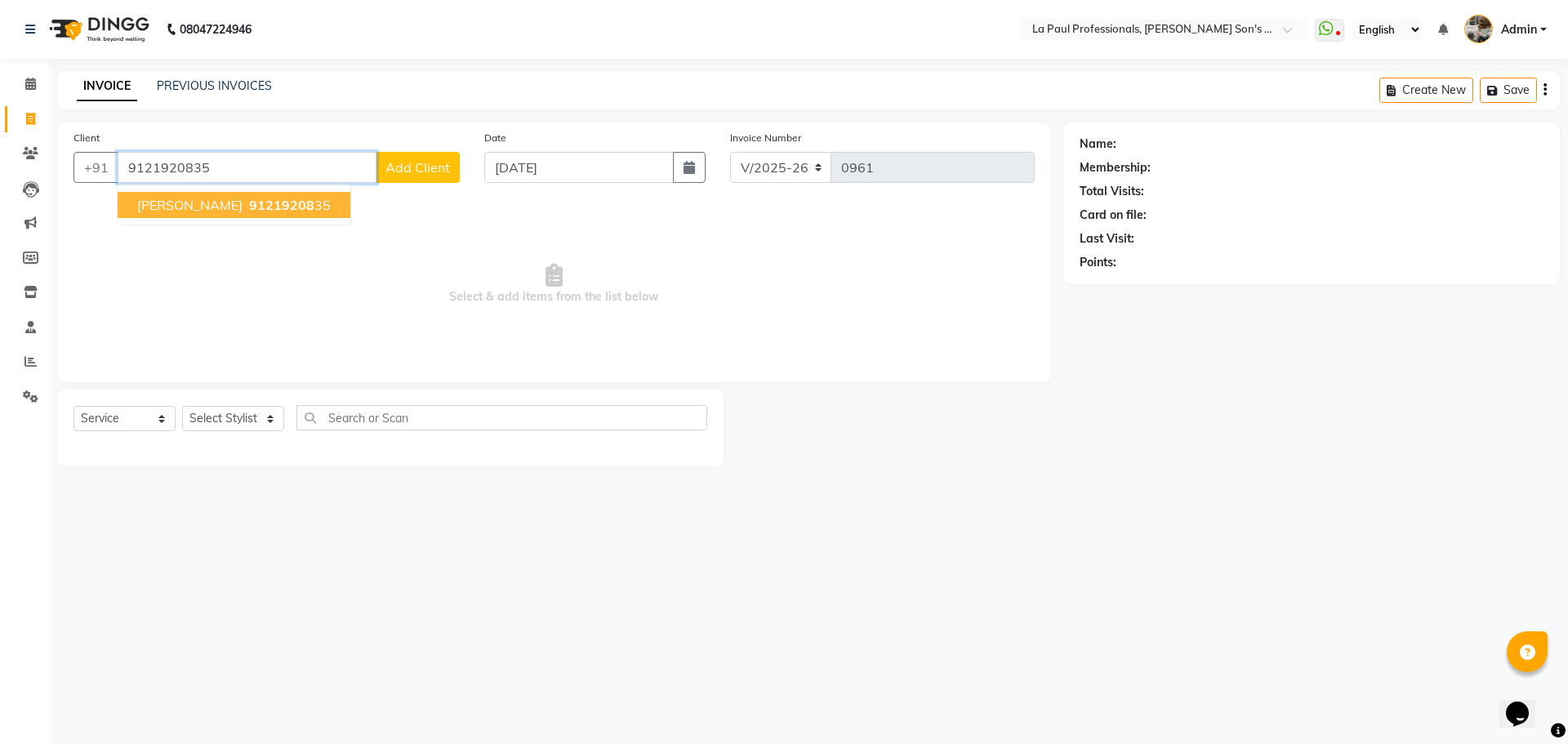
type input "9121920835"
click at [179, 200] on span "[PERSON_NAME]" at bounding box center [190, 205] width 105 height 17
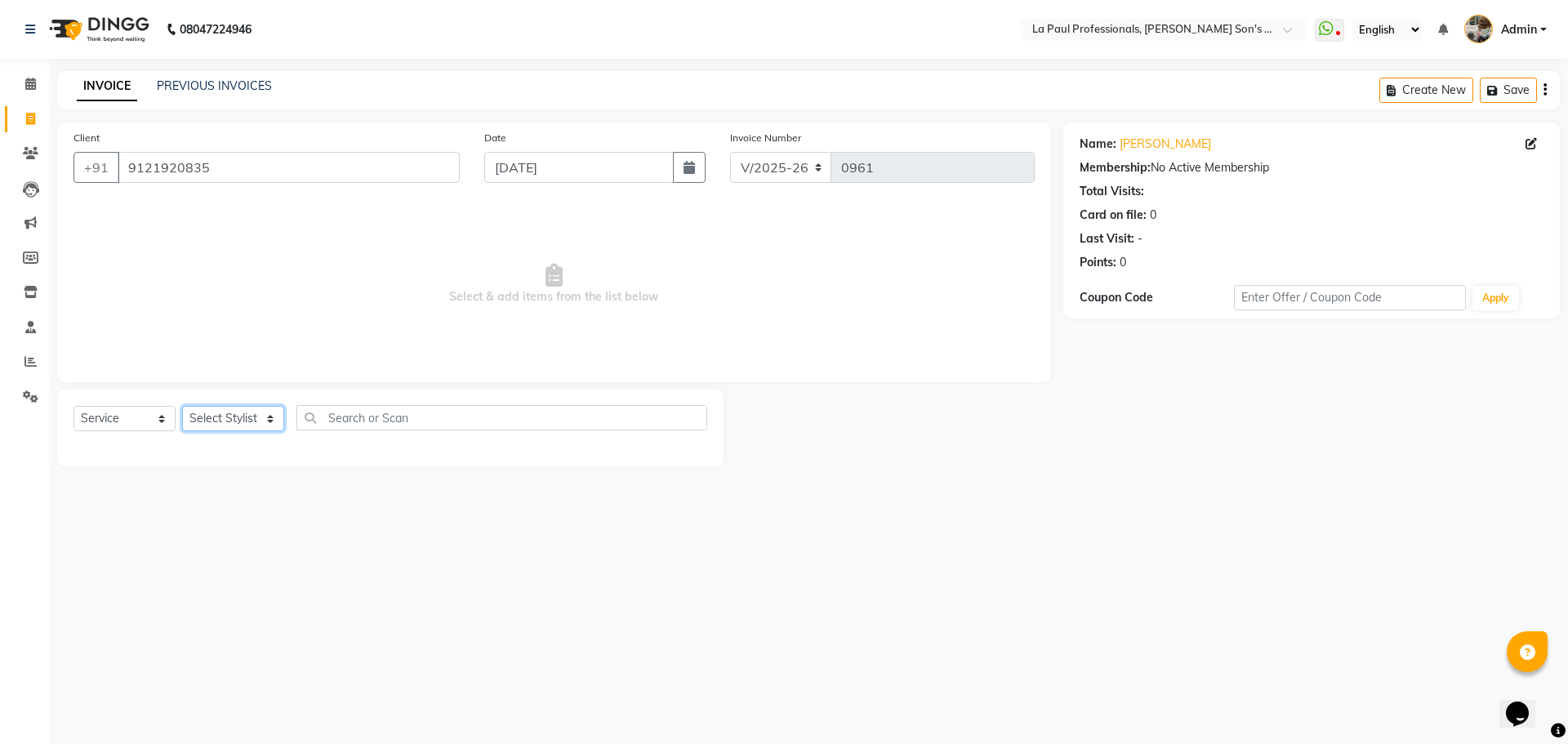
click at [203, 424] on select "Select Stylist APAM [PERSON_NAME] PRIYA [PERSON_NAME] SASA [PERSON_NAME]" at bounding box center [233, 418] width 102 height 26
select select "48213"
click at [182, 406] on select "Select Stylist APAM [PERSON_NAME] PRIYA [PERSON_NAME] SASA [PERSON_NAME]" at bounding box center [233, 418] width 102 height 26
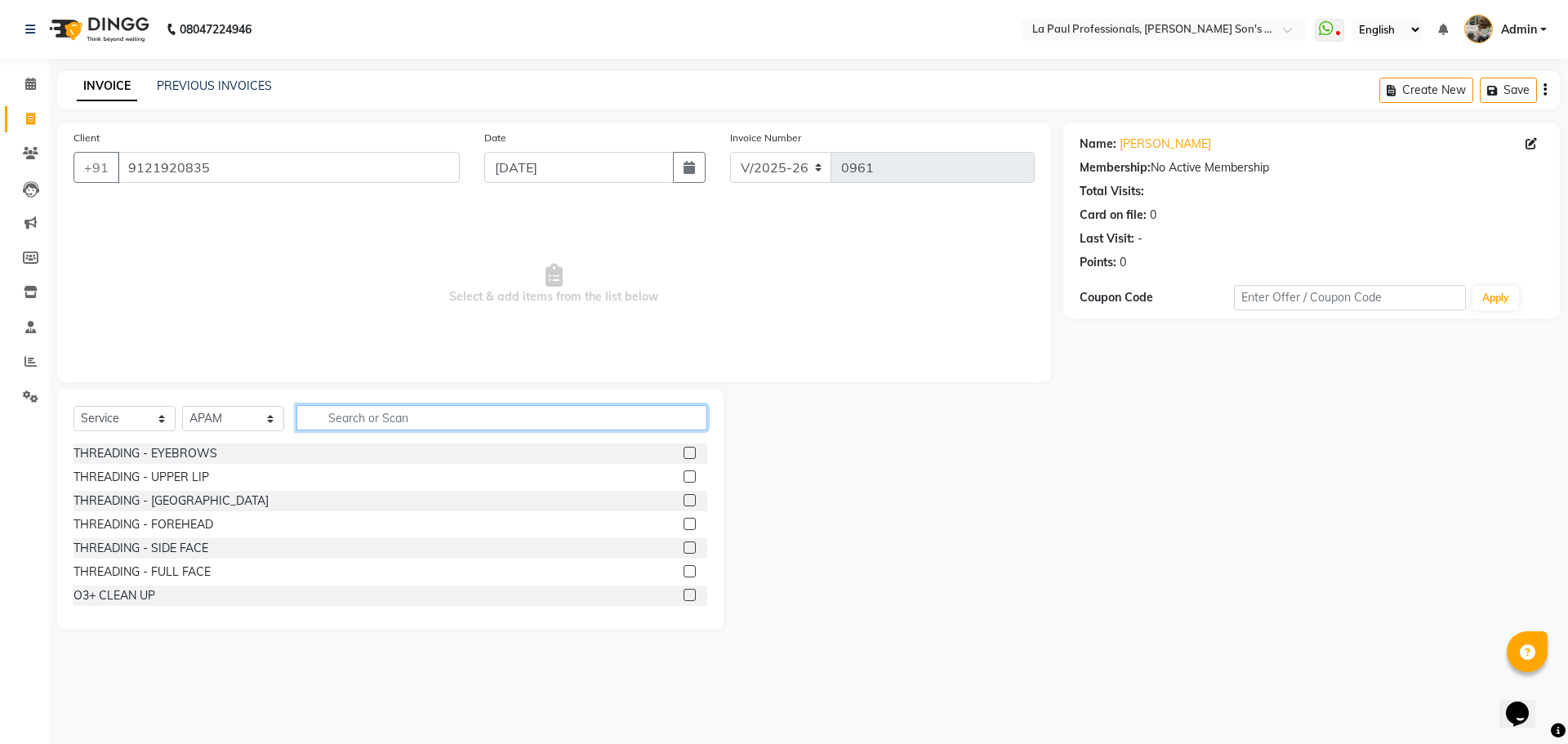
click at [482, 422] on input "text" at bounding box center [502, 417] width 411 height 26
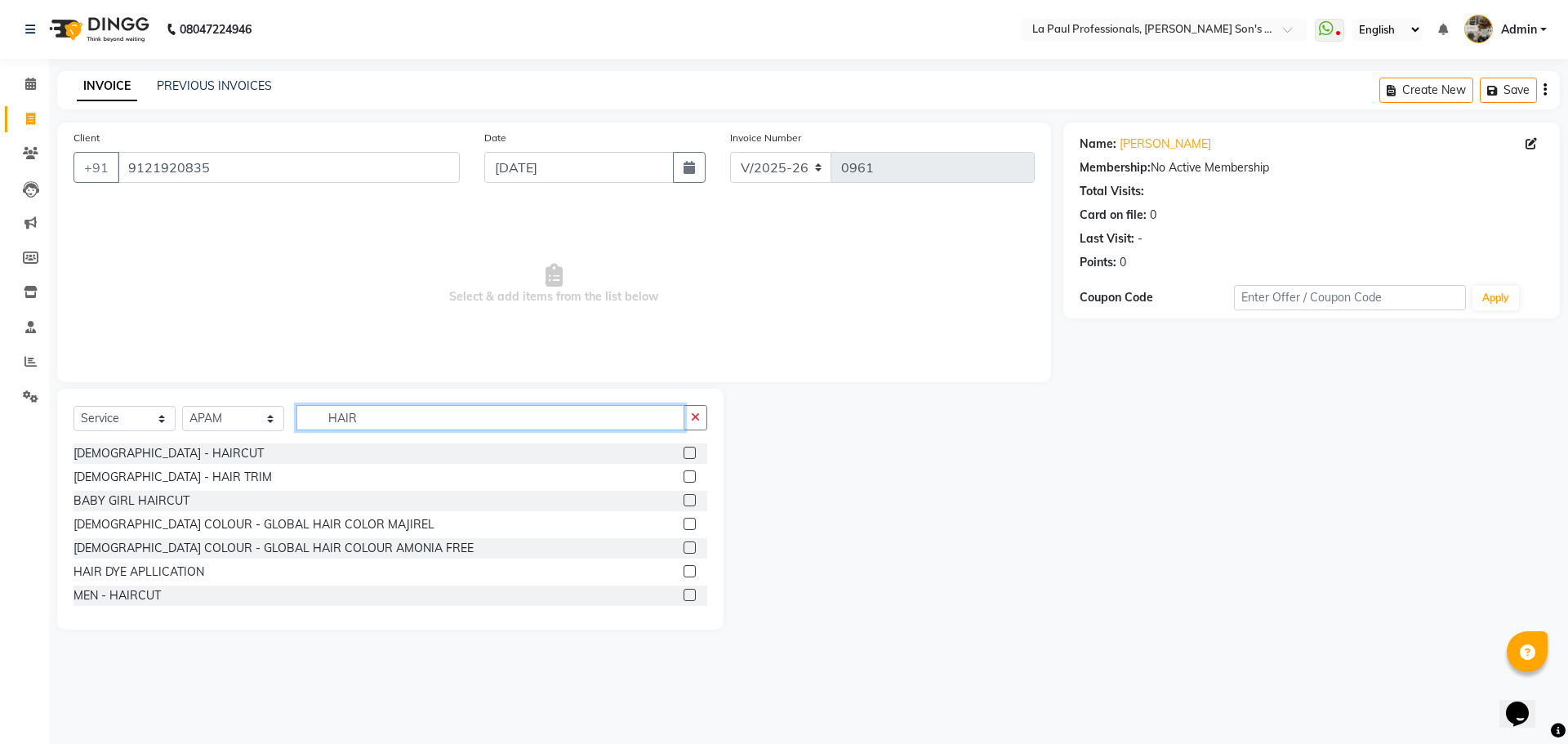
type input "HAIR"
click at [684, 592] on label at bounding box center [690, 594] width 12 height 12
click at [684, 592] on input "checkbox" at bounding box center [689, 595] width 11 height 11
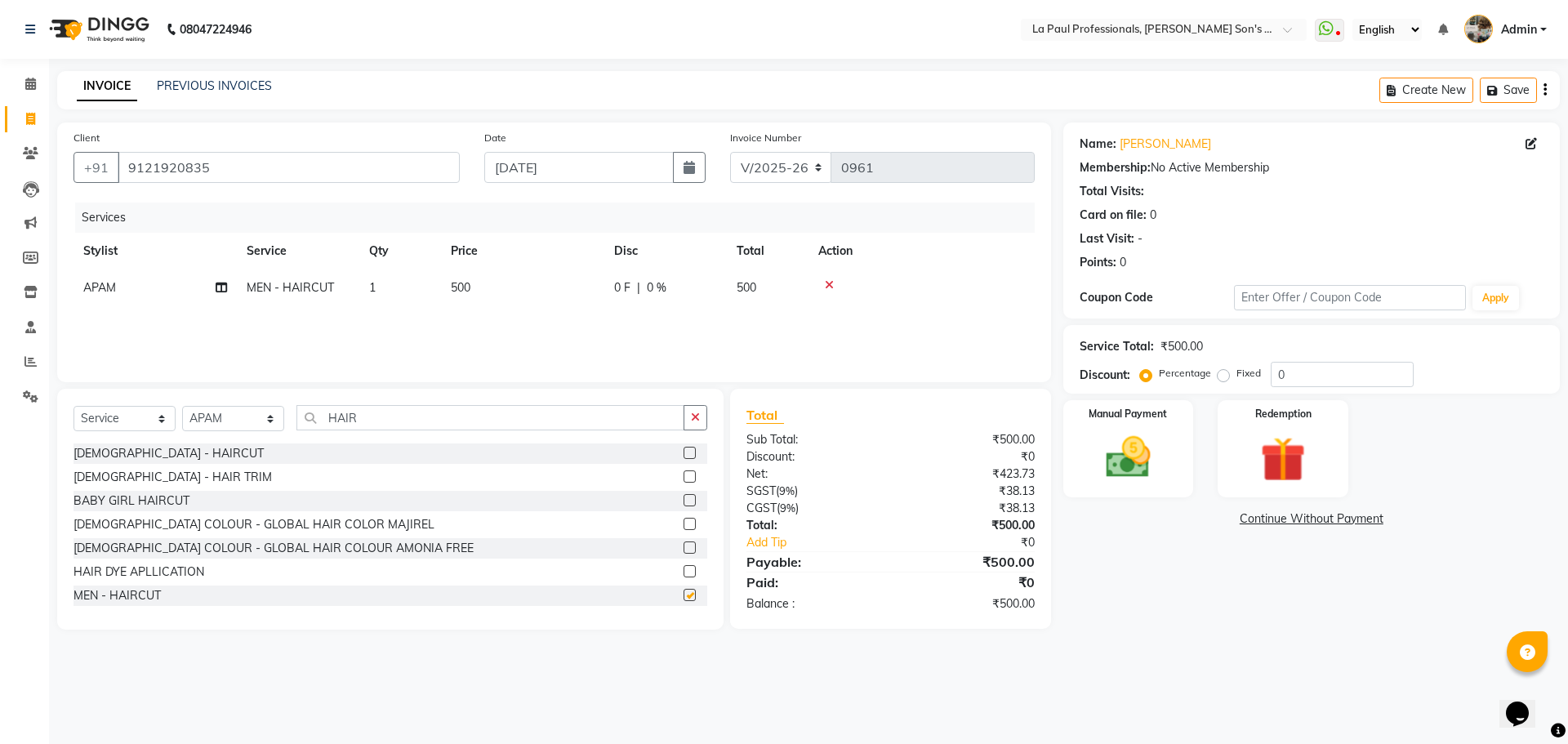
checkbox input "false"
click at [471, 415] on input "HAIR" at bounding box center [490, 417] width 388 height 26
type input "H"
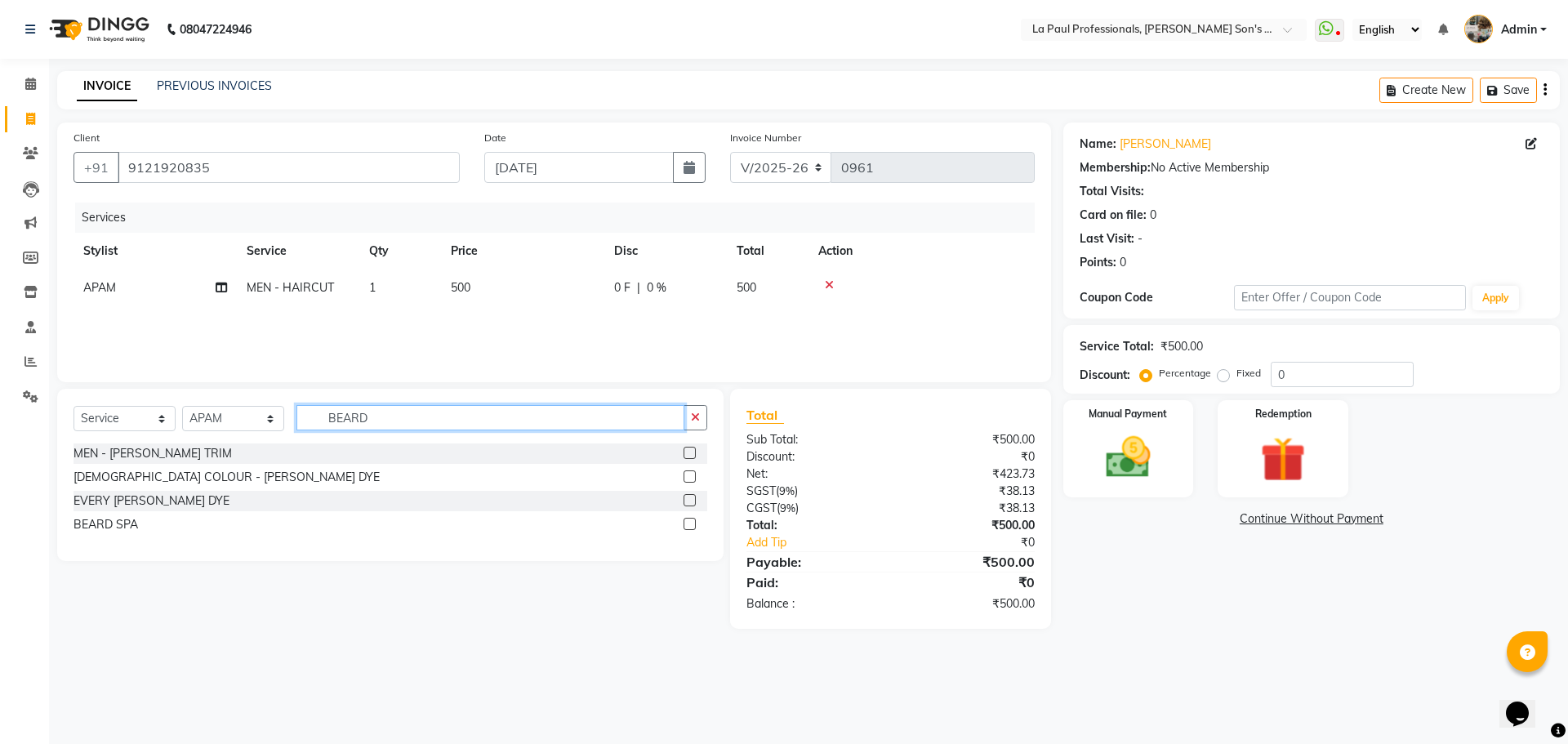
type input "BEARD"
click at [688, 449] on label at bounding box center [690, 453] width 12 height 12
click at [688, 449] on input "checkbox" at bounding box center [689, 454] width 11 height 11
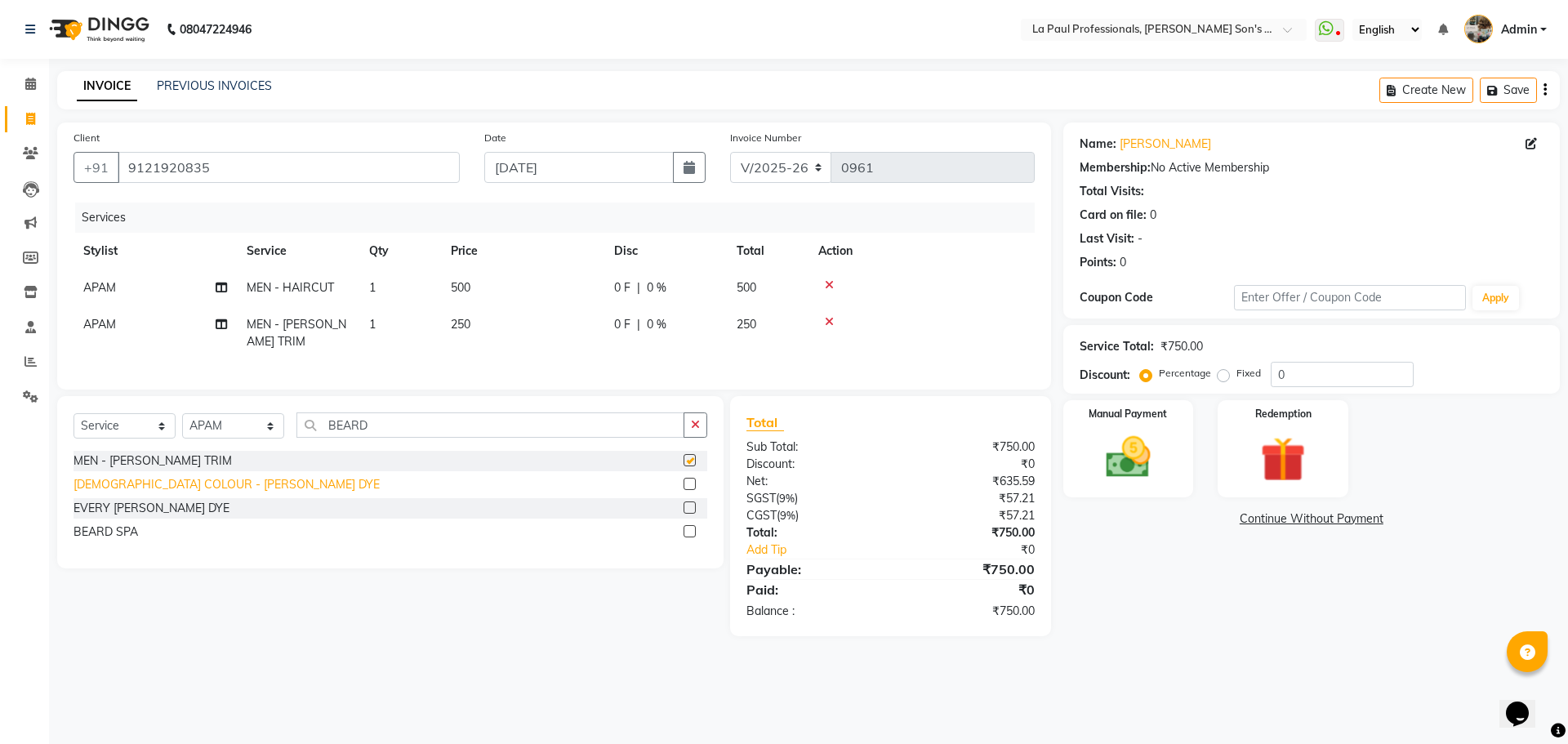
checkbox input "false"
click at [129, 432] on select "Select Service Product Membership Package Voucher Prepaid Gift Card" at bounding box center [124, 425] width 102 height 26
click at [229, 436] on select "Select Stylist APAM [PERSON_NAME] PRIYA [PERSON_NAME] SASA [PERSON_NAME]" at bounding box center [233, 425] width 102 height 26
click at [120, 439] on select "Select Service Product Membership Package Voucher Prepaid Gift Card" at bounding box center [124, 425] width 102 height 26
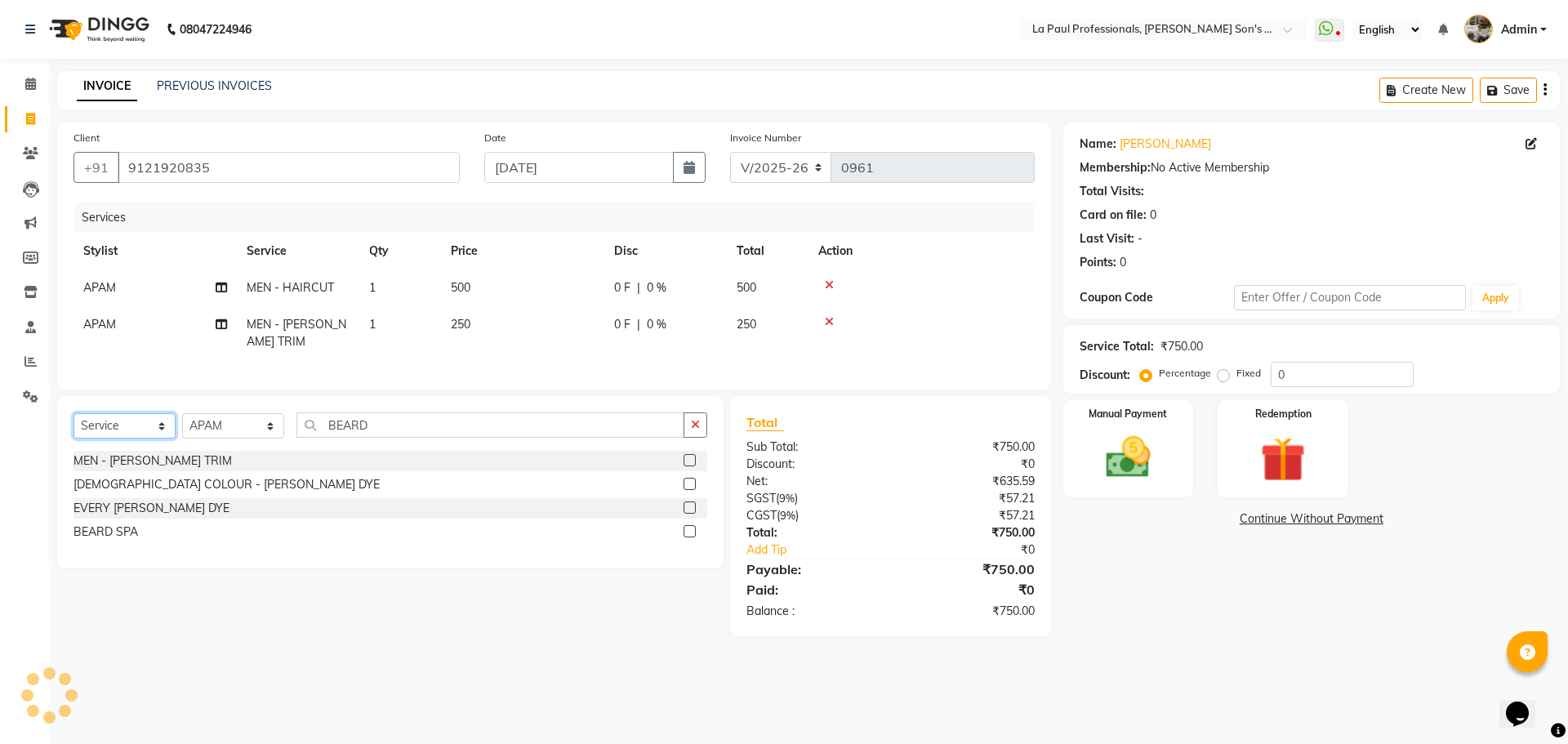
select select "product"
click at [74, 425] on select "Select Service Product Membership Package Voucher Prepaid Gift Card" at bounding box center [124, 425] width 102 height 26
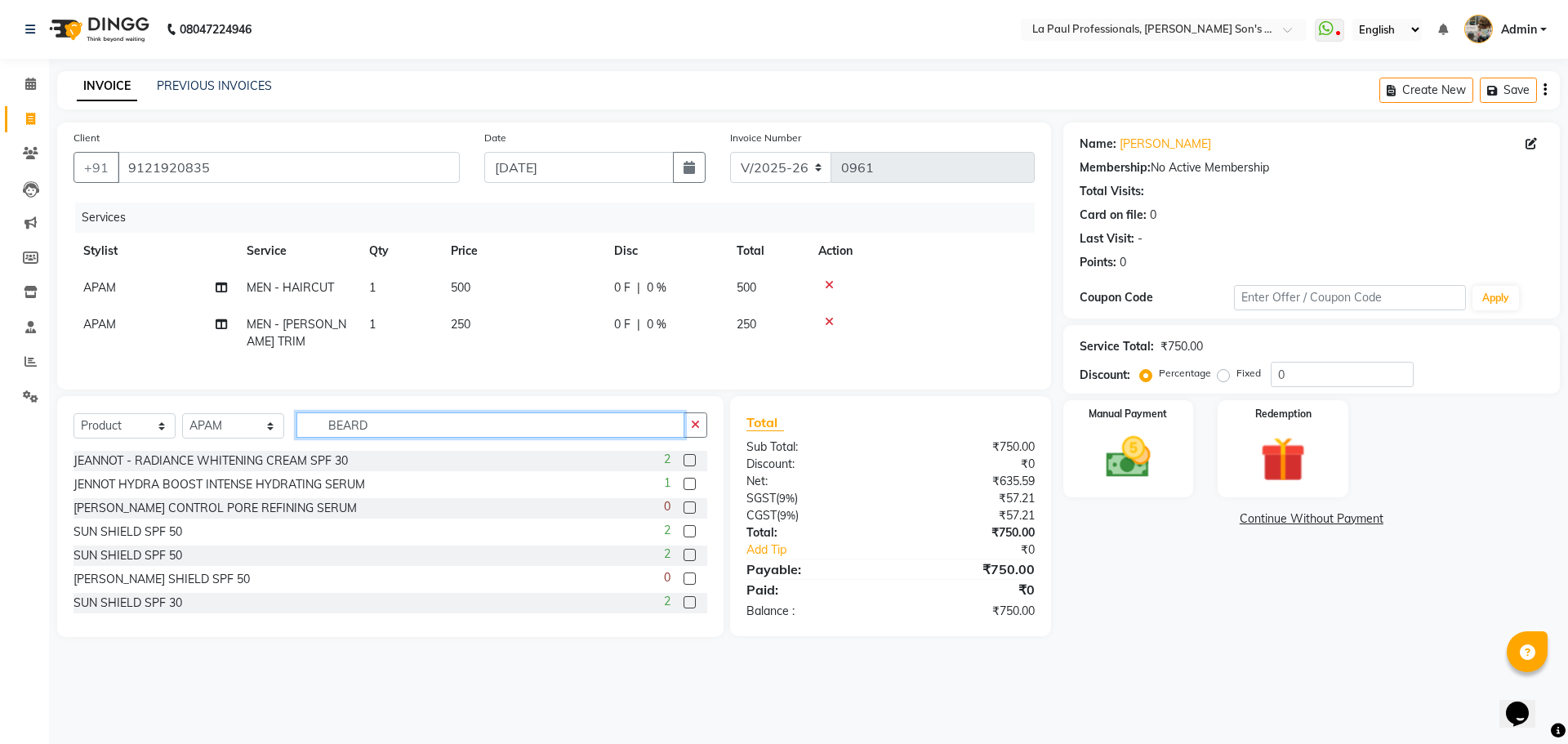
click at [455, 438] on input "BEARD" at bounding box center [490, 425] width 388 height 26
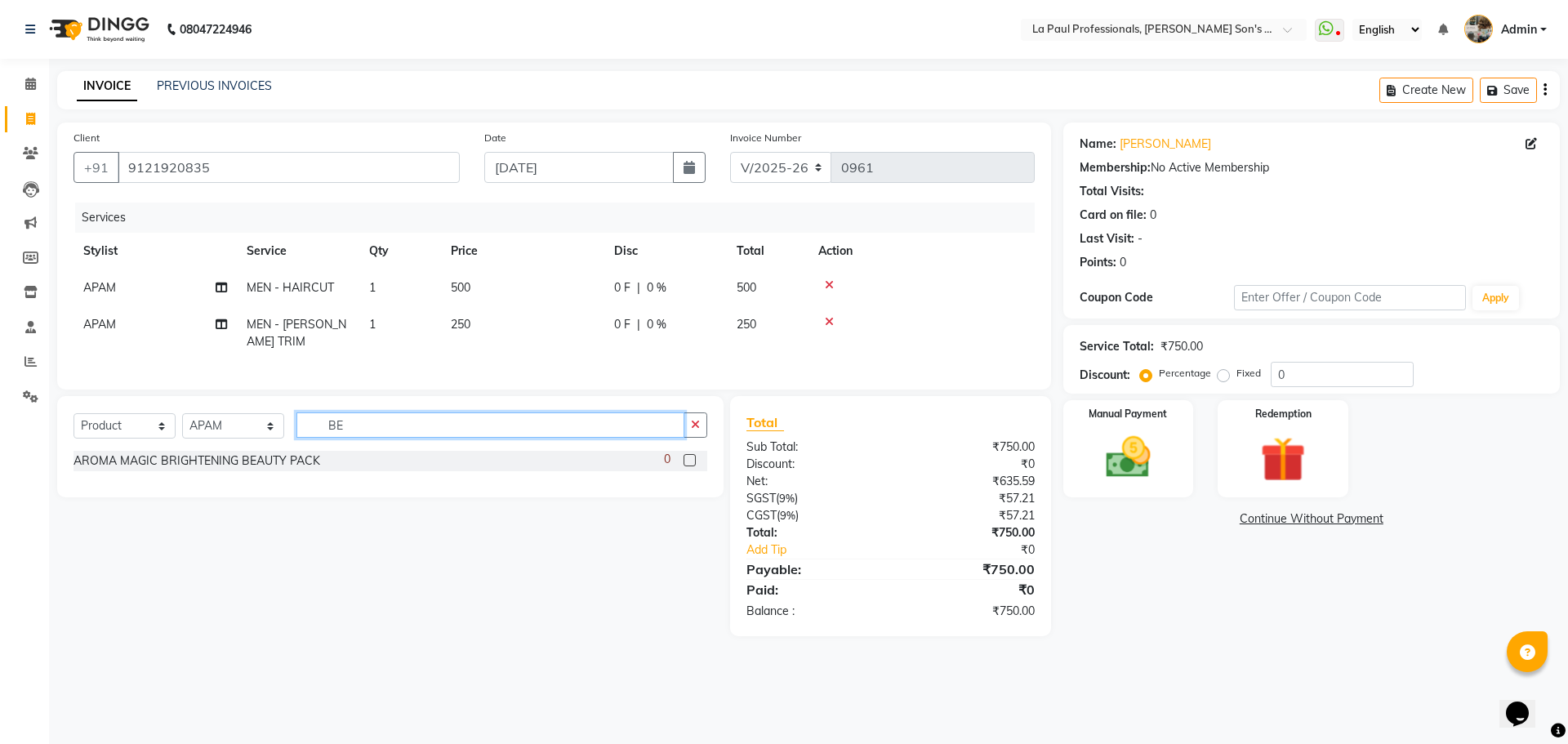
type input "B"
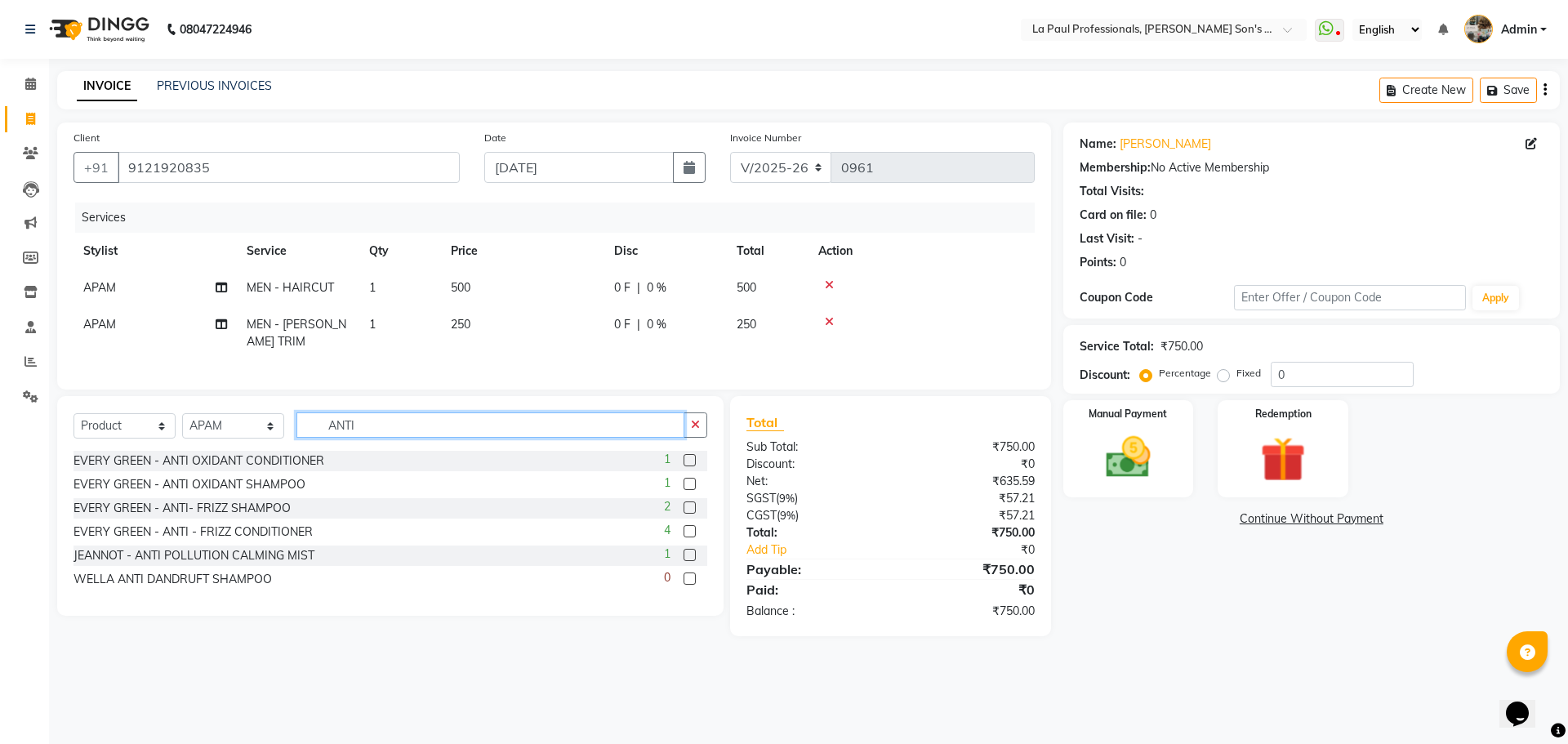
type input "ANTI"
click at [690, 490] on label at bounding box center [690, 483] width 12 height 12
click at [690, 490] on input "checkbox" at bounding box center [689, 484] width 11 height 11
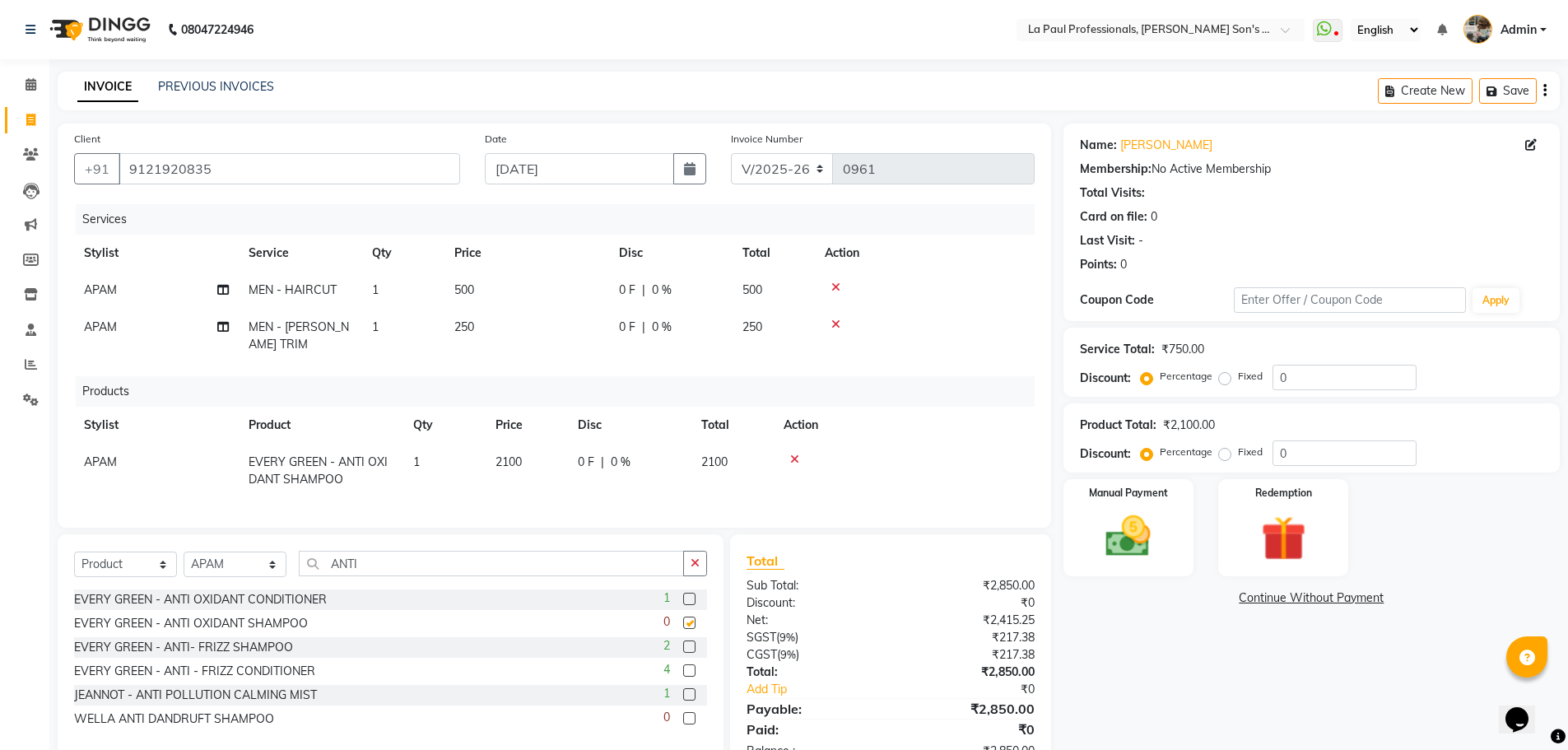
checkbox input "false"
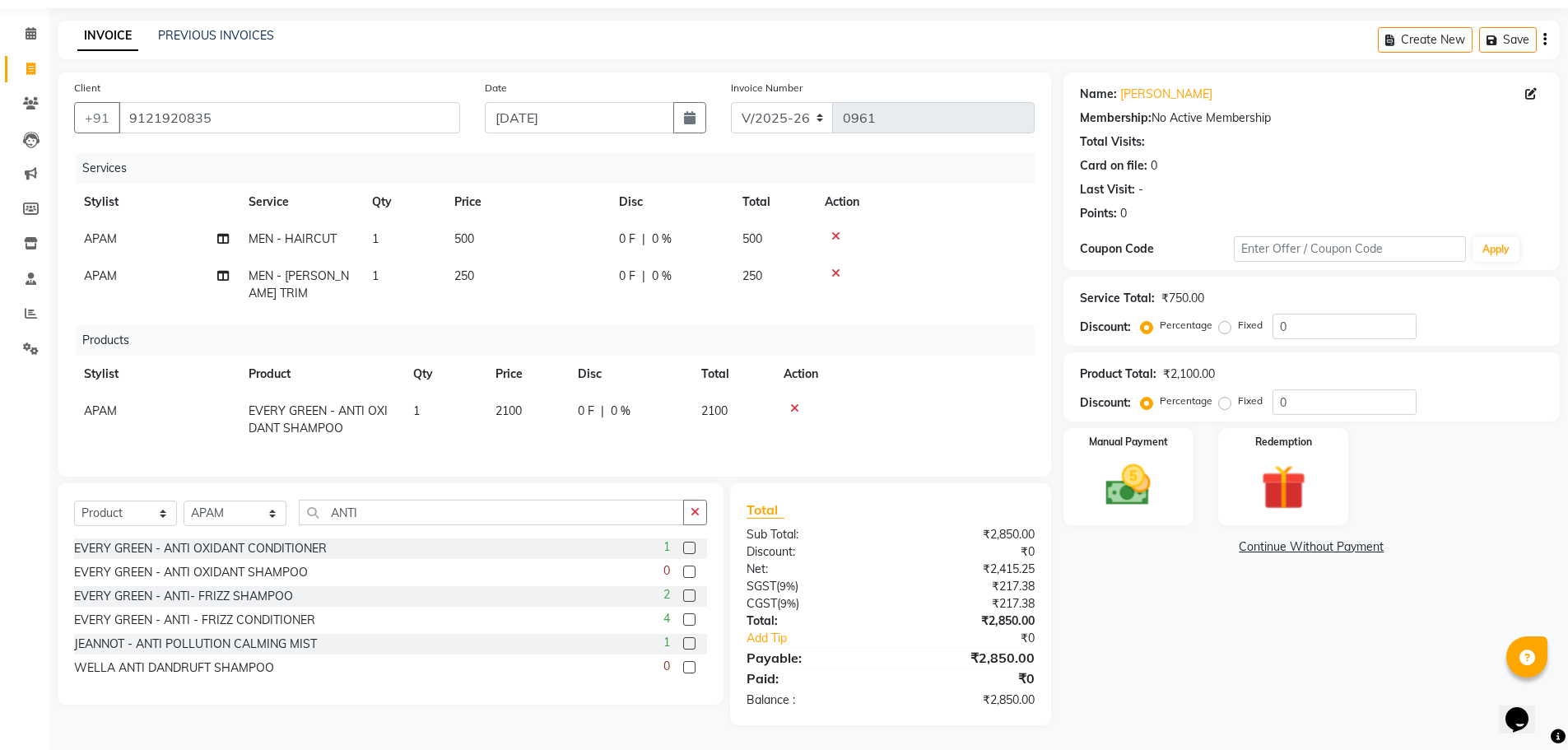
click at [688, 622] on label at bounding box center [689, 619] width 13 height 13
click at [688, 622] on input "checkbox" at bounding box center [688, 620] width 11 height 11
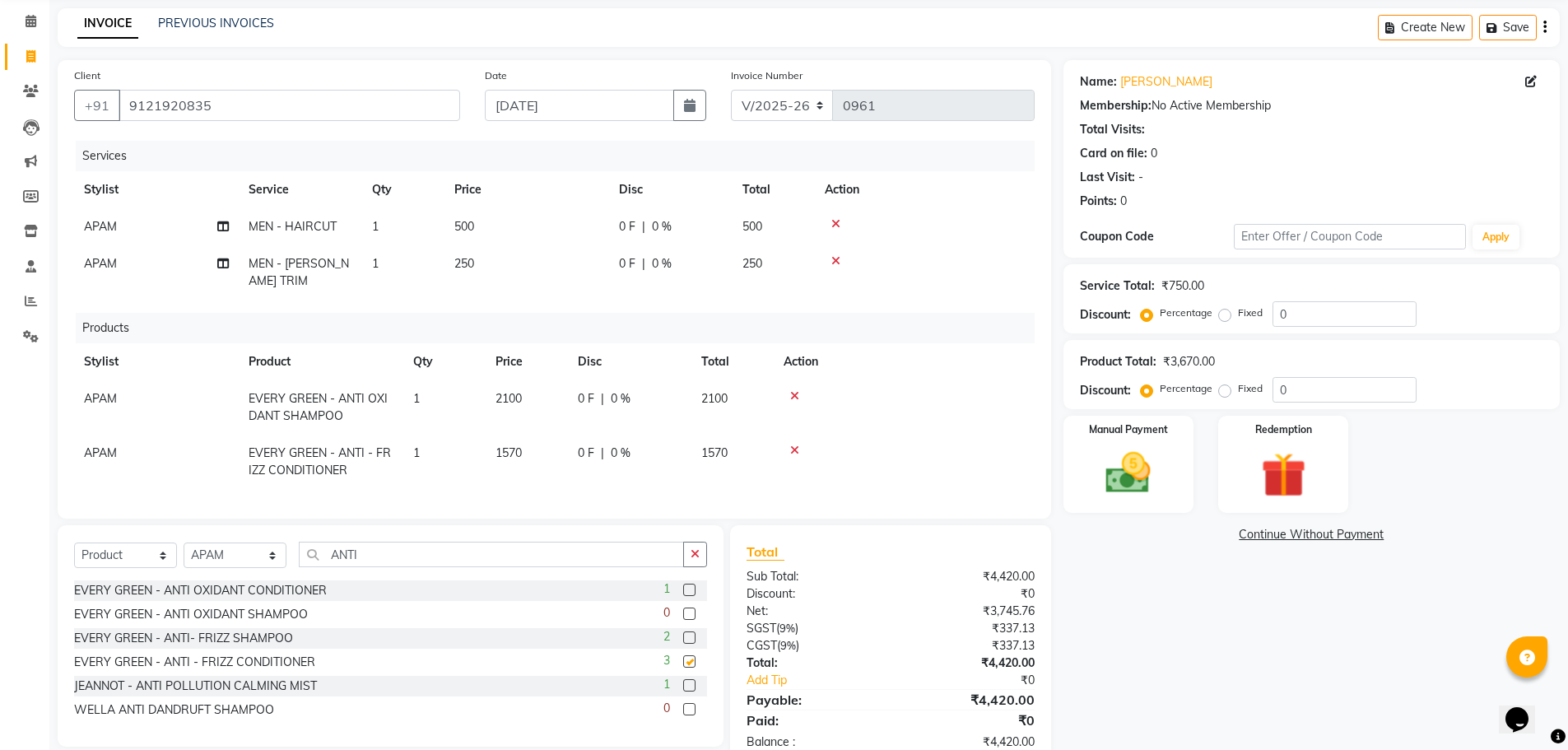
checkbox input "false"
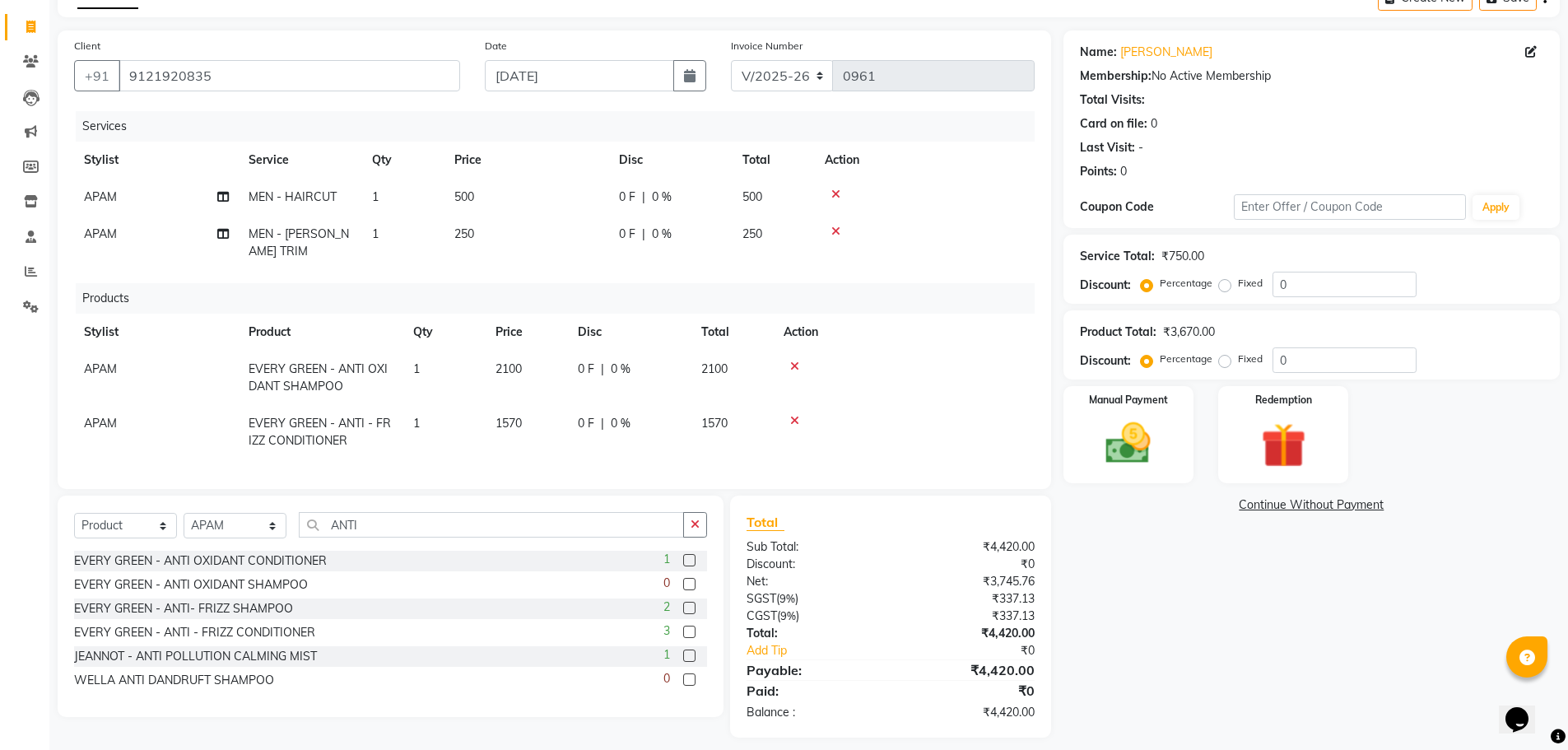
scroll to position [118, 0]
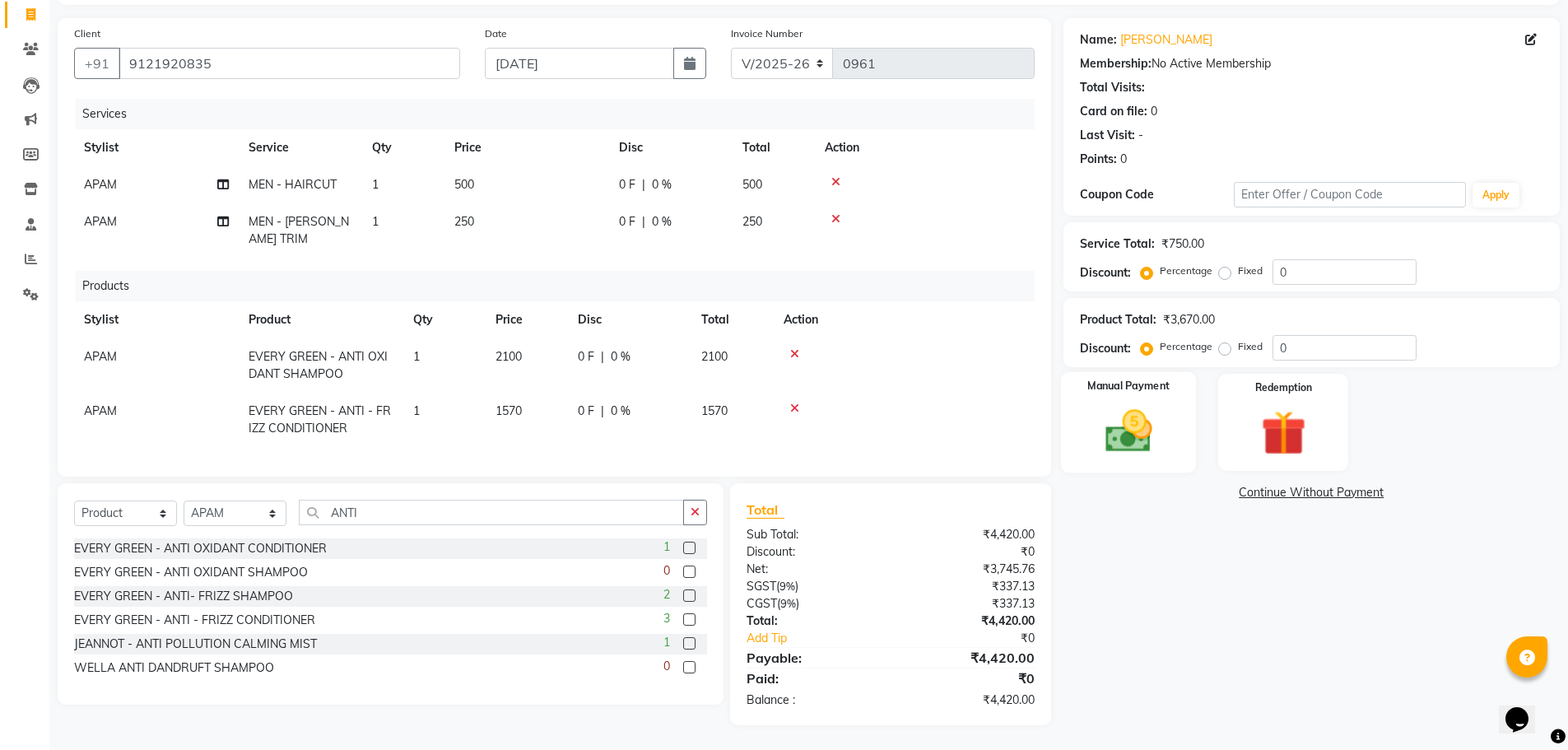
click at [1147, 425] on img at bounding box center [1128, 430] width 76 height 53
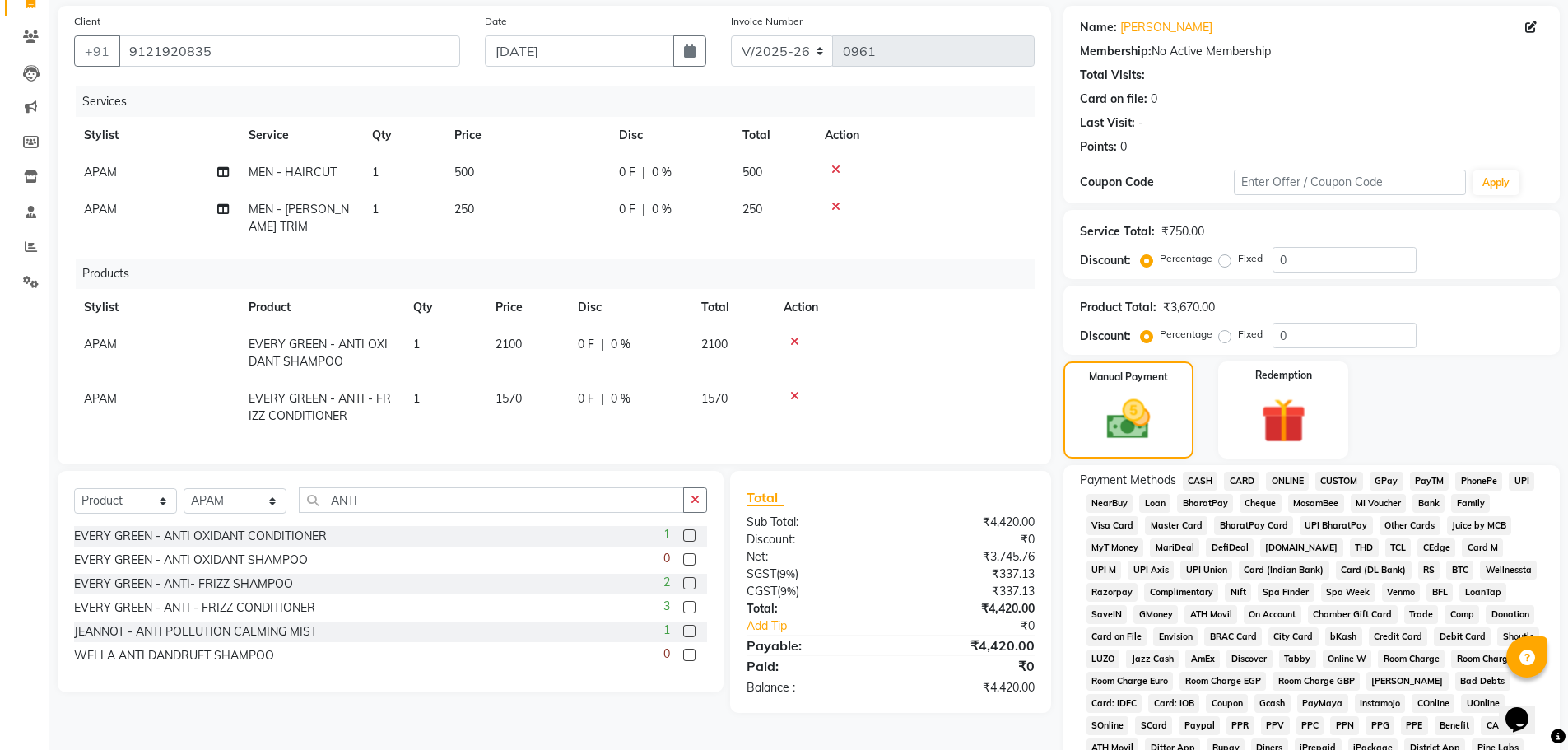
click at [1294, 476] on span "ONLINE" at bounding box center [1287, 481] width 43 height 19
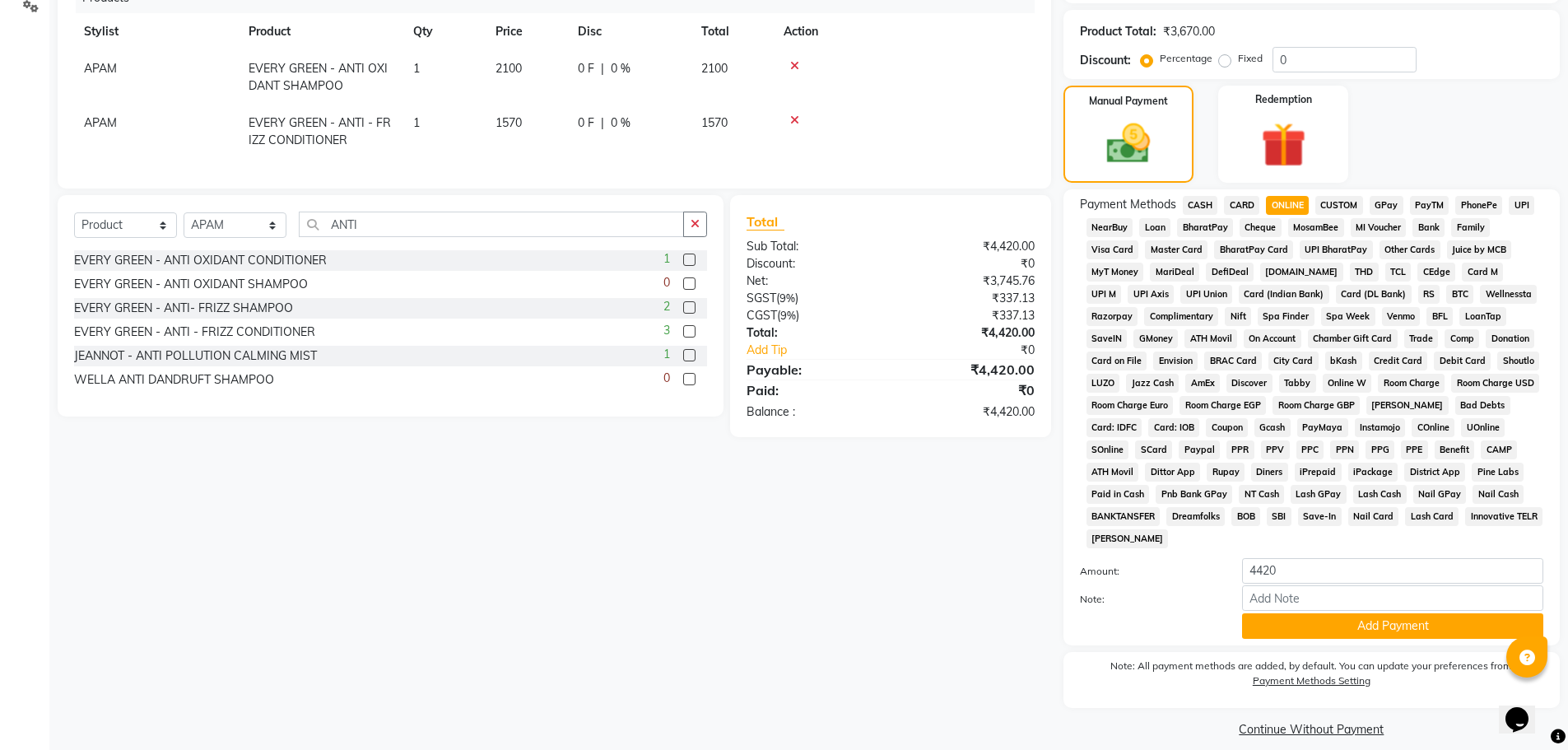
scroll to position [410, 0]
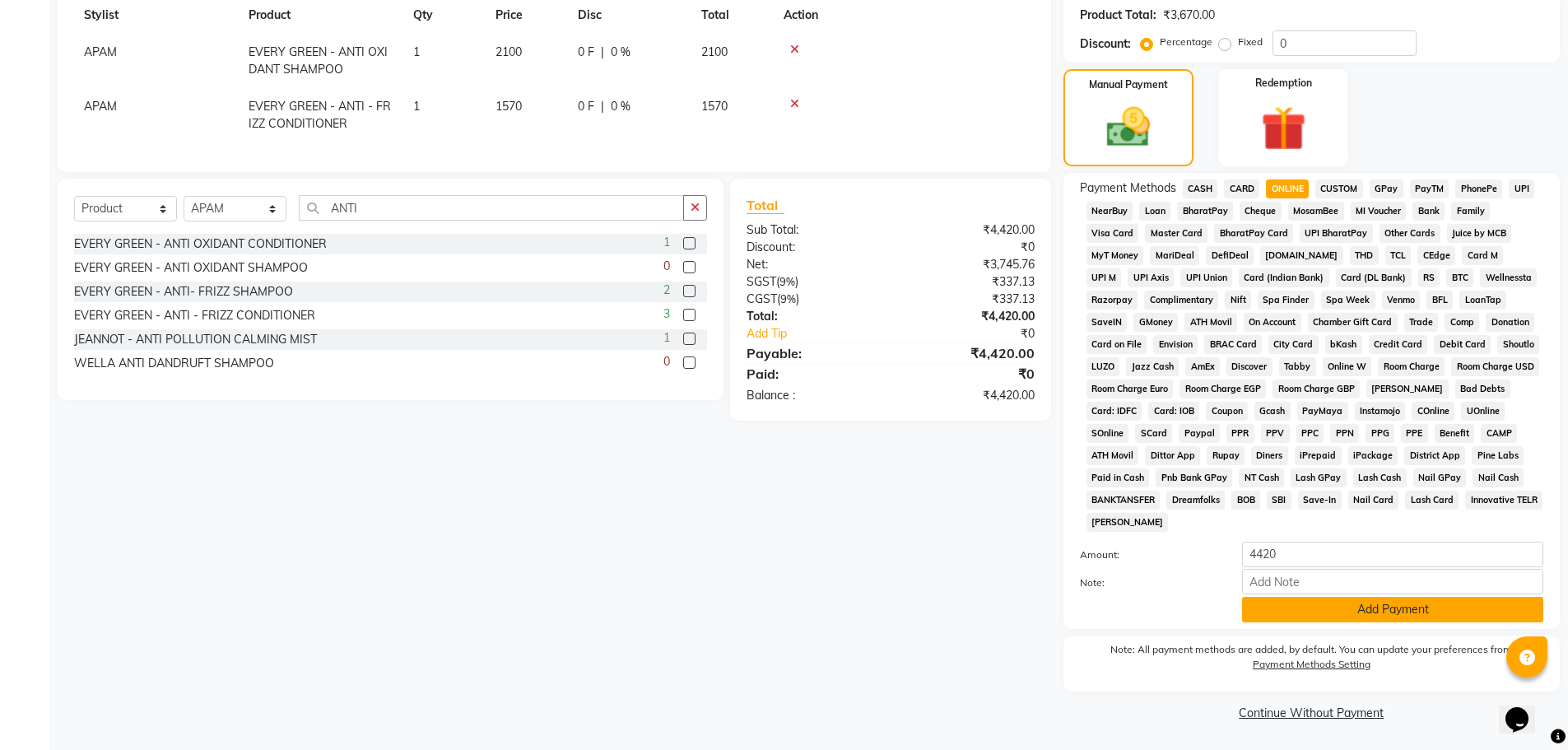
click at [1388, 608] on button "Add Payment" at bounding box center [1392, 609] width 301 height 26
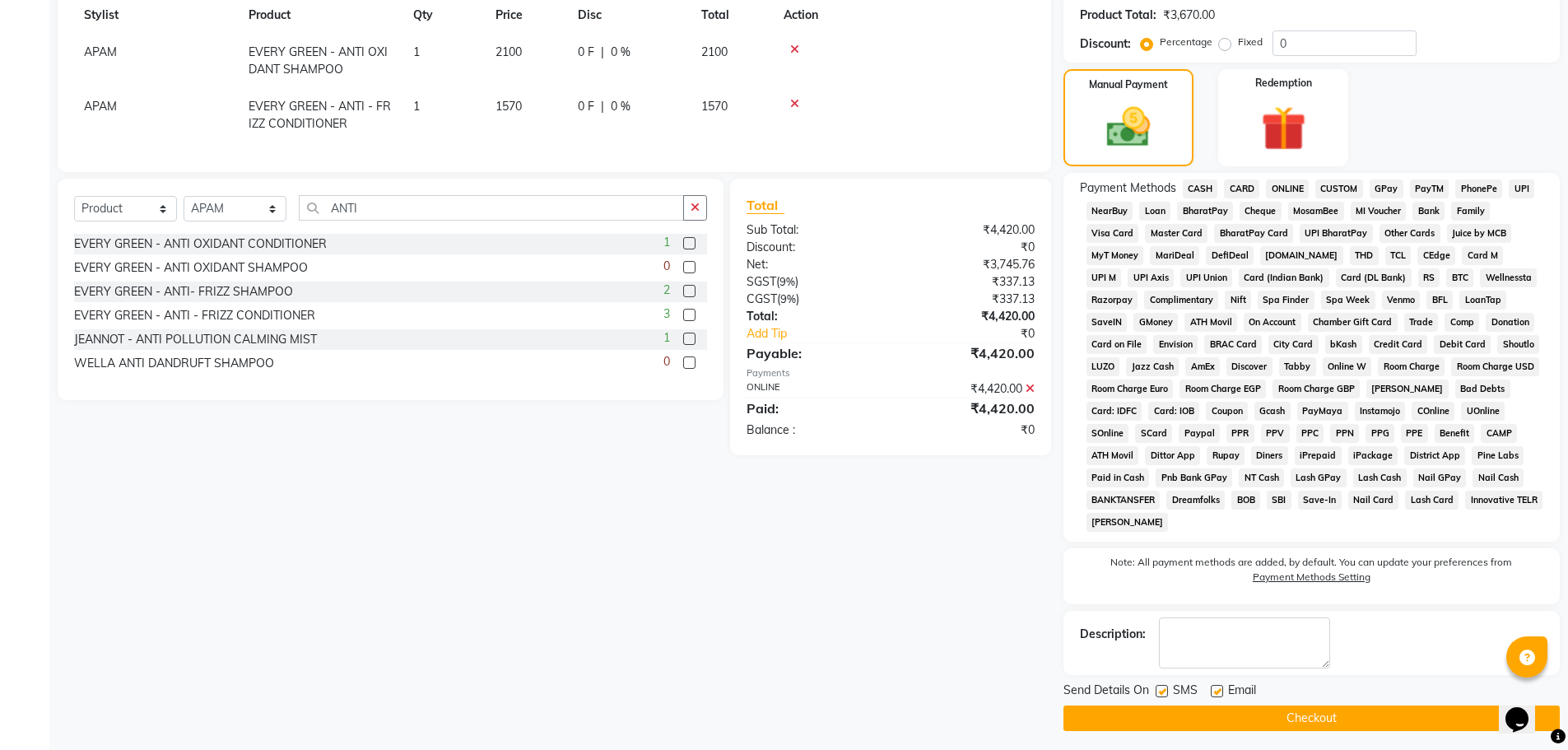
click at [1331, 721] on button "Checkout" at bounding box center [1311, 717] width 497 height 26
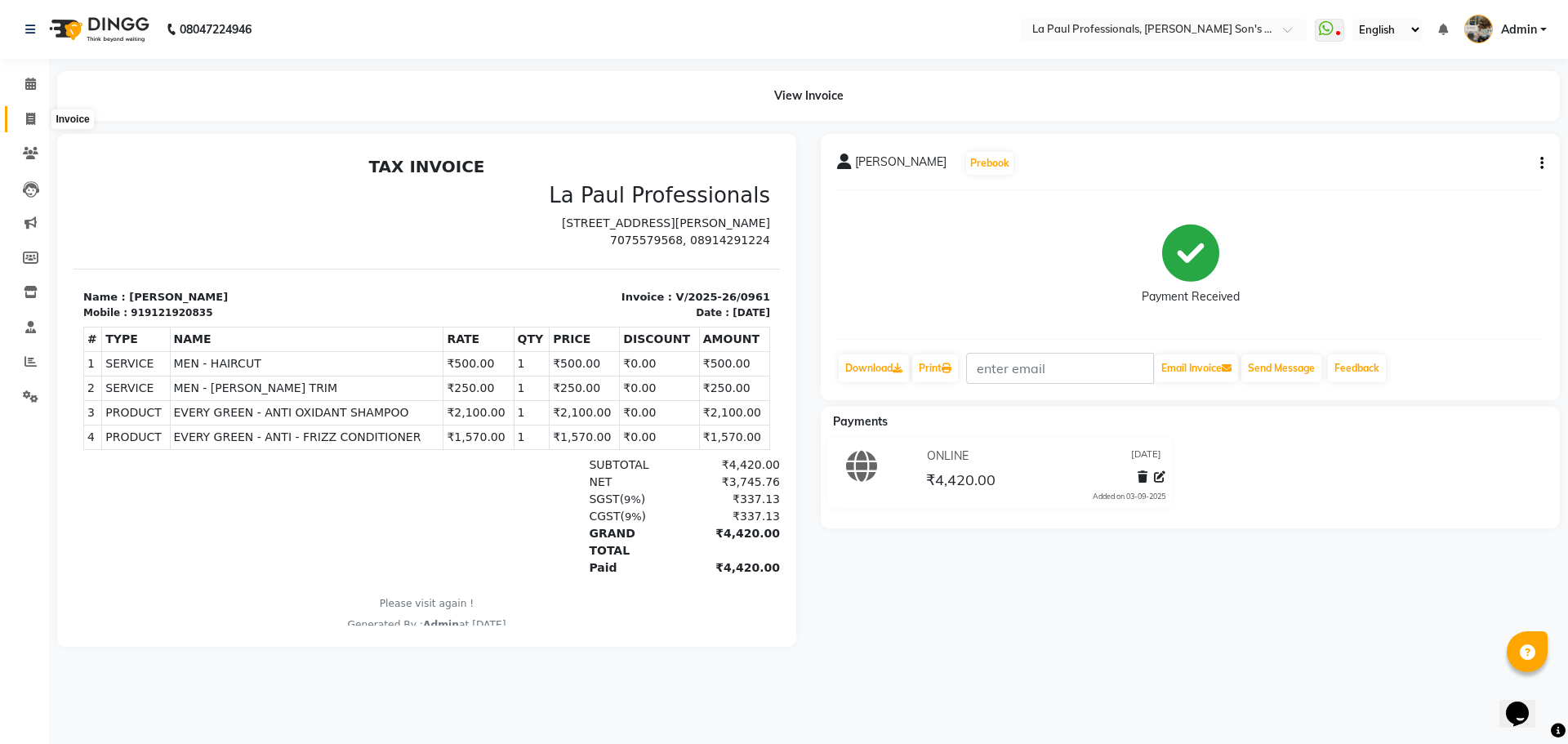
click at [31, 118] on icon at bounding box center [31, 118] width 9 height 12
select select "service"
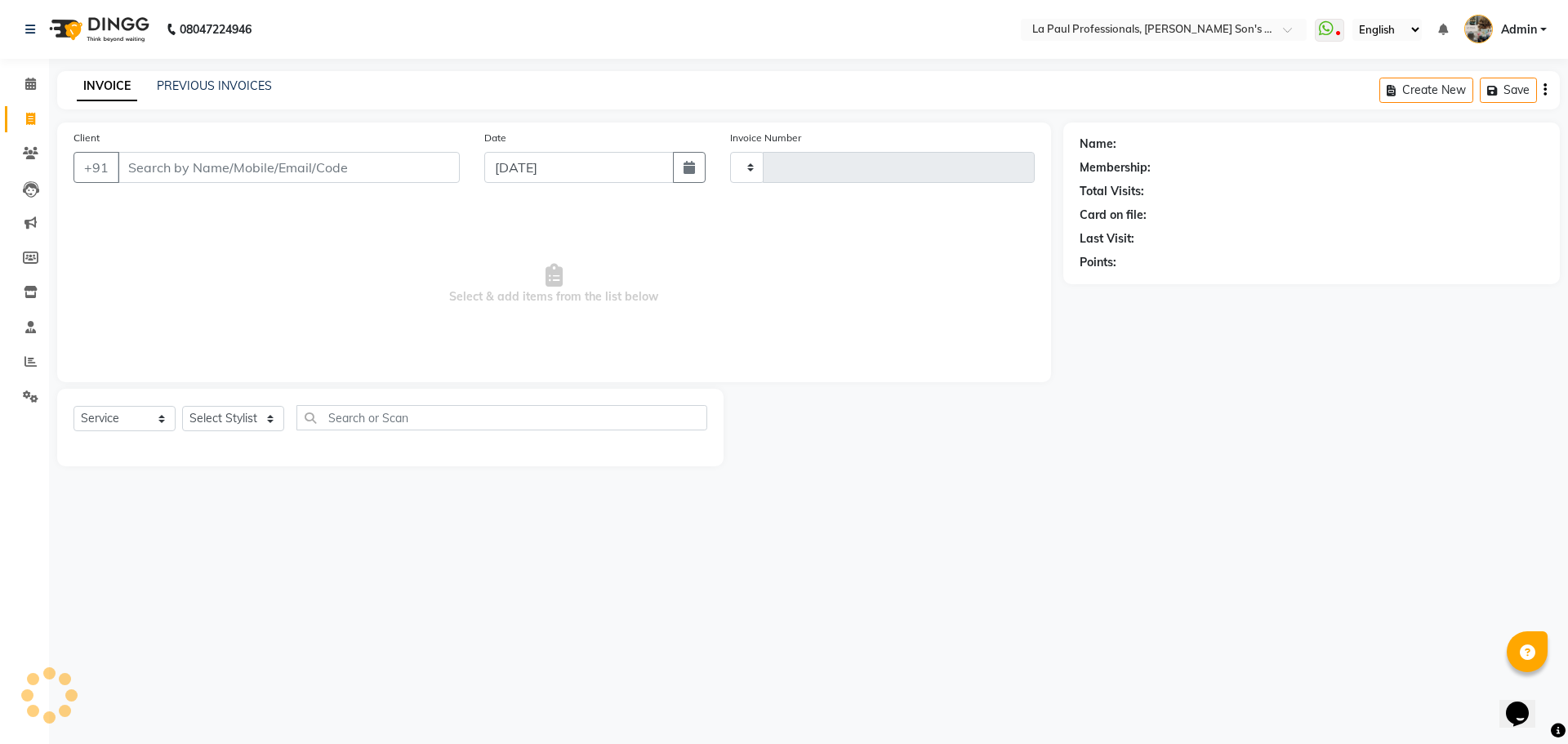
type input "0962"
select select "6271"
